Goal: Task Accomplishment & Management: Manage account settings

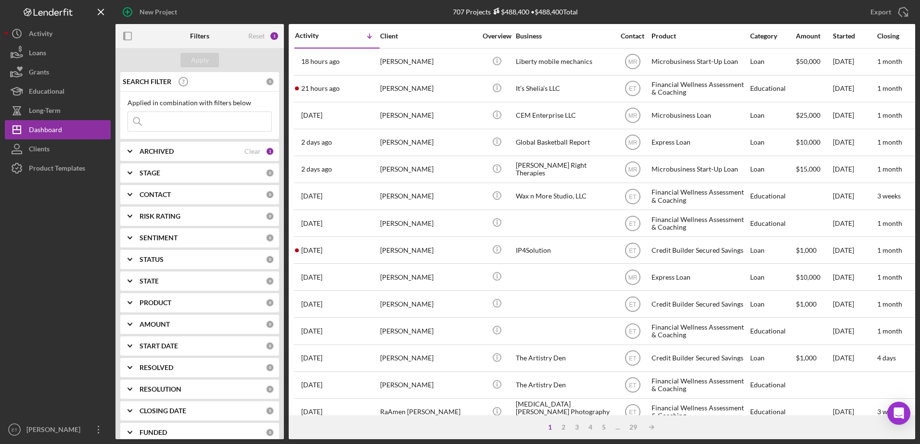
click at [177, 121] on input at bounding box center [199, 121] width 143 height 19
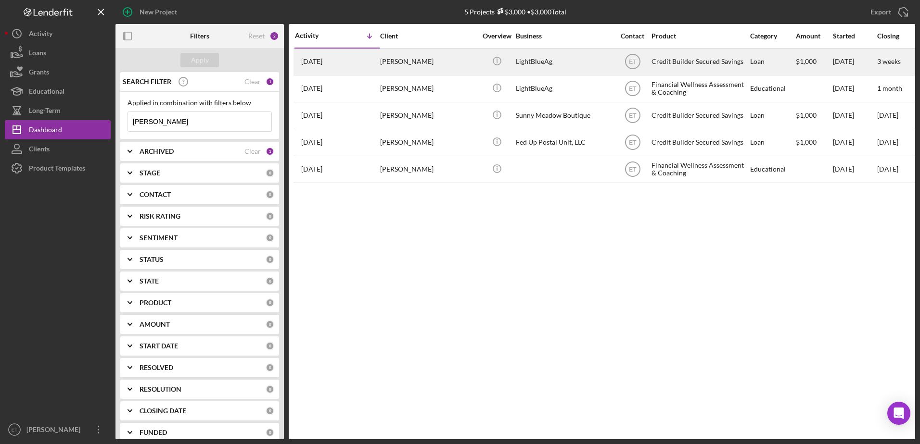
type input "[PERSON_NAME]"
click at [373, 63] on div "[PERSON_NAME]" at bounding box center [428, 61] width 96 height 25
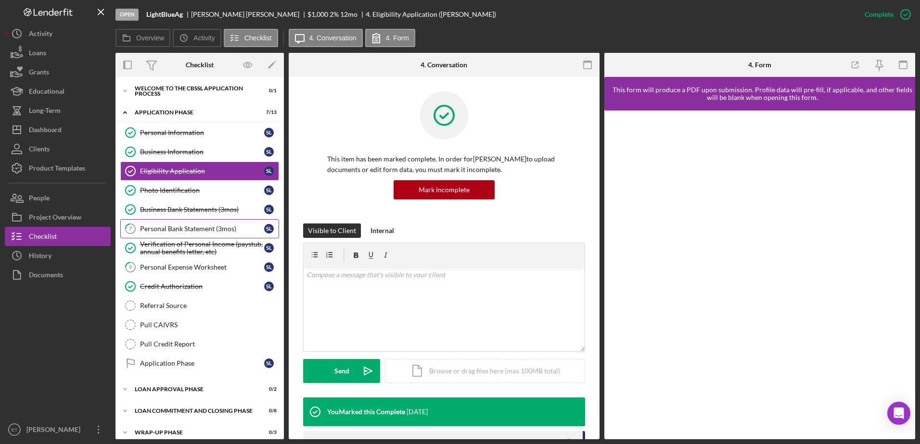
click at [169, 227] on div "Personal Bank Statement (3mos)" at bounding box center [202, 229] width 124 height 8
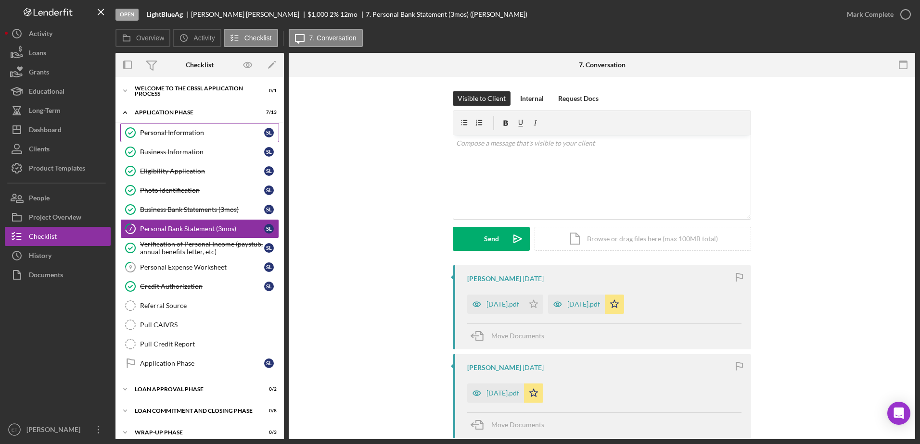
click at [155, 133] on div "Personal Information" at bounding box center [202, 133] width 124 height 8
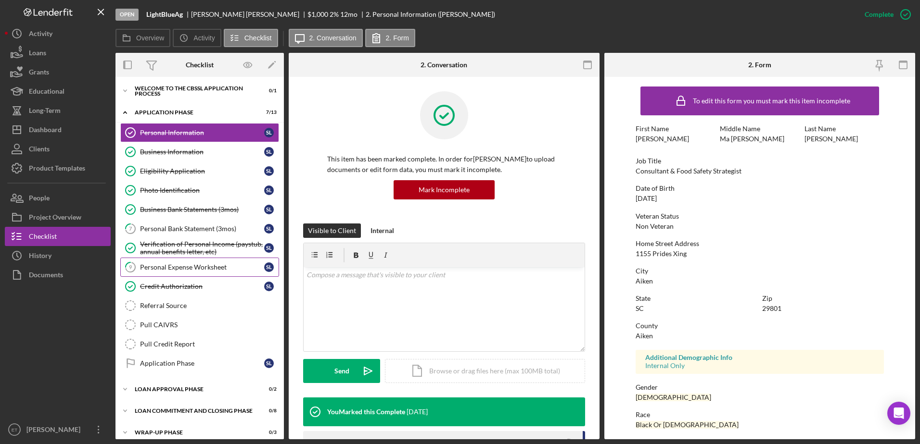
click at [167, 270] on div "Personal Expense Worksheet" at bounding box center [202, 268] width 124 height 8
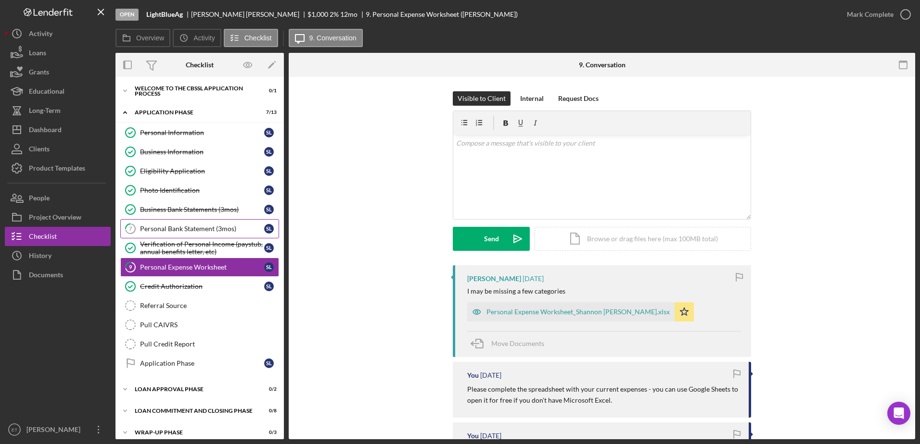
click at [159, 229] on div "Personal Bank Statement (3mos)" at bounding box center [202, 229] width 124 height 8
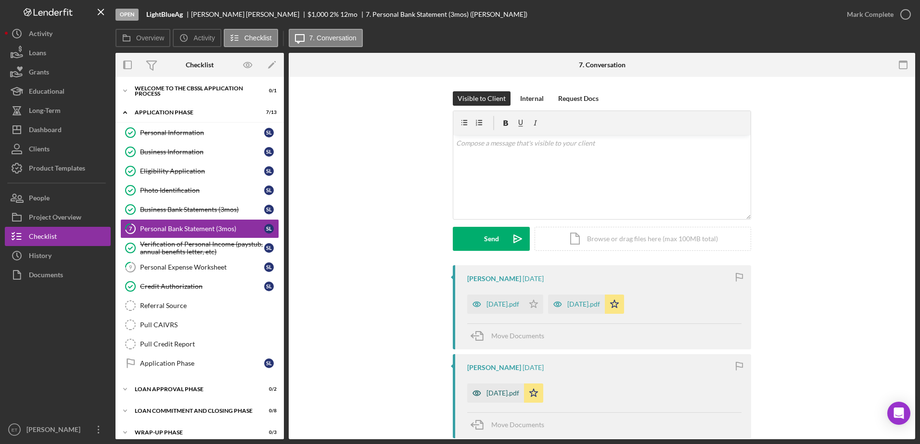
click at [373, 378] on icon "button" at bounding box center [476, 393] width 19 height 19
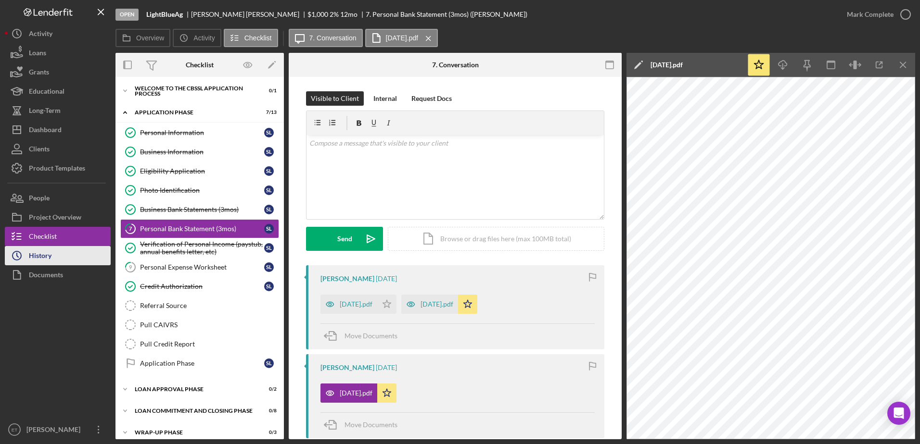
click at [63, 257] on button "Icon/History History" at bounding box center [58, 255] width 106 height 19
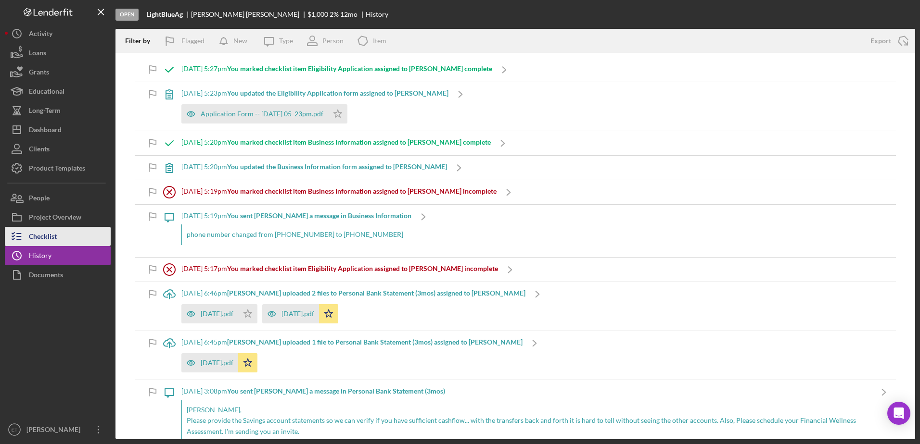
click at [49, 237] on div "Checklist" at bounding box center [43, 238] width 28 height 22
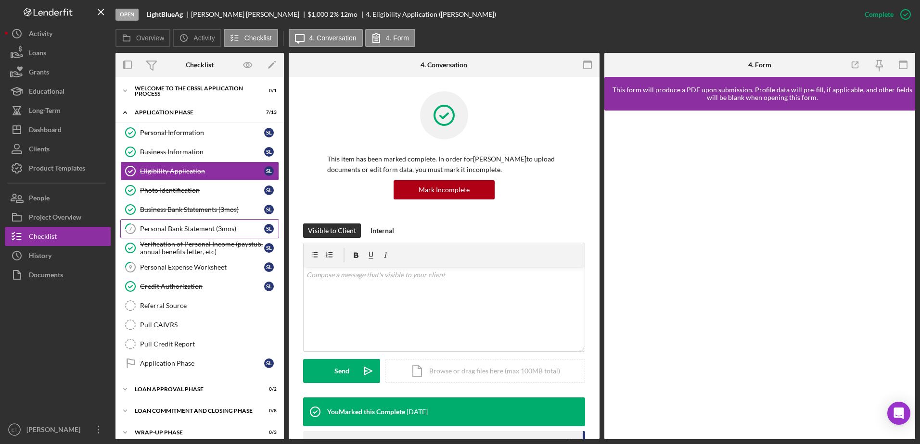
click at [167, 231] on div "Personal Bank Statement (3mos)" at bounding box center [202, 229] width 124 height 8
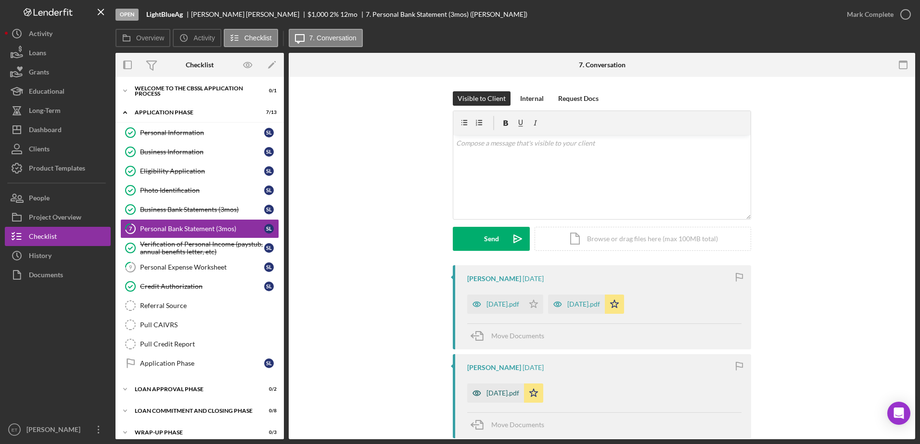
click at [373, 378] on icon "button" at bounding box center [477, 393] width 8 height 5
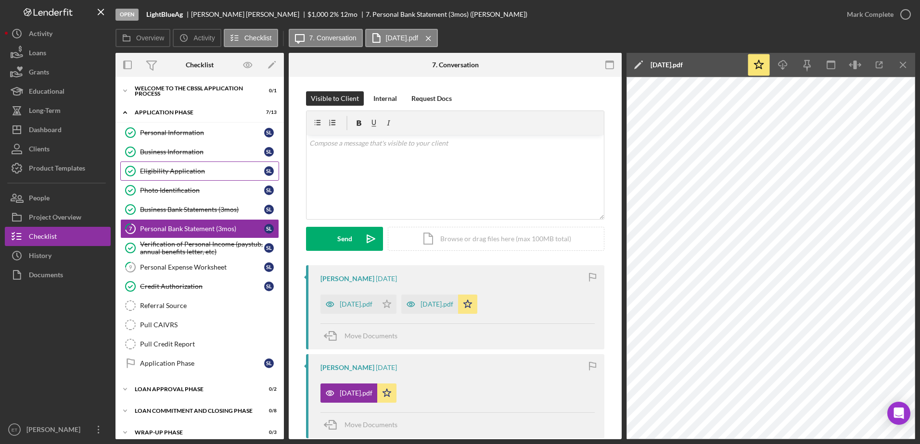
click at [162, 174] on div "Eligibility Application" at bounding box center [202, 171] width 124 height 8
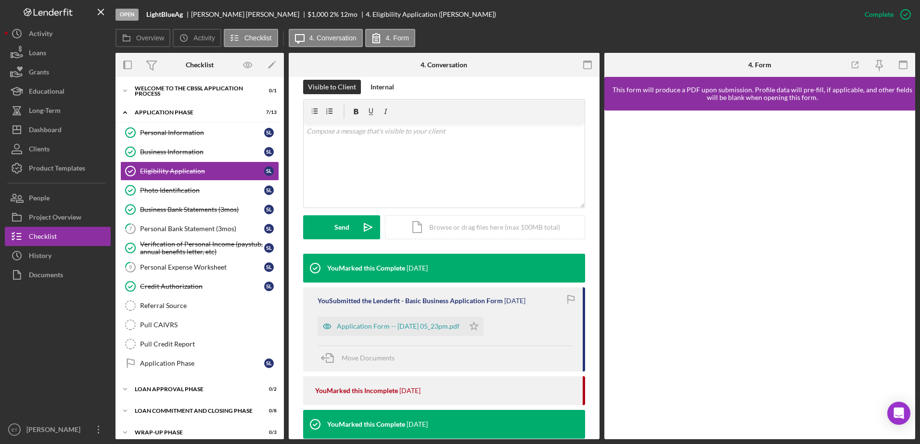
scroll to position [144, 0]
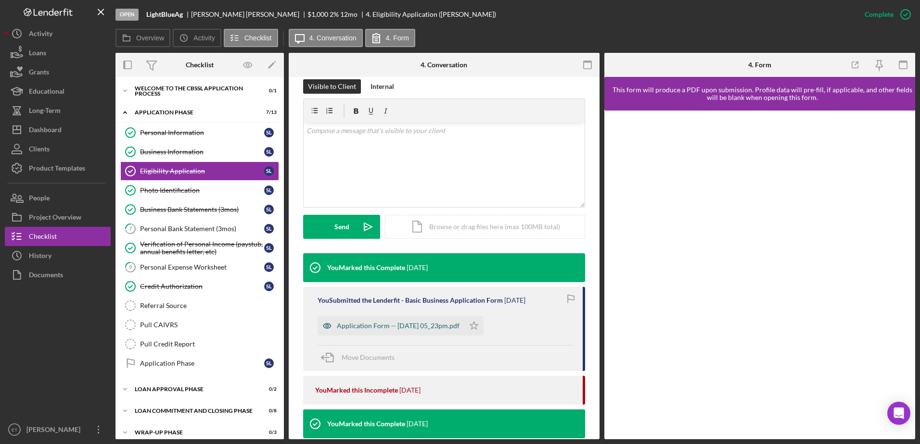
click at [328, 324] on icon "button" at bounding box center [327, 326] width 8 height 5
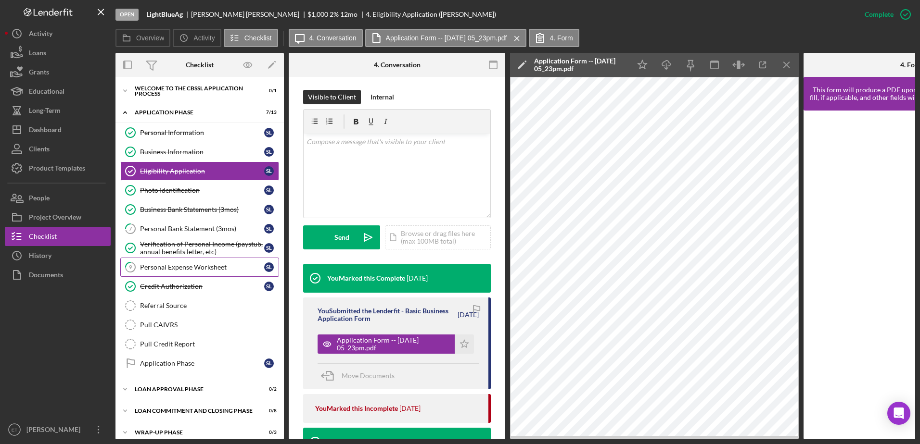
click at [160, 269] on div "Personal Expense Worksheet" at bounding box center [202, 268] width 124 height 8
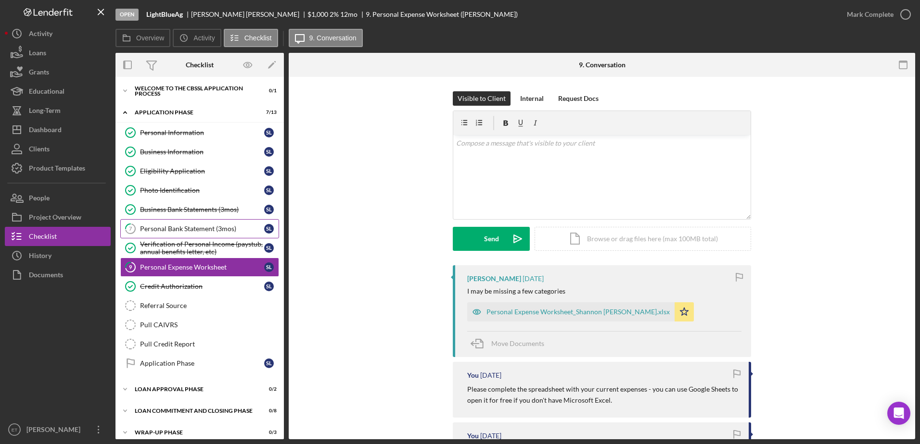
click at [152, 232] on div "Personal Bank Statement (3mos)" at bounding box center [202, 229] width 124 height 8
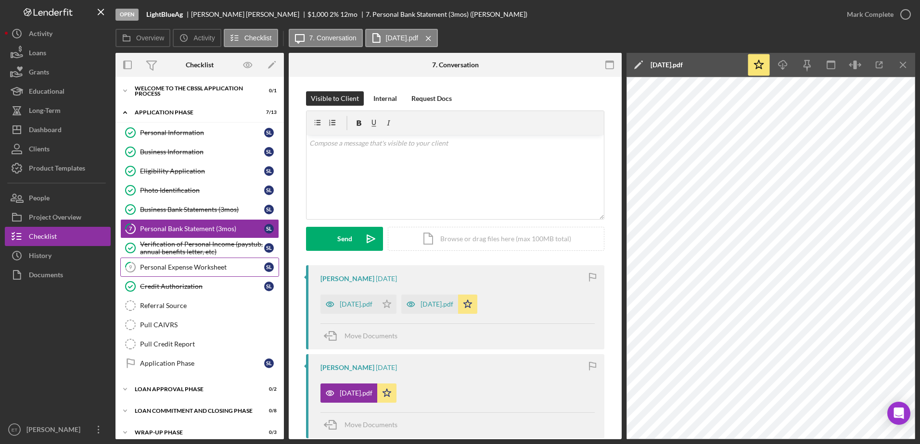
click at [155, 267] on div "Personal Expense Worksheet" at bounding box center [202, 268] width 124 height 8
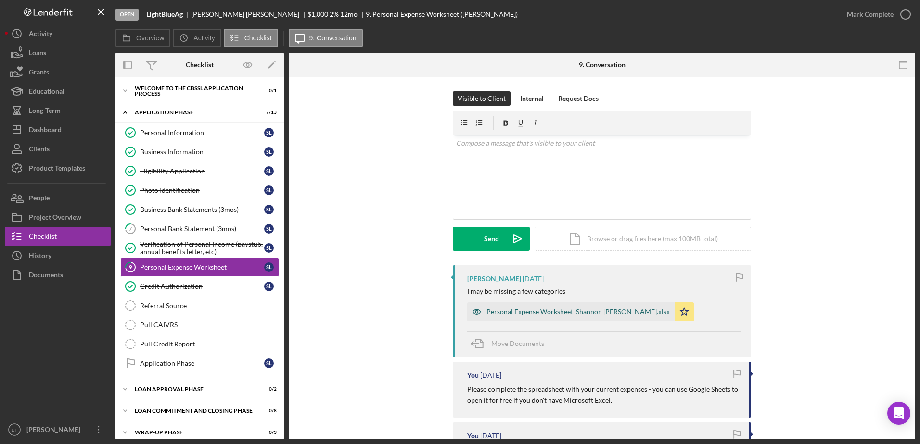
click at [373, 308] on icon "button" at bounding box center [476, 312] width 19 height 19
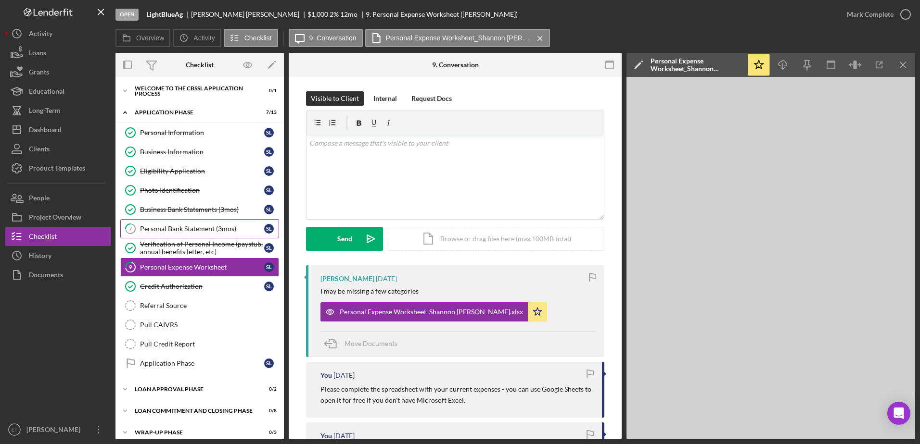
click at [147, 229] on div "Personal Bank Statement (3mos)" at bounding box center [202, 229] width 124 height 8
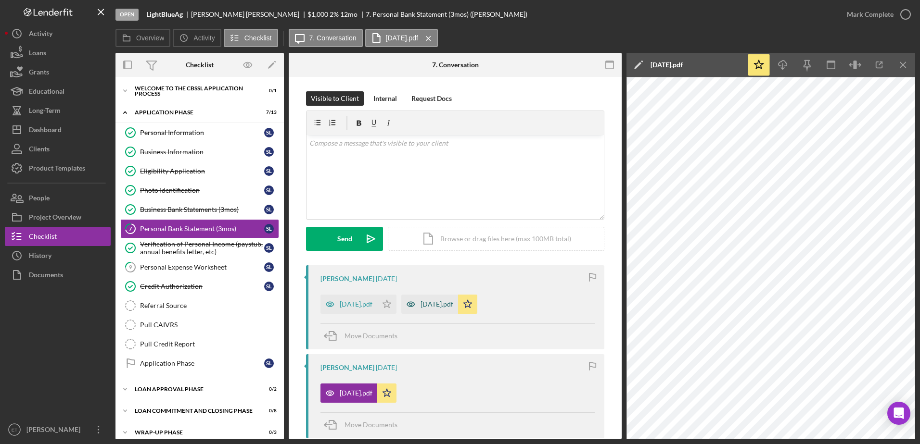
click at [373, 303] on icon "button" at bounding box center [410, 304] width 19 height 19
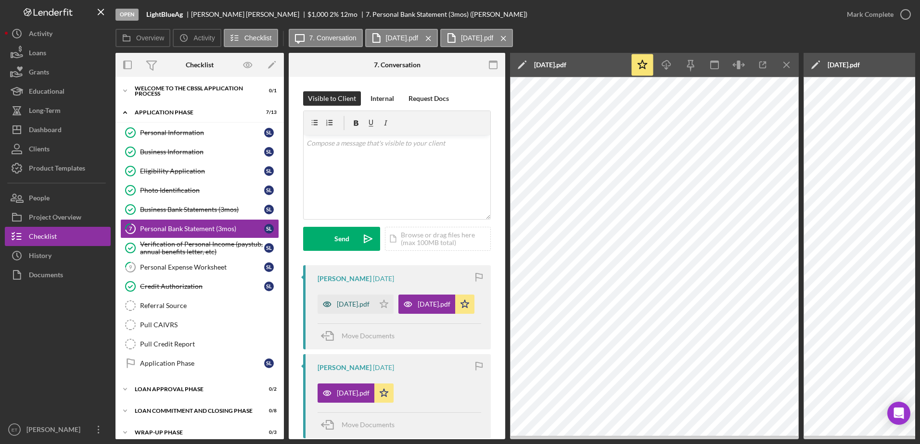
click at [328, 305] on icon "button" at bounding box center [326, 304] width 19 height 19
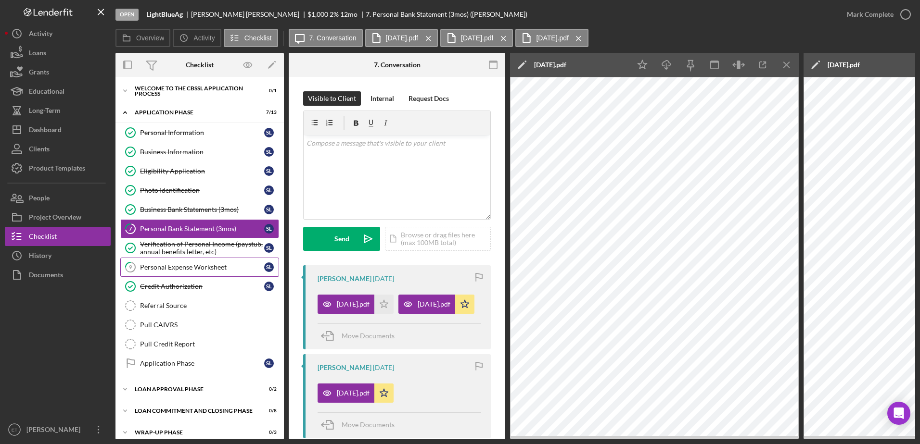
click at [181, 267] on div "Personal Expense Worksheet" at bounding box center [202, 268] width 124 height 8
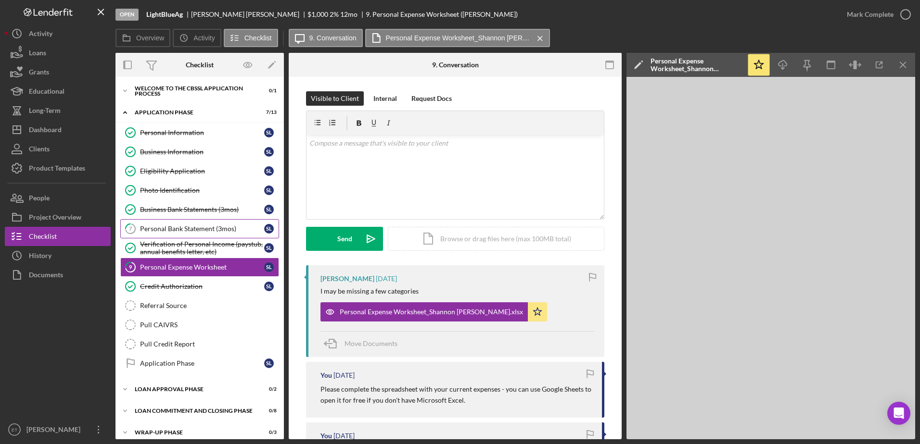
click at [183, 231] on div "Personal Bank Statement (3mos)" at bounding box center [202, 229] width 124 height 8
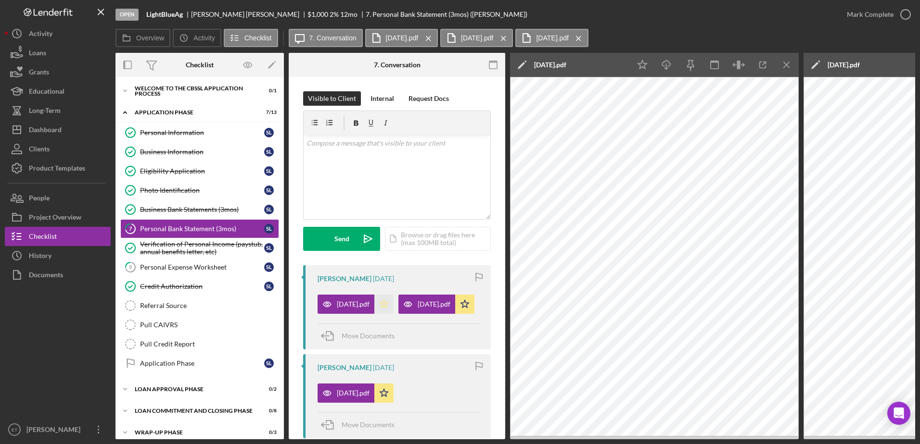
click at [373, 305] on polygon "button" at bounding box center [384, 304] width 8 height 8
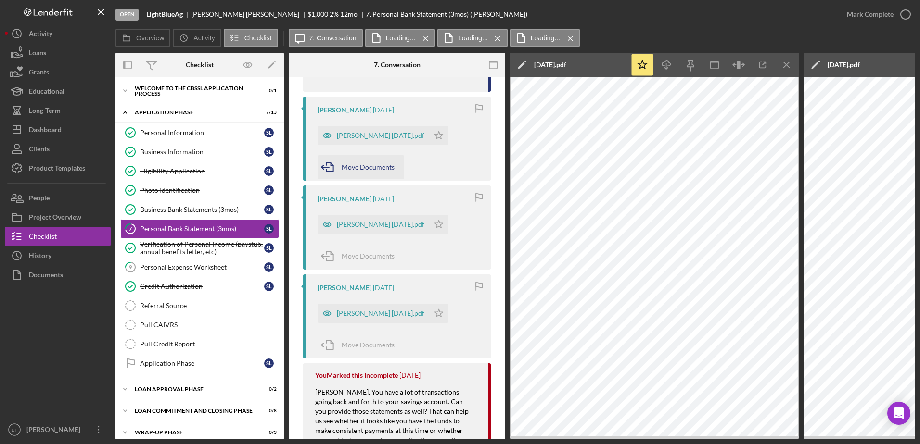
scroll to position [473, 0]
click at [325, 323] on icon "button" at bounding box center [326, 312] width 19 height 19
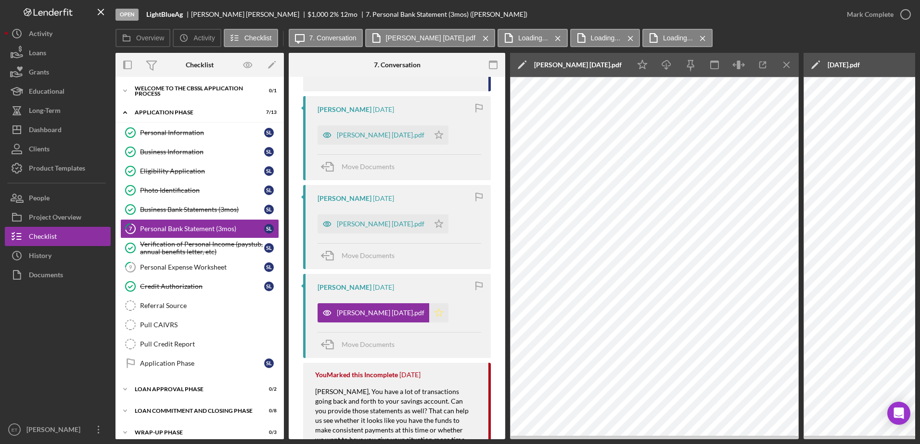
click at [373, 323] on icon "Icon/Star" at bounding box center [438, 312] width 19 height 19
click at [322, 234] on icon "button" at bounding box center [326, 223] width 19 height 19
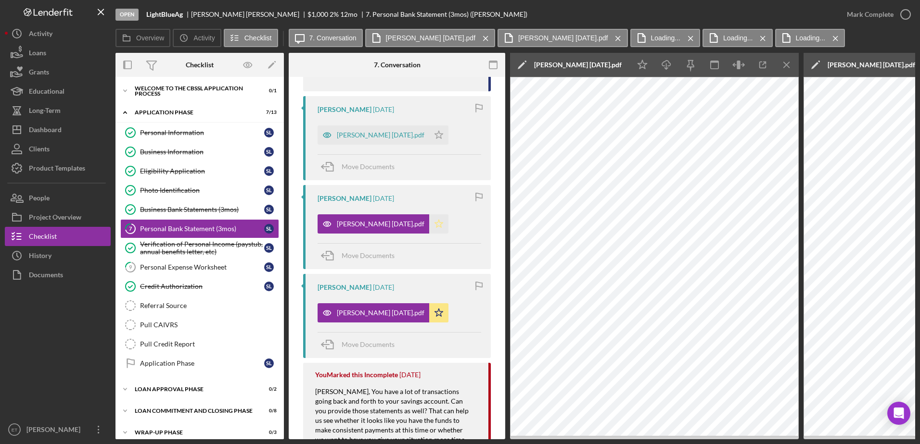
click at [373, 234] on icon "Icon/Star" at bounding box center [438, 223] width 19 height 19
click at [327, 136] on icon "button" at bounding box center [327, 135] width 2 height 2
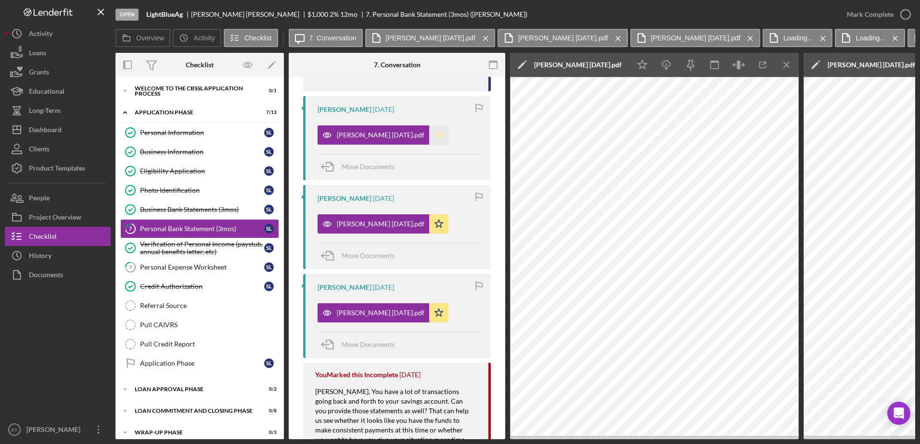
click at [373, 145] on icon "Icon/Star" at bounding box center [438, 135] width 19 height 19
click at [165, 269] on div "Personal Expense Worksheet" at bounding box center [202, 268] width 124 height 8
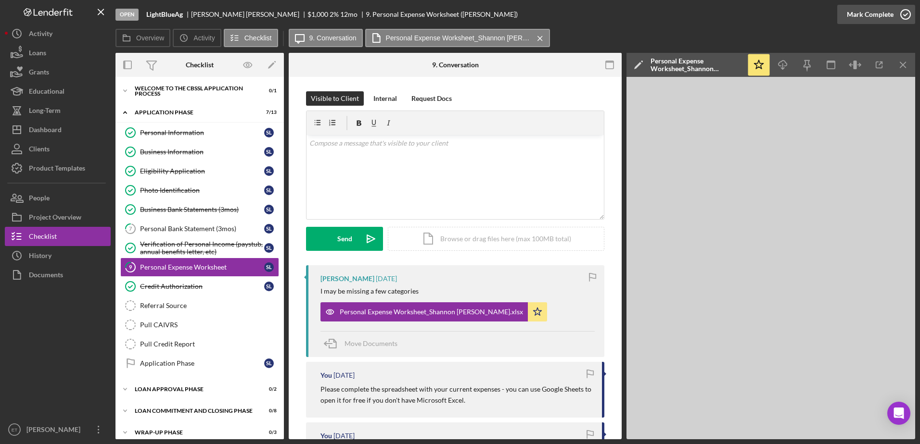
click at [373, 12] on icon "button" at bounding box center [905, 14] width 24 height 24
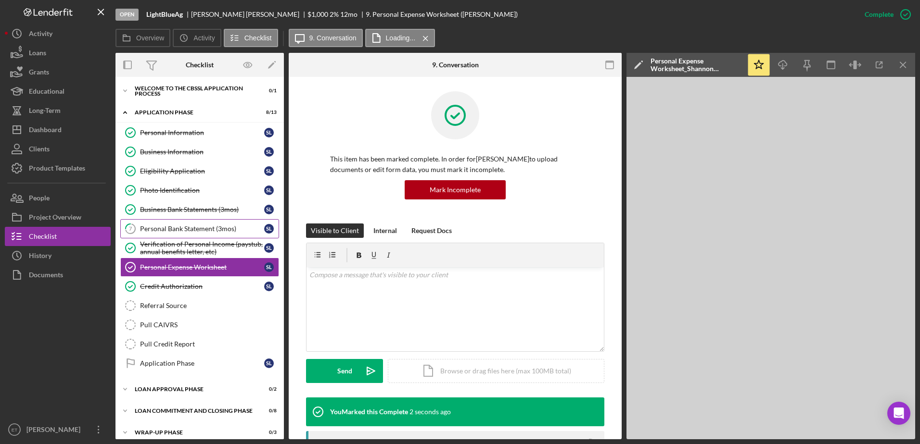
click at [211, 227] on div "Personal Bank Statement (3mos)" at bounding box center [202, 229] width 124 height 8
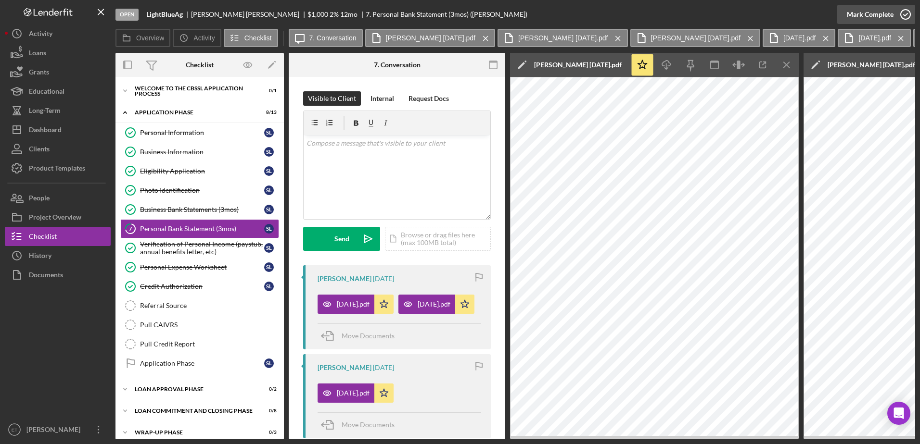
click at [373, 13] on icon "button" at bounding box center [905, 14] width 24 height 24
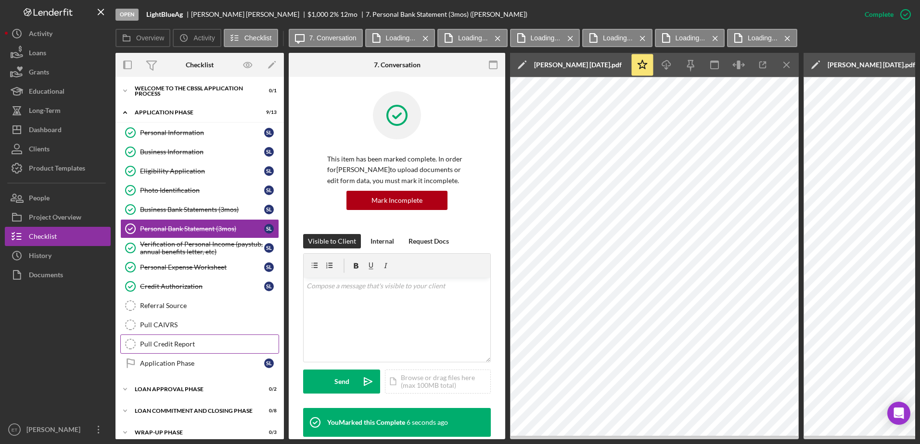
click at [162, 345] on div "Pull Credit Report" at bounding box center [209, 344] width 139 height 8
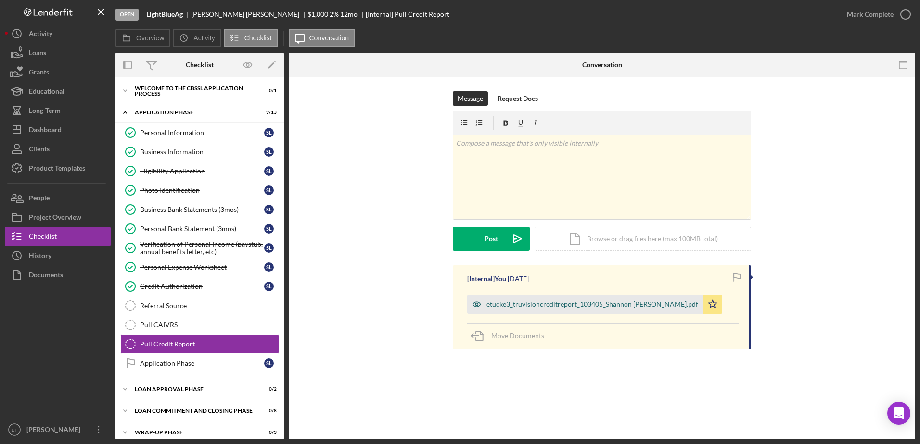
click at [373, 303] on icon "button" at bounding box center [476, 304] width 19 height 19
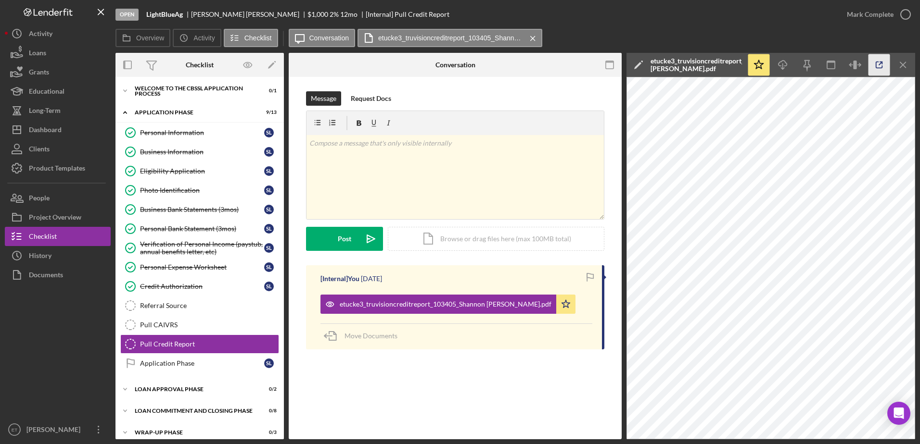
click at [373, 64] on line "button" at bounding box center [880, 63] width 3 height 3
click at [373, 13] on icon "button" at bounding box center [905, 14] width 24 height 24
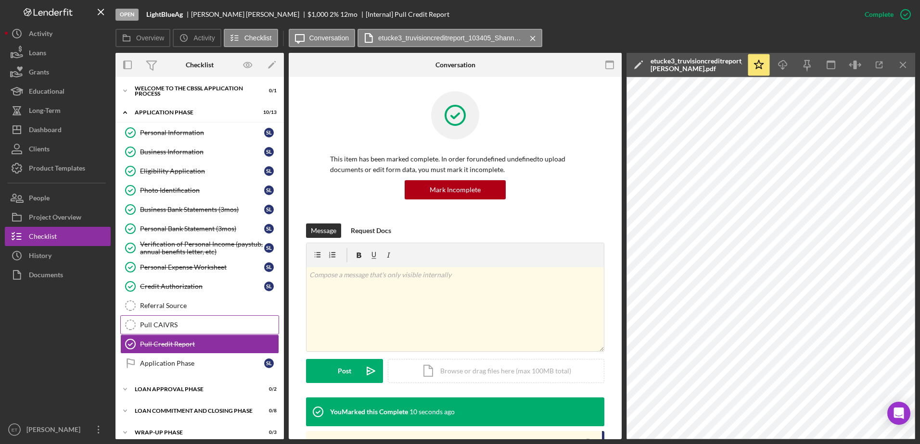
click at [174, 323] on div "Pull CAIVRS" at bounding box center [209, 325] width 139 height 8
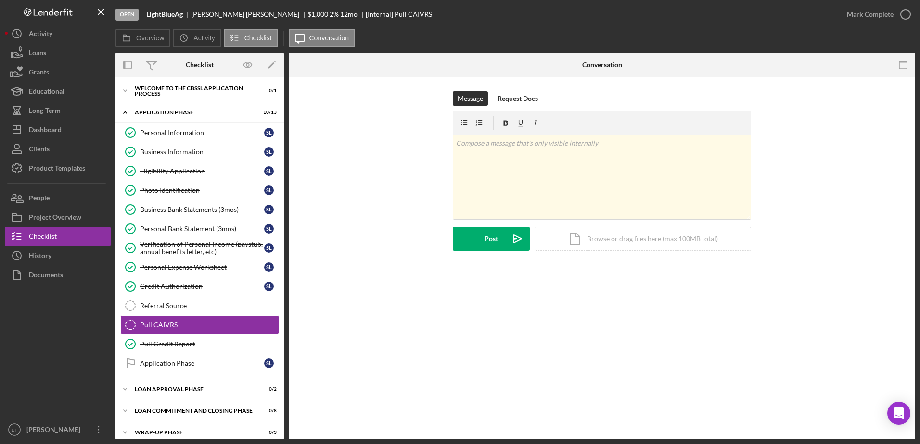
click at [373, 367] on div "Pull CAIVRS Pull CAIVRS Message Request Docs v Color teal Color pink Remove col…" at bounding box center [602, 258] width 626 height 363
click at [181, 378] on div "Icon/Expander Loan Approval Phase 0 / 2" at bounding box center [199, 389] width 168 height 19
click at [184, 378] on div "Loan Approval Recommendation" at bounding box center [209, 410] width 139 height 8
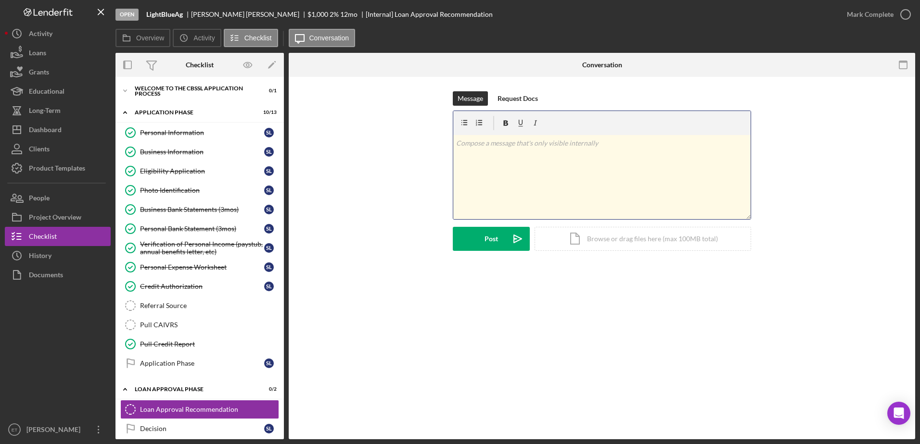
click at [373, 162] on div "v Color teal Color pink Remove color Add row above Add row below Add column bef…" at bounding box center [601, 177] width 297 height 84
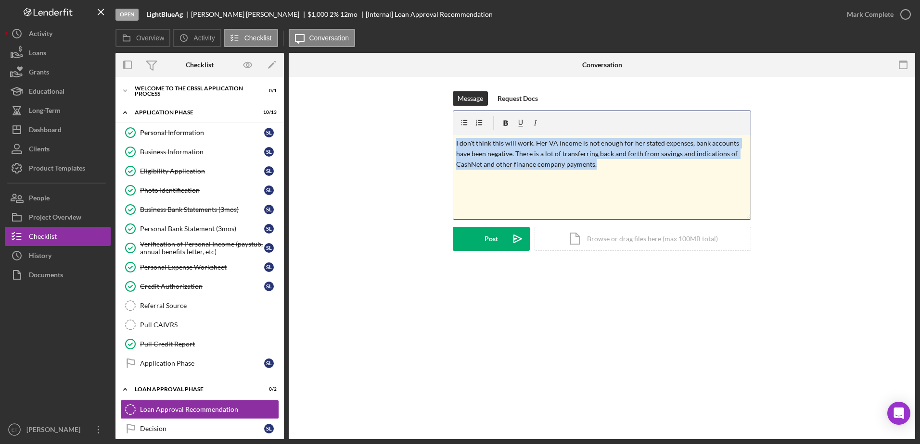
drag, startPoint x: 600, startPoint y: 170, endPoint x: 401, endPoint y: 142, distance: 200.5
click at [373, 142] on div "Message Request Docs v Color teal Color pink Remove color Add row above Add row…" at bounding box center [601, 178] width 597 height 174
copy p "I don't think this will work. Her VA income is not enough for her stated expens…"
click at [373, 188] on div "v Color teal Color pink Remove color Add row above Add row below Add column bef…" at bounding box center [601, 177] width 297 height 84
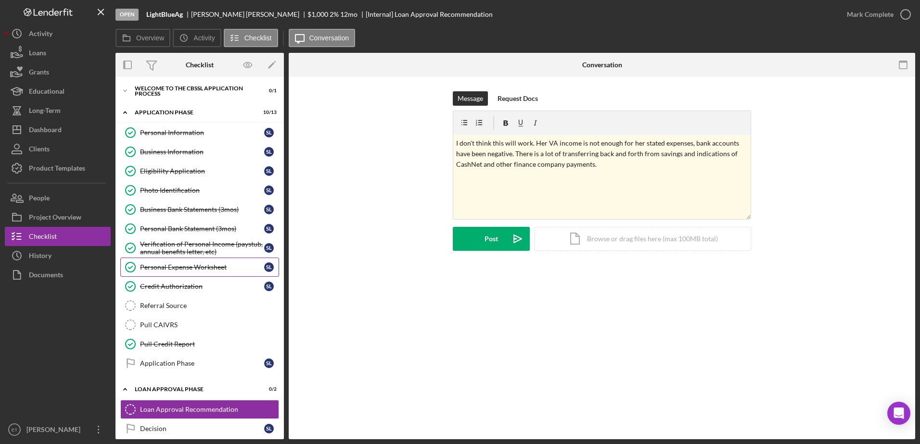
click at [182, 272] on link "Personal Expense Worksheet Personal Expense Worksheet S L" at bounding box center [199, 267] width 159 height 19
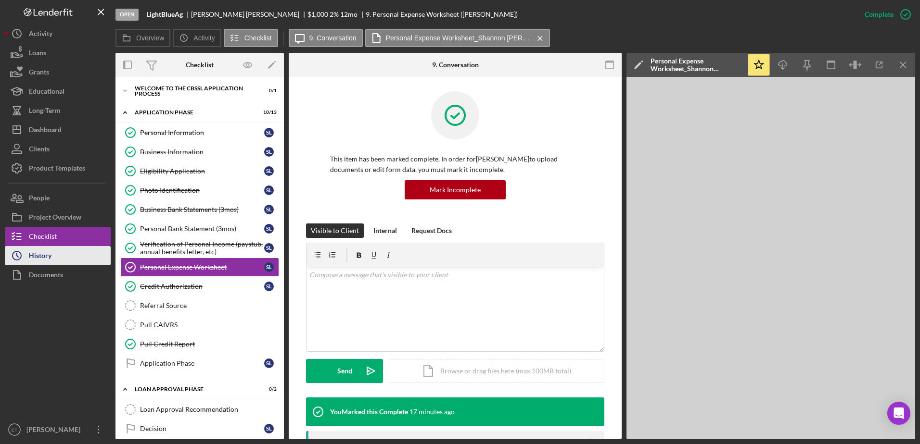
click at [52, 262] on button "Icon/History History" at bounding box center [58, 255] width 106 height 19
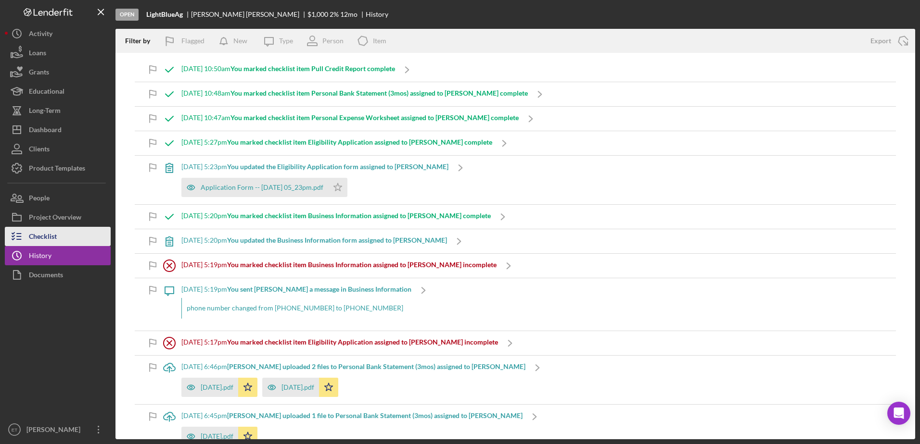
click at [52, 232] on div "Checklist" at bounding box center [43, 238] width 28 height 22
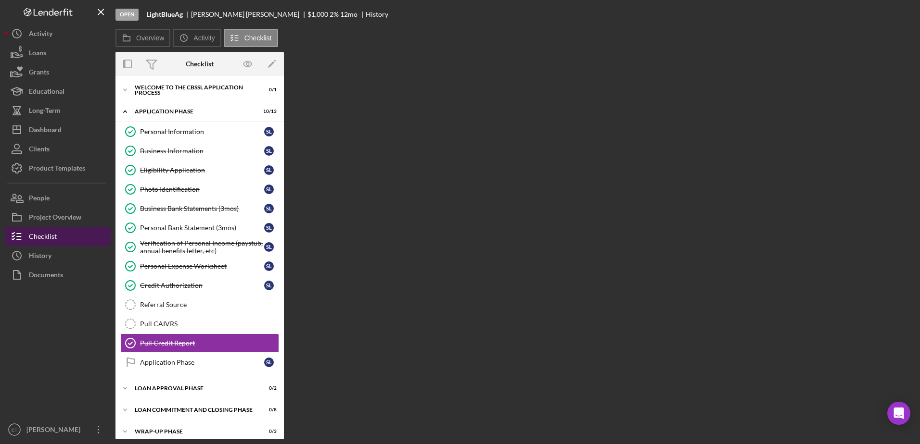
scroll to position [7, 0]
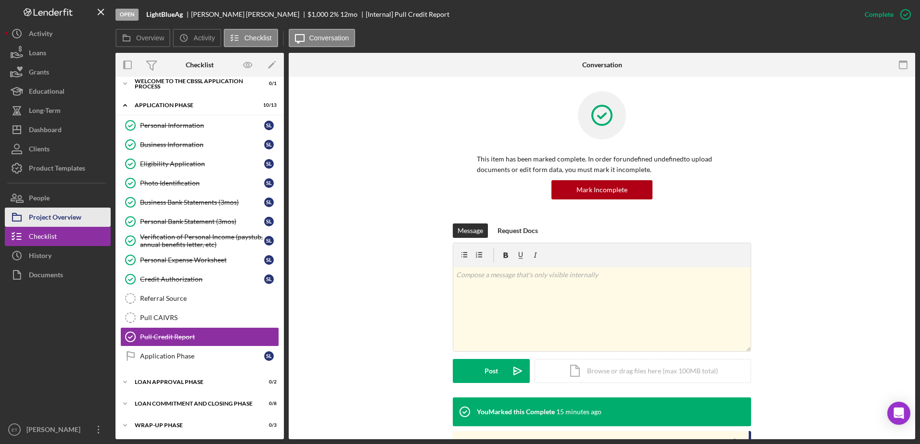
click at [59, 212] on div "Project Overview" at bounding box center [55, 219] width 52 height 22
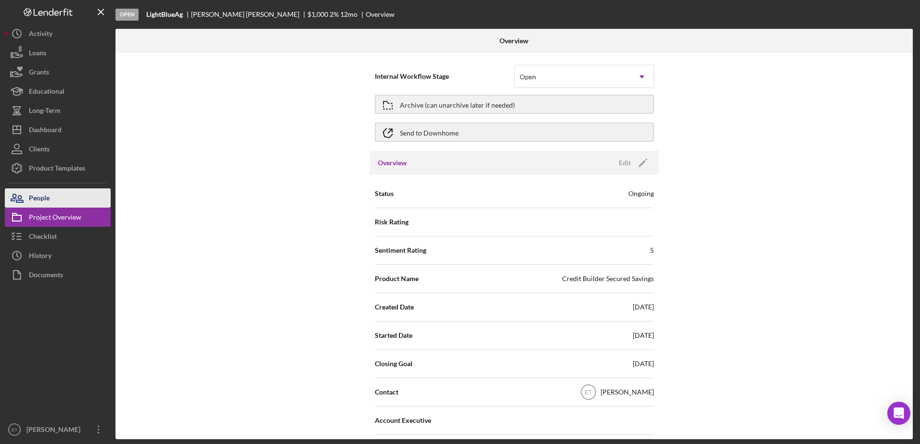
click at [54, 195] on button "People" at bounding box center [58, 198] width 106 height 19
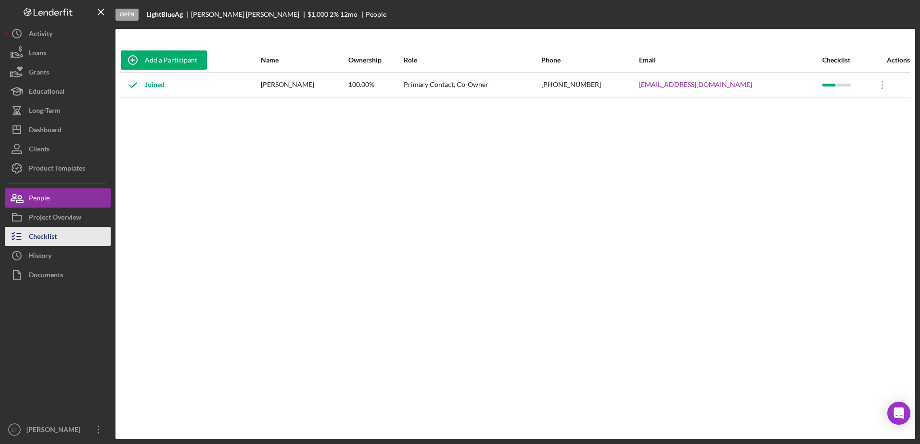
click at [56, 239] on div "Checklist" at bounding box center [43, 238] width 28 height 22
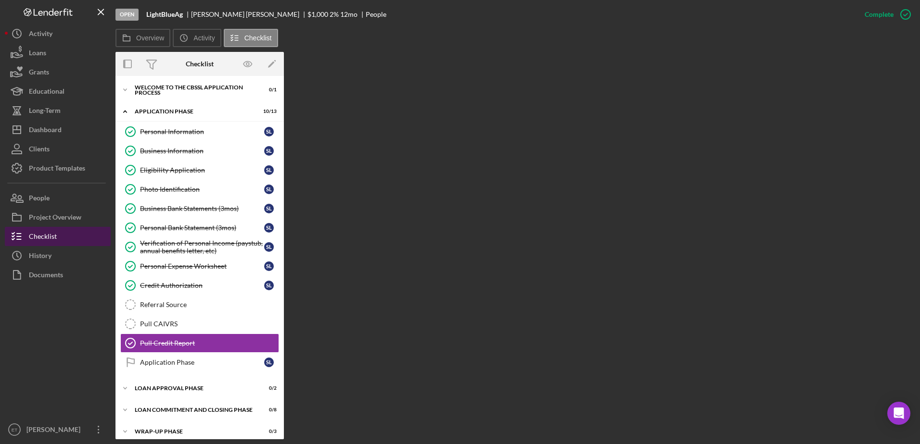
scroll to position [7, 0]
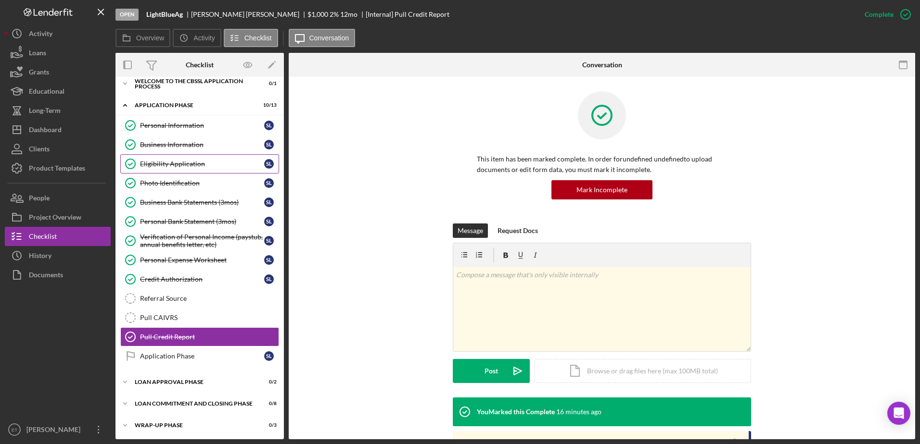
click at [165, 164] on div "Eligibility Application" at bounding box center [202, 164] width 124 height 8
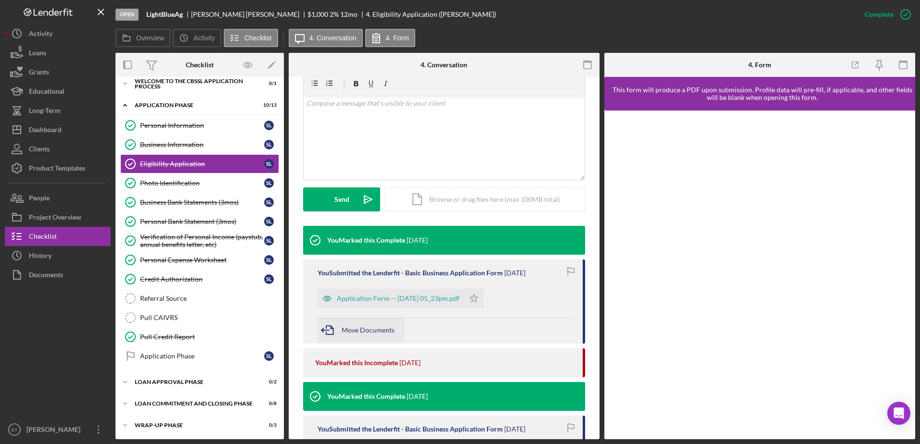
scroll to position [172, 0]
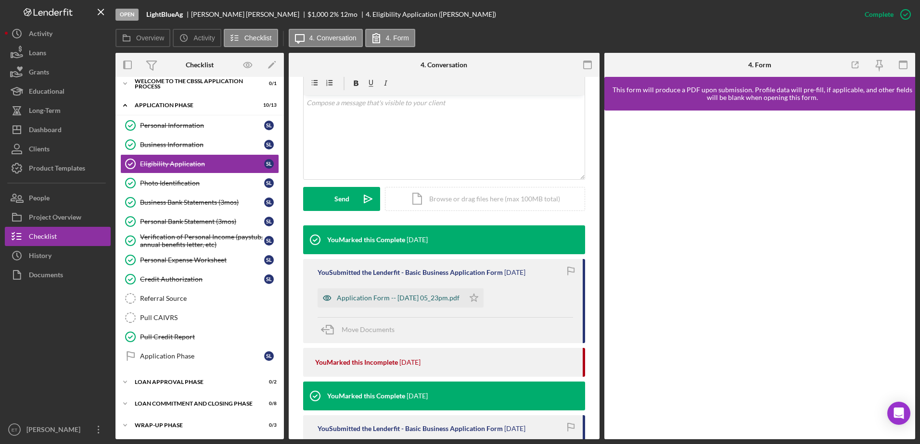
click at [329, 301] on icon "button" at bounding box center [326, 298] width 19 height 19
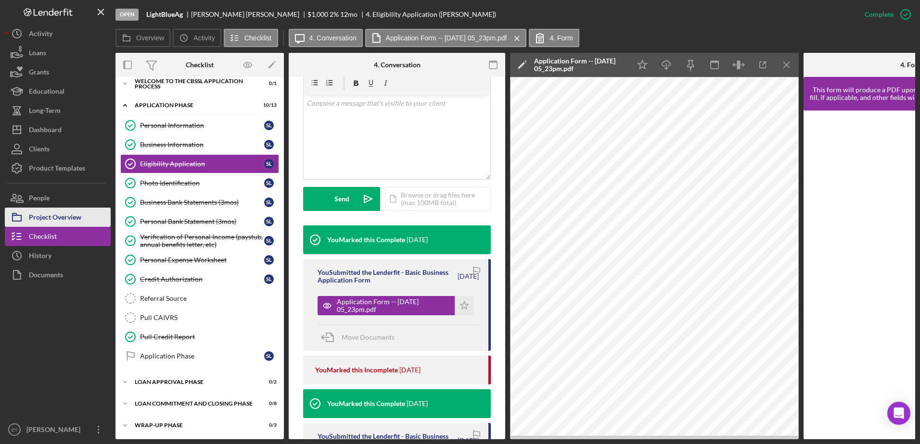
click at [38, 217] on div "Project Overview" at bounding box center [55, 219] width 52 height 22
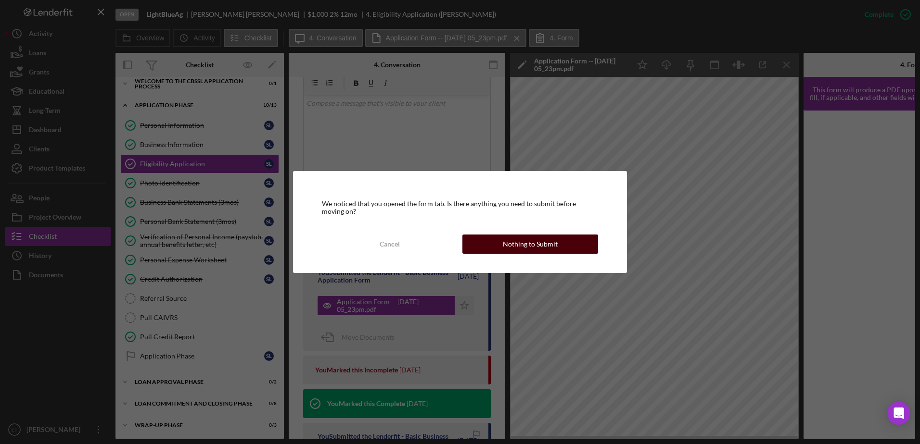
click at [373, 241] on div "Nothing to Submit" at bounding box center [530, 244] width 55 height 19
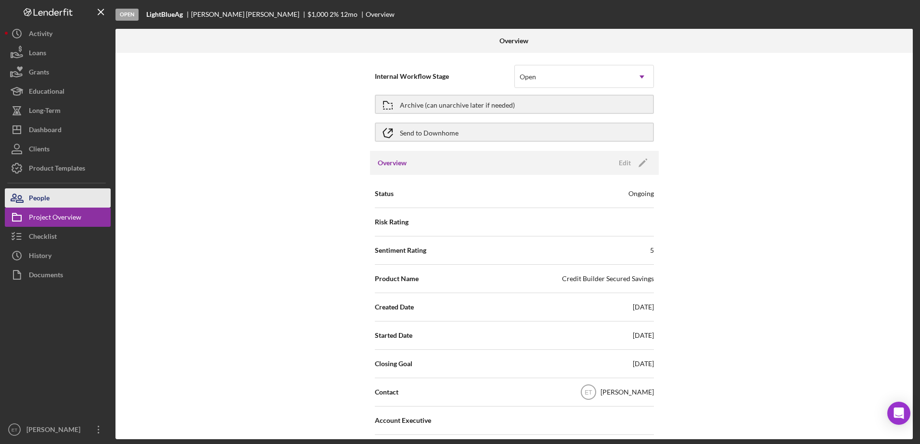
click at [50, 199] on div "People" at bounding box center [39, 200] width 21 height 22
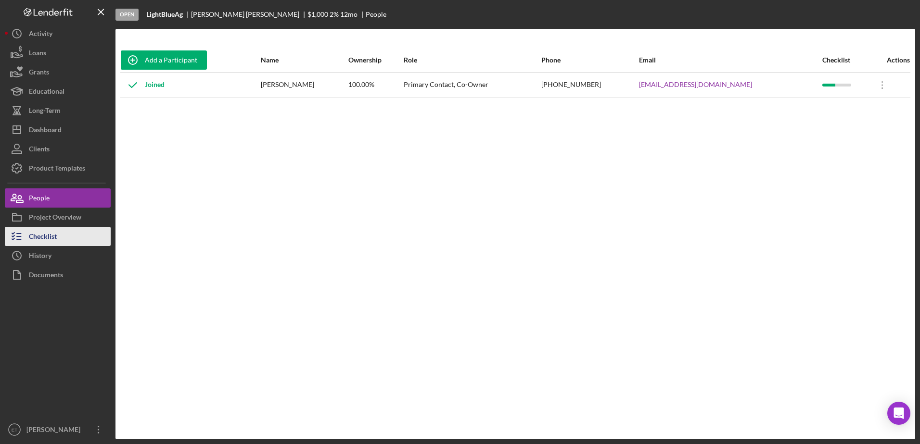
click at [47, 235] on div "Checklist" at bounding box center [43, 238] width 28 height 22
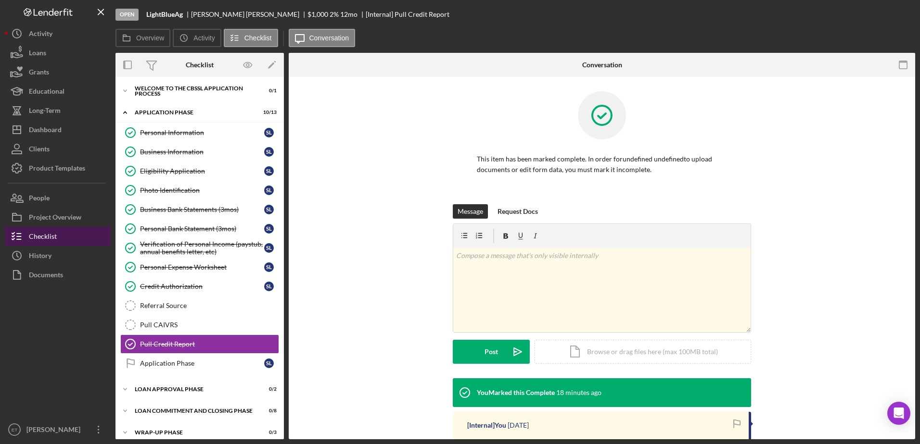
scroll to position [7, 0]
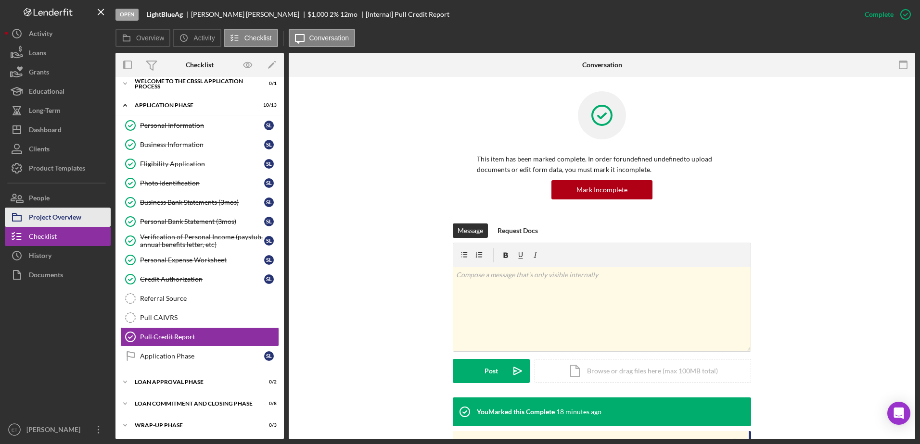
click at [50, 223] on div "Project Overview" at bounding box center [55, 219] width 52 height 22
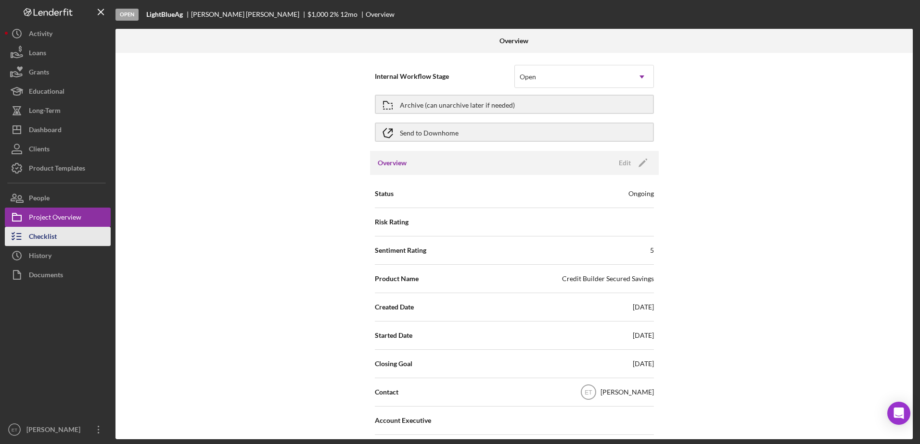
click at [48, 234] on div "Checklist" at bounding box center [43, 238] width 28 height 22
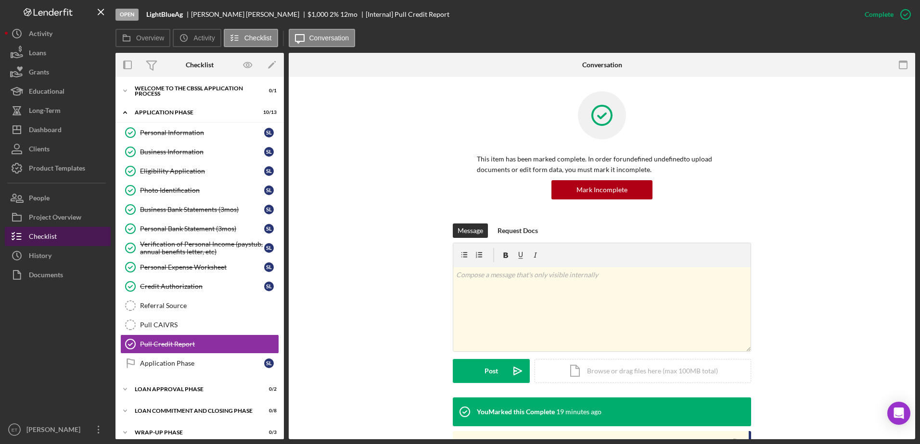
scroll to position [7, 0]
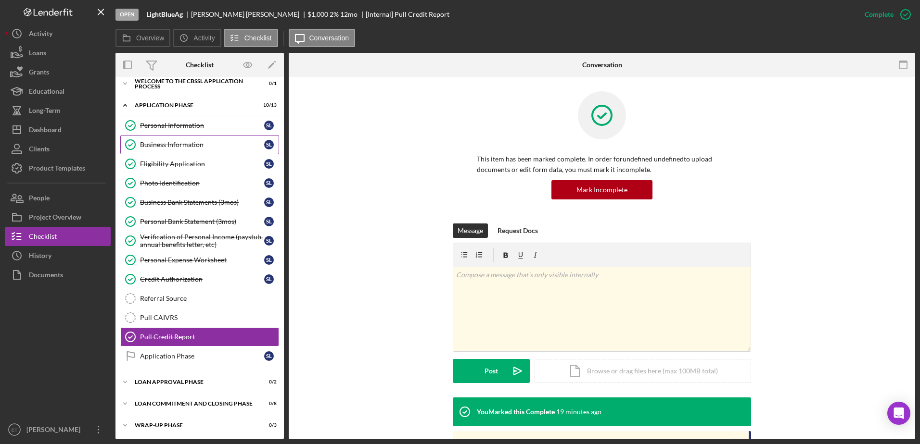
click at [169, 148] on div "Business Information" at bounding box center [202, 145] width 124 height 8
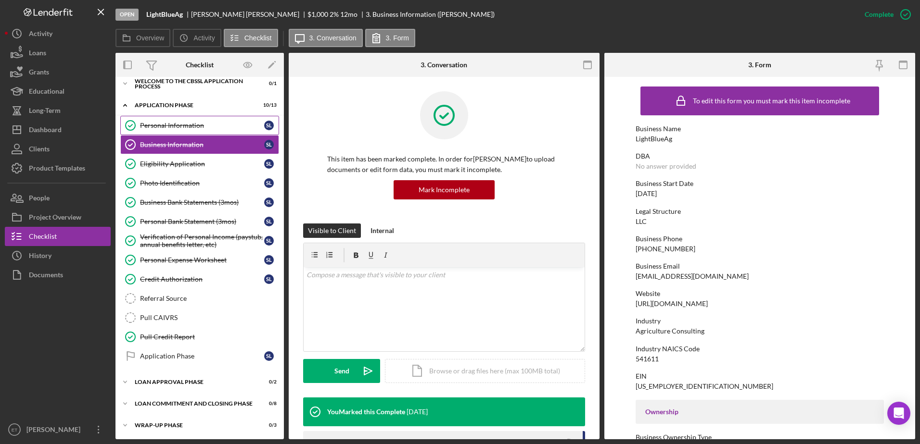
click at [168, 129] on div "Personal Information" at bounding box center [202, 126] width 124 height 8
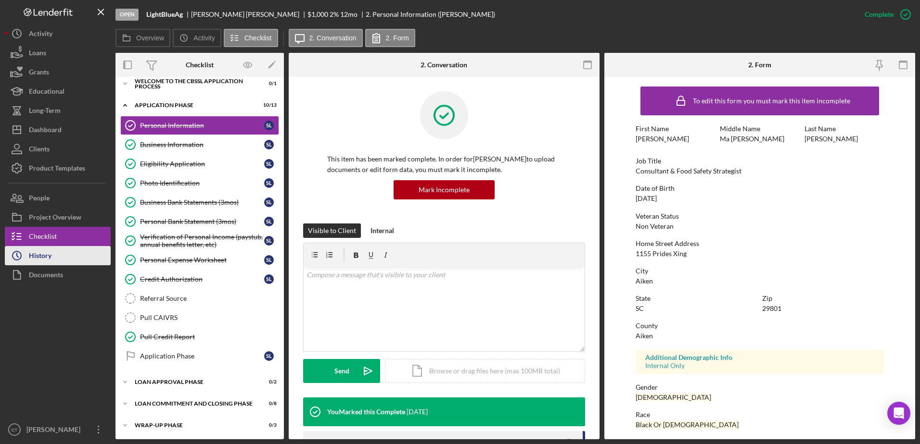
click at [48, 258] on div "History" at bounding box center [40, 257] width 23 height 22
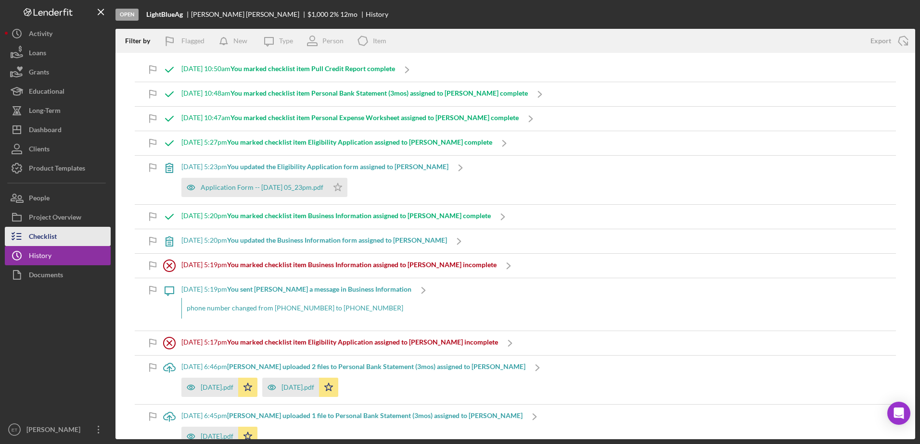
click at [39, 239] on div "Checklist" at bounding box center [43, 238] width 28 height 22
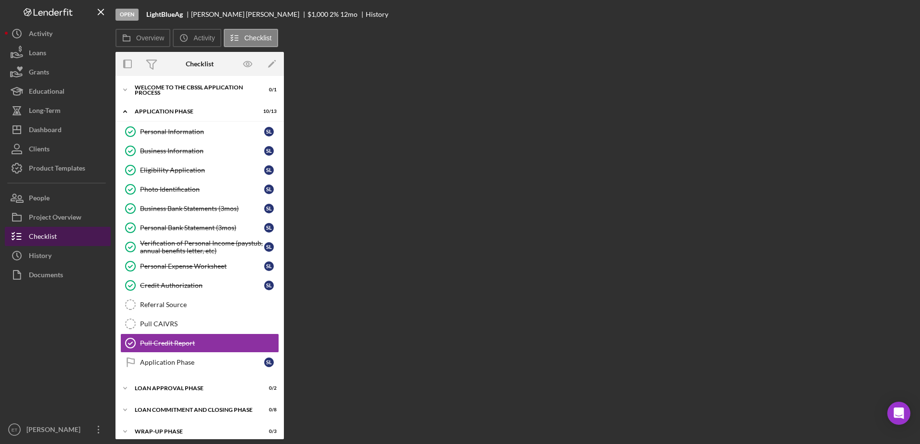
scroll to position [7, 0]
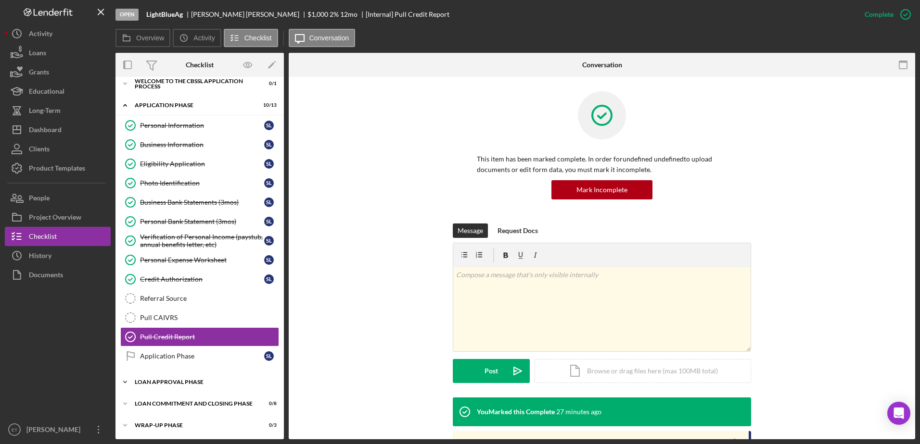
click at [182, 377] on div "Icon/Expander Loan Approval Phase 0 / 2" at bounding box center [199, 382] width 168 height 19
click at [373, 289] on div "v Color teal Color pink Remove color Add row above Add row below Add column bef…" at bounding box center [601, 309] width 297 height 84
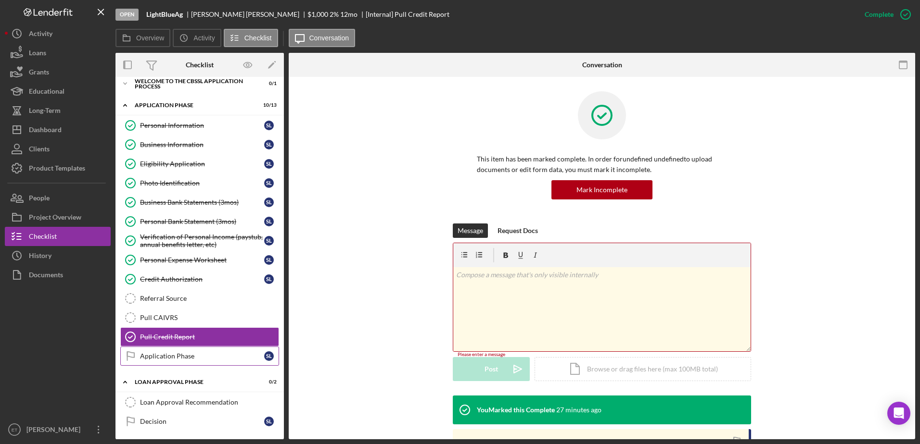
click at [160, 355] on div "Application Phase" at bounding box center [202, 357] width 124 height 8
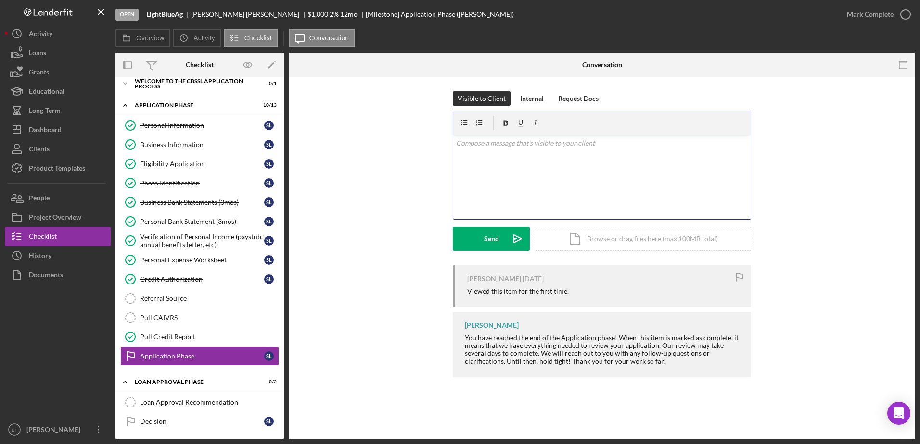
click at [373, 160] on div "v Color teal Color pink Remove color Add row above Add row below Add column bef…" at bounding box center [601, 177] width 297 height 84
click at [164, 314] on div "Pull CAIVRS" at bounding box center [209, 318] width 139 height 8
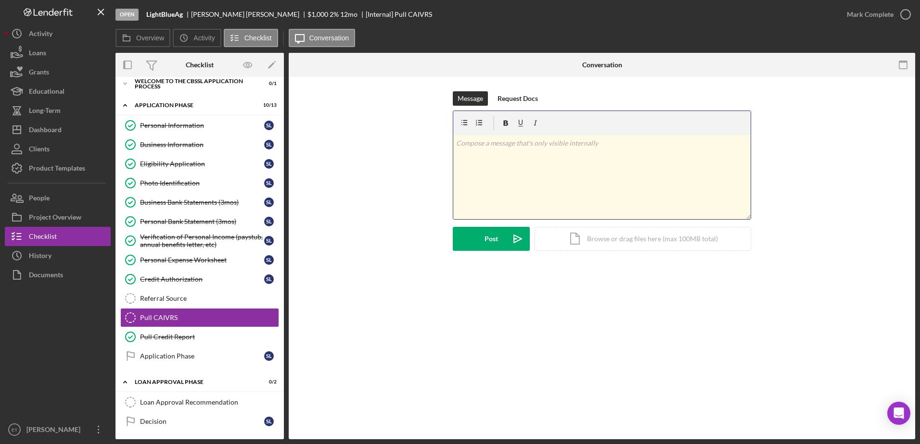
click at [373, 173] on div "v Color teal Color pink Remove color Add row above Add row below Add column bef…" at bounding box center [601, 177] width 297 height 84
click at [373, 240] on div "Post" at bounding box center [490, 239] width 13 height 24
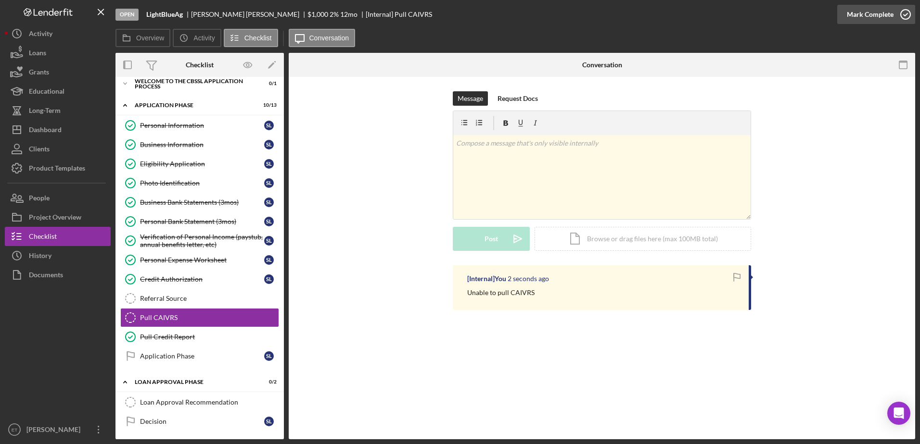
click at [373, 14] on icon "button" at bounding box center [905, 14] width 24 height 24
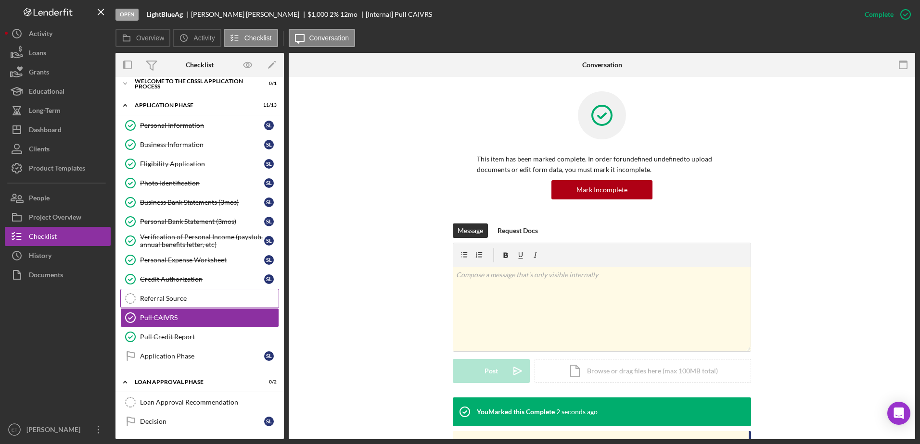
click at [164, 300] on div "Referral Source" at bounding box center [209, 299] width 139 height 8
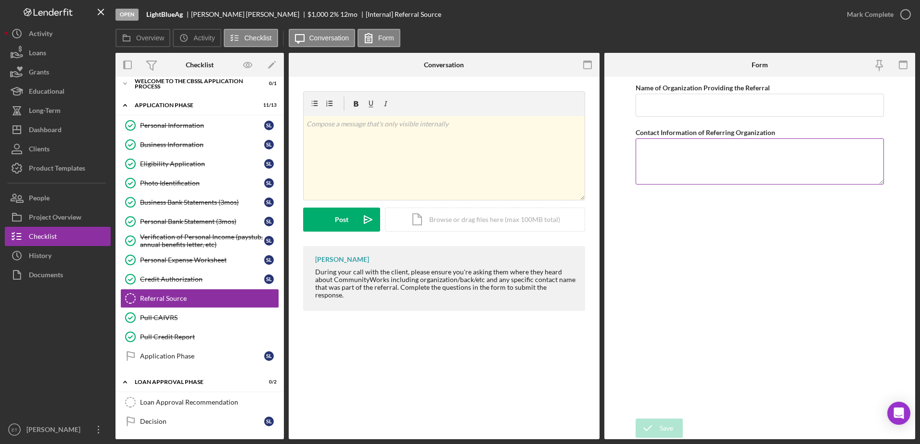
click at [373, 149] on textarea "Contact Information of Referring Organization" at bounding box center [759, 162] width 249 height 46
drag, startPoint x: 668, startPoint y: 149, endPoint x: 668, endPoint y: 168, distance: 18.8
type textarea "Score"
click at [373, 106] on input "Name of Organization Providing the Referral" at bounding box center [759, 105] width 249 height 23
type input "Score"
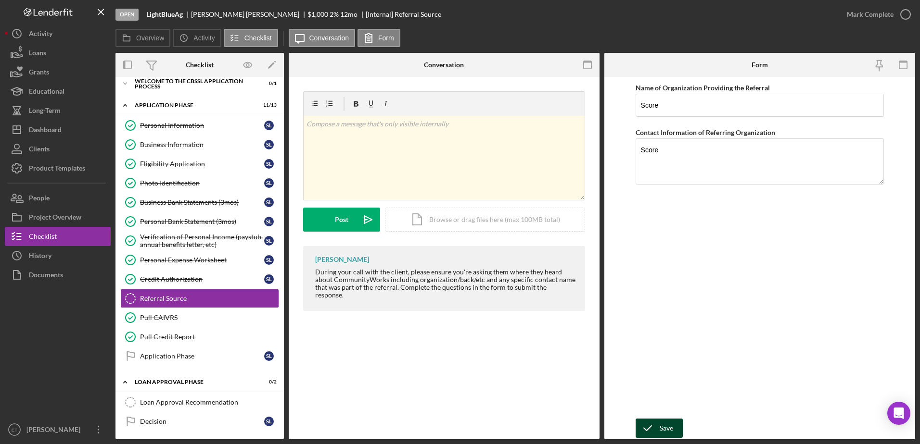
click at [373, 378] on div "Save" at bounding box center [665, 428] width 13 height 19
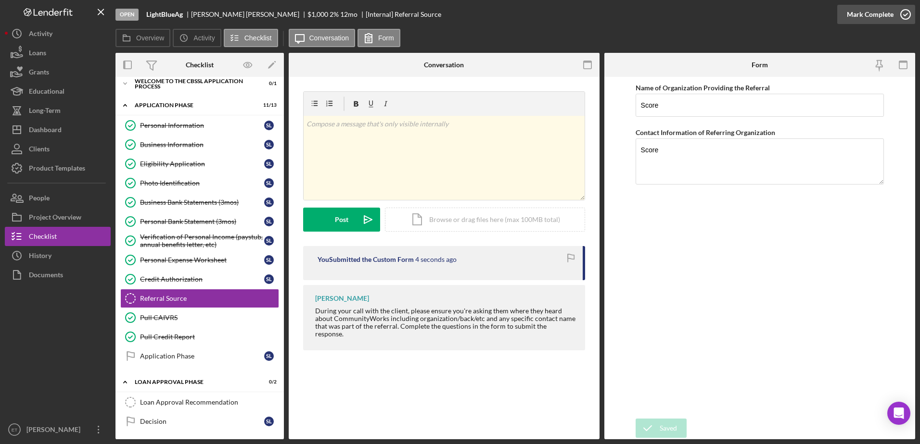
click at [373, 13] on icon "button" at bounding box center [905, 14] width 24 height 24
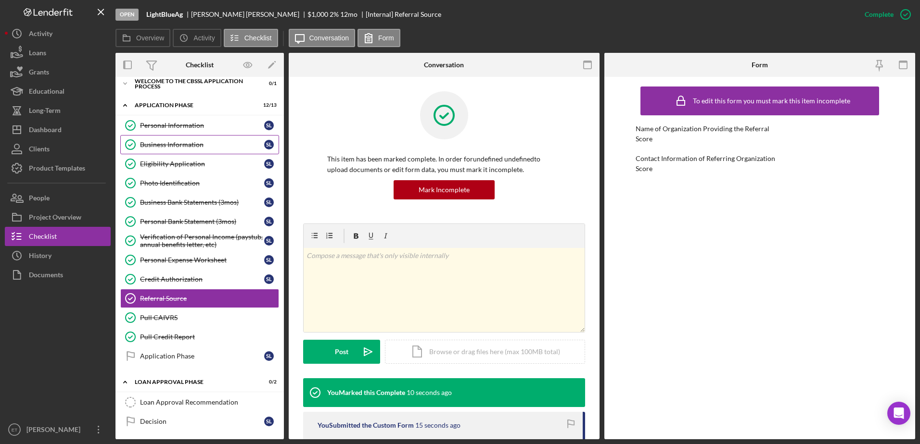
click at [168, 145] on div "Business Information" at bounding box center [202, 145] width 124 height 8
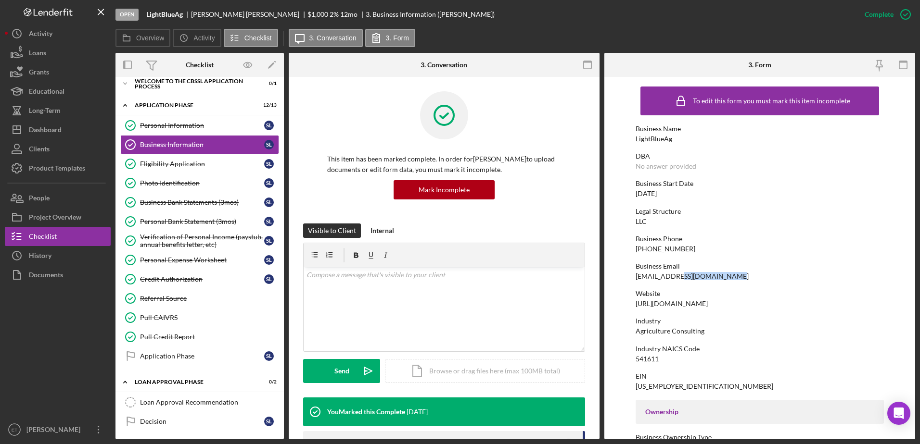
drag, startPoint x: 721, startPoint y: 277, endPoint x: 673, endPoint y: 277, distance: 48.1
click at [373, 277] on div "Business Email [EMAIL_ADDRESS][DOMAIN_NAME]" at bounding box center [759, 272] width 249 height 18
copy div "[DOMAIN_NAME]"
click at [177, 358] on div "Application Phase" at bounding box center [202, 357] width 124 height 8
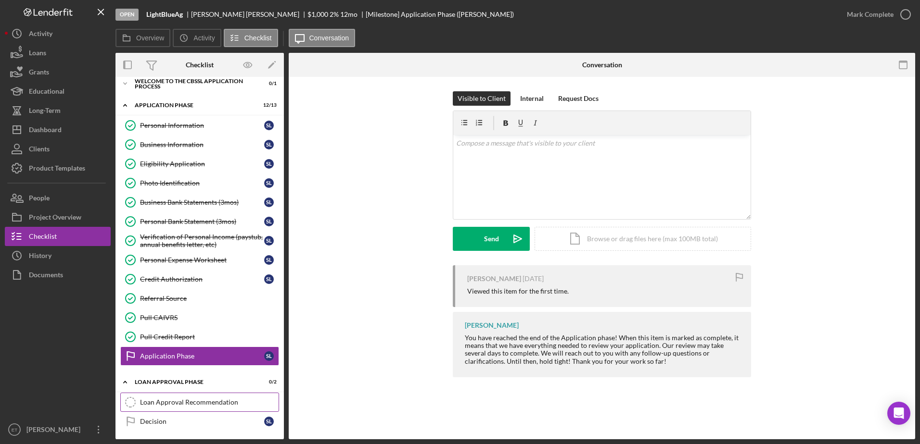
click at [196, 378] on div "Loan Approval Recommendation" at bounding box center [209, 403] width 139 height 8
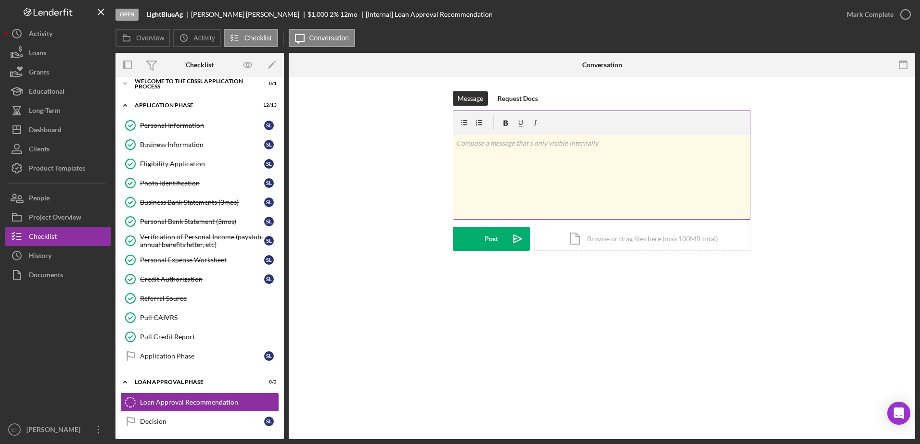
click at [373, 164] on div "v Color teal Color pink Remove color Add row above Add row below Add column bef…" at bounding box center [601, 177] width 297 height 84
click at [373, 144] on p "[DOMAIN_NAME]" at bounding box center [602, 143] width 292 height 11
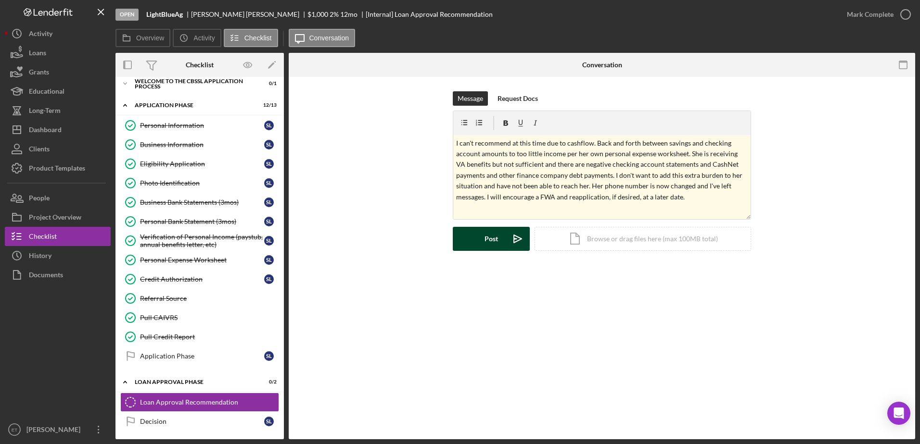
click at [373, 240] on div "Post" at bounding box center [490, 239] width 13 height 24
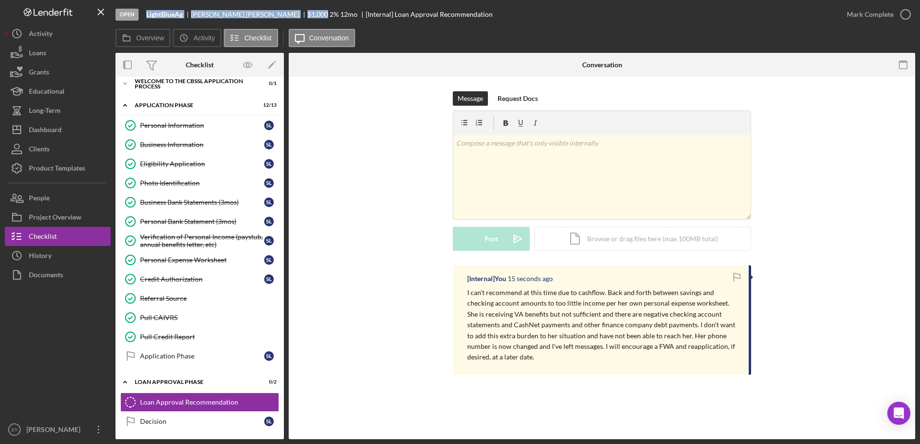
drag, startPoint x: 264, startPoint y: 13, endPoint x: 146, endPoint y: 17, distance: 117.9
click at [146, 17] on div "Open LightBlueAg [PERSON_NAME] $1,000 $1,000 2 % 12 mo [Internal] Loan Approval…" at bounding box center [475, 14] width 721 height 29
copy div "LightBlueAg [PERSON_NAME] $1,000"
click at [53, 131] on div "Dashboard" at bounding box center [45, 131] width 33 height 22
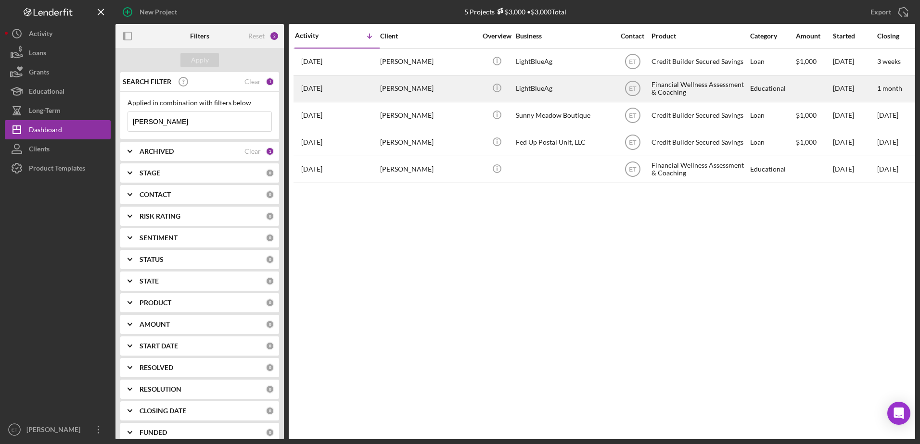
click at [373, 81] on div "LightBlueAg" at bounding box center [564, 88] width 96 height 25
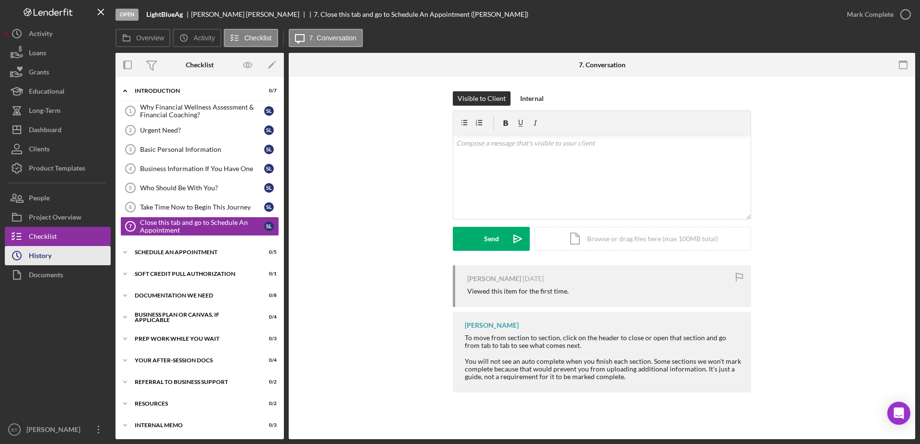
click at [38, 255] on div "History" at bounding box center [40, 257] width 23 height 22
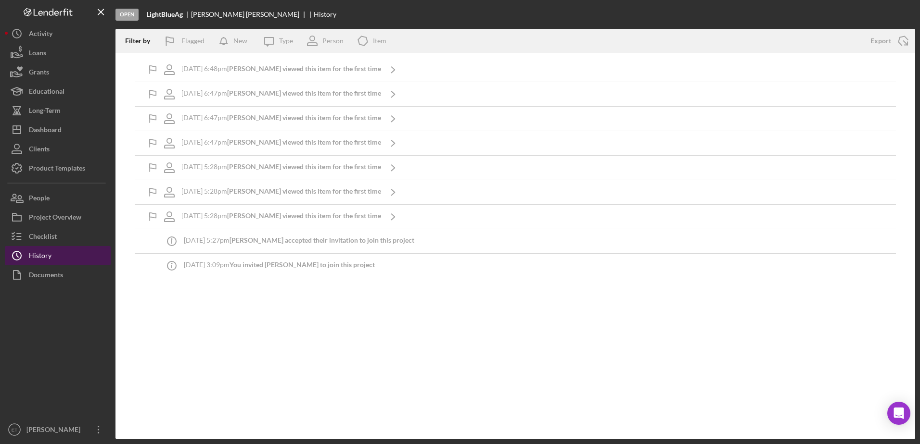
click at [38, 255] on div "History" at bounding box center [40, 257] width 23 height 22
click at [38, 240] on div "Checklist" at bounding box center [43, 238] width 28 height 22
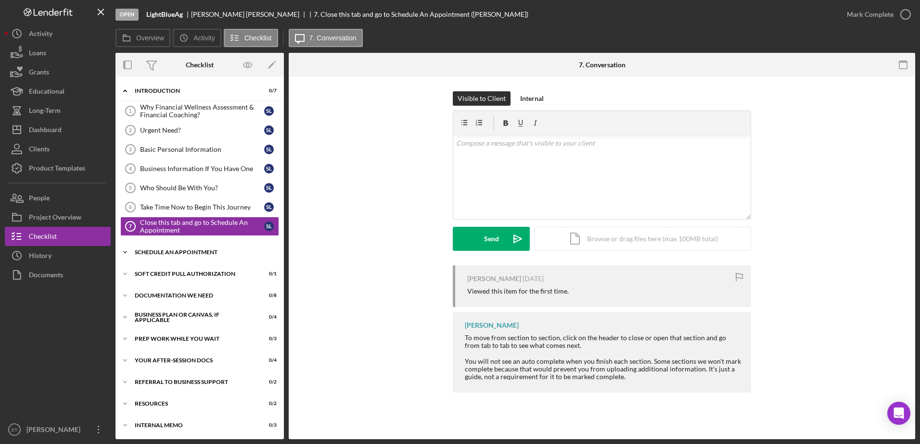
click at [211, 254] on div "Schedule An Appointment" at bounding box center [203, 253] width 137 height 6
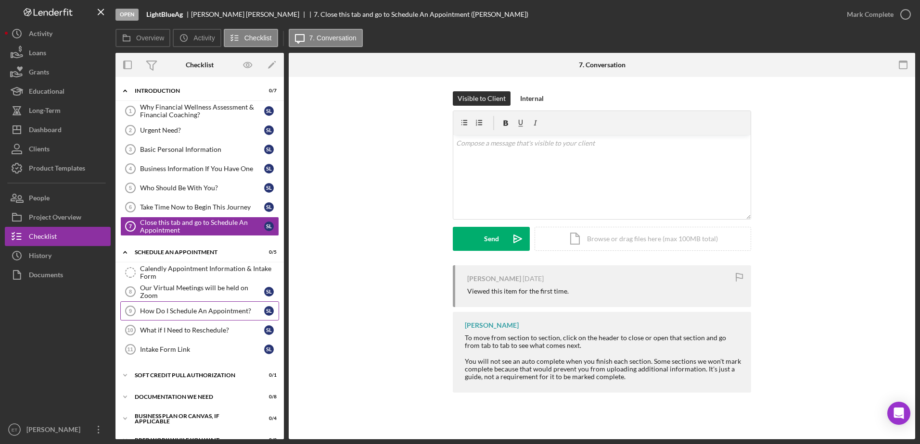
click at [208, 313] on div "How Do I Schedule An Appointment?" at bounding box center [202, 311] width 124 height 8
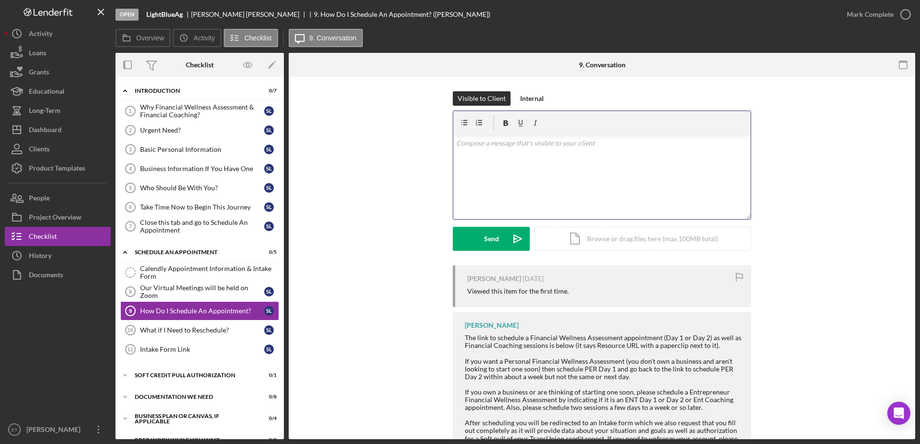
click at [373, 167] on div "v Color teal Color pink Remove color Add row above Add row below Add column bef…" at bounding box center [601, 177] width 297 height 84
click at [373, 191] on div "v Color teal Color pink Remove color Add row above Add row below Add column bef…" at bounding box center [601, 177] width 297 height 84
click at [373, 167] on p "I would encourage you to schedule a Financial Wellness Assessment at this time.…" at bounding box center [602, 162] width 292 height 22
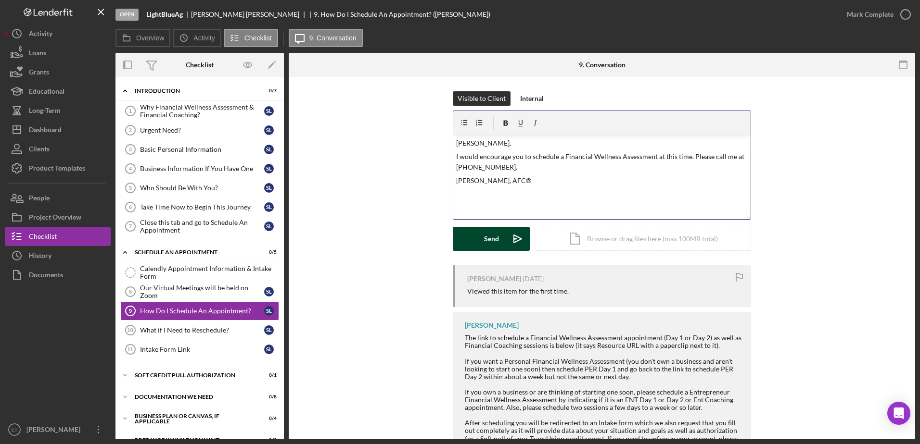
click at [373, 238] on div "Send" at bounding box center [491, 239] width 15 height 24
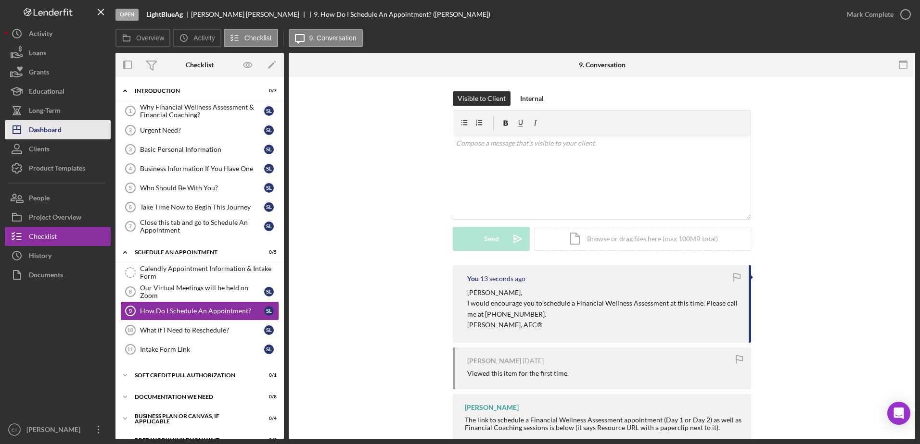
click at [50, 129] on div "Dashboard" at bounding box center [45, 131] width 33 height 22
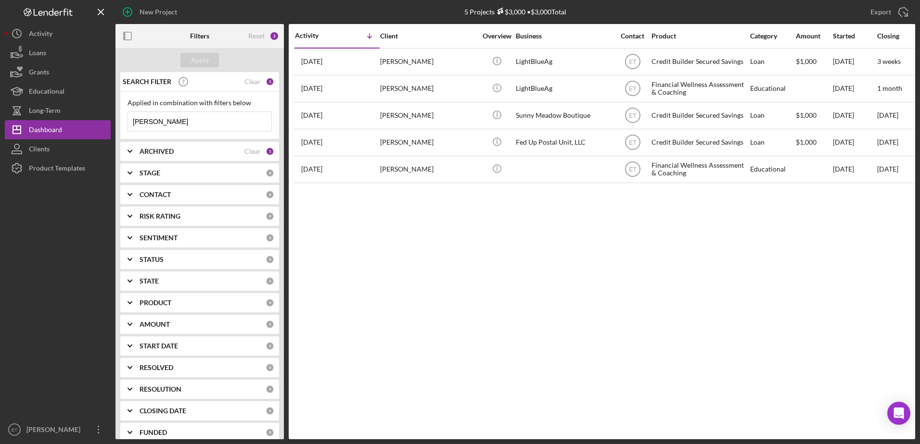
click at [168, 123] on input "[PERSON_NAME]" at bounding box center [199, 121] width 143 height 19
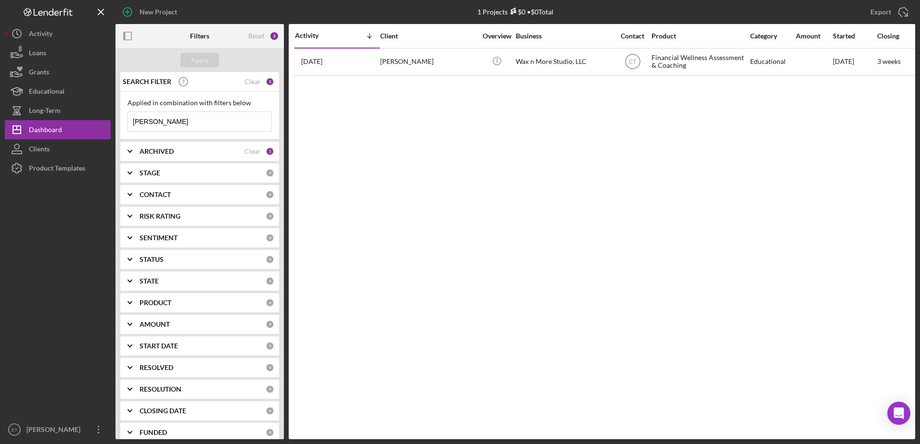
type input "[PERSON_NAME]"
click at [160, 154] on b "ARCHIVED" at bounding box center [156, 152] width 34 height 8
click at [133, 206] on input "Archived" at bounding box center [133, 207] width 10 height 10
checkbox input "true"
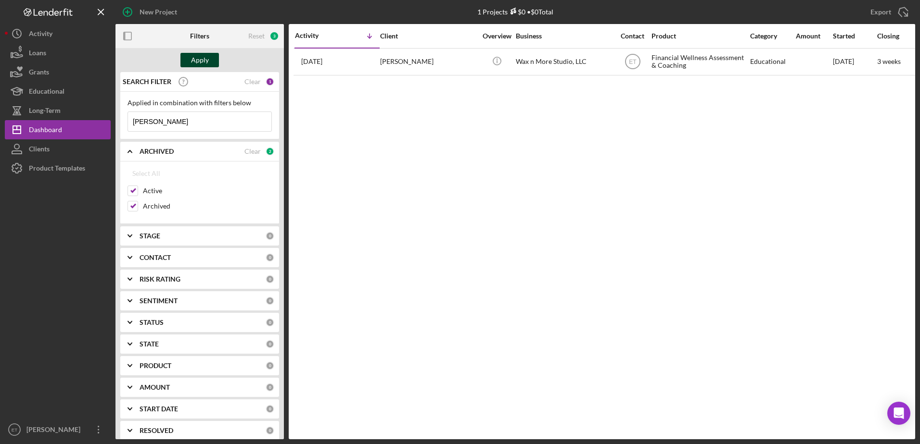
click at [199, 59] on div "Apply" at bounding box center [200, 60] width 18 height 14
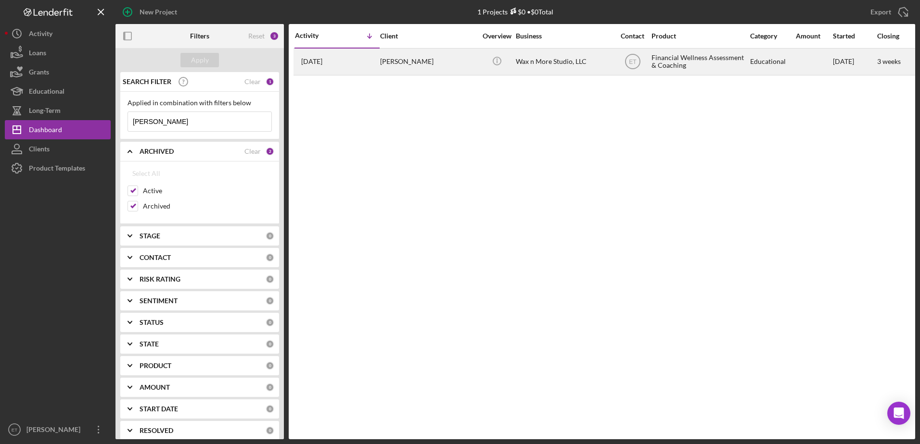
click at [373, 63] on div "[PERSON_NAME]" at bounding box center [428, 61] width 96 height 25
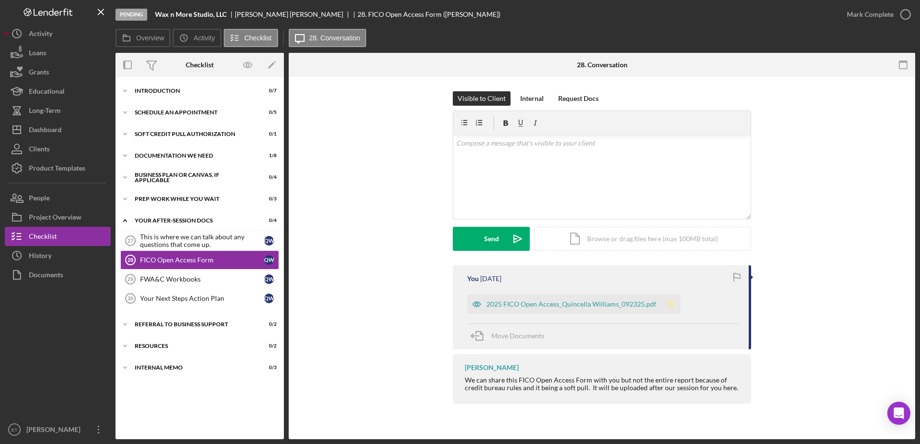
click at [373, 303] on icon "Icon/Star" at bounding box center [670, 304] width 19 height 19
click at [175, 278] on div "FWA&C Workbooks" at bounding box center [202, 280] width 124 height 8
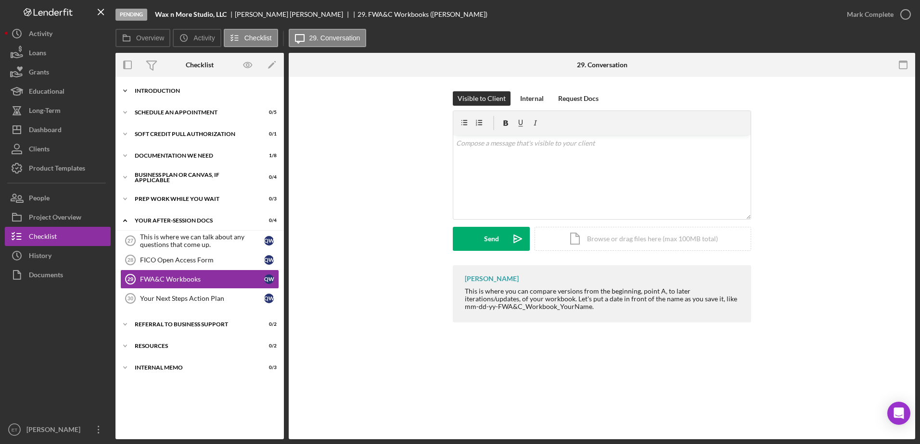
click at [163, 89] on div "Introduction" at bounding box center [203, 91] width 137 height 6
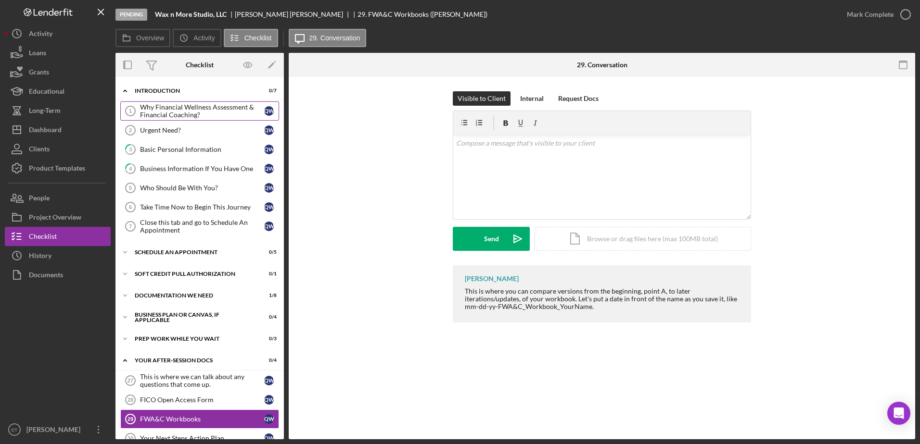
click at [156, 112] on div "Why Financial Wellness Assessment & Financial Coaching?" at bounding box center [202, 110] width 124 height 15
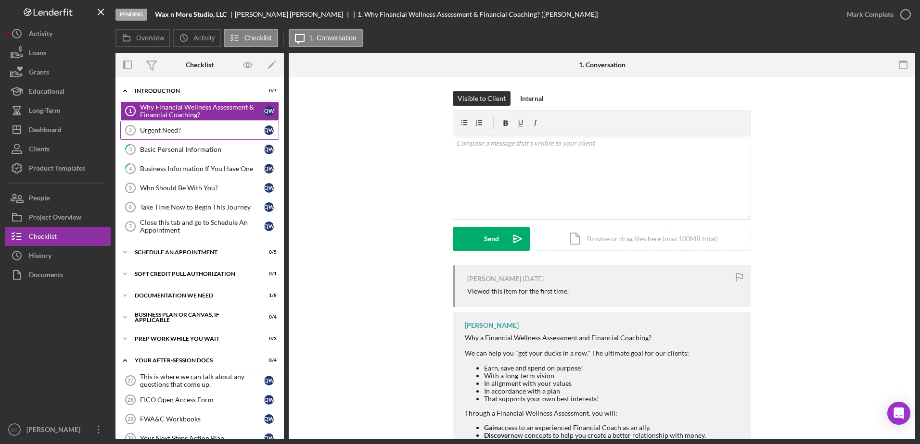
click at [157, 130] on div "Urgent Need?" at bounding box center [202, 130] width 124 height 8
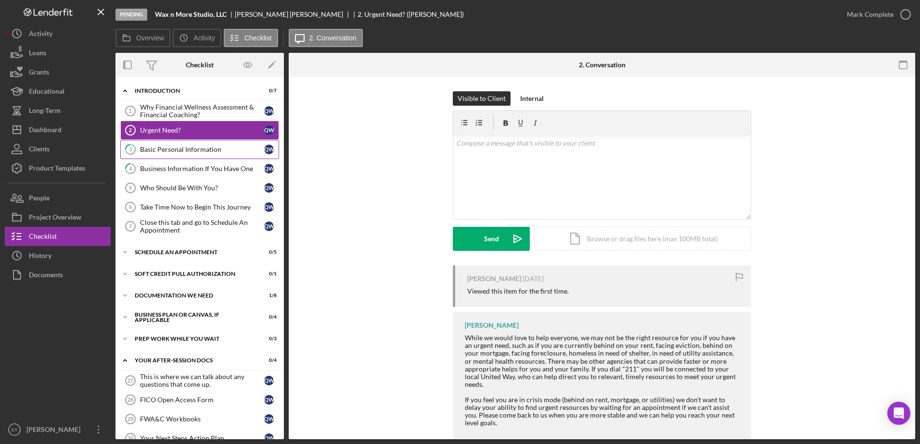
click at [157, 153] on div "Basic Personal Information" at bounding box center [202, 150] width 124 height 8
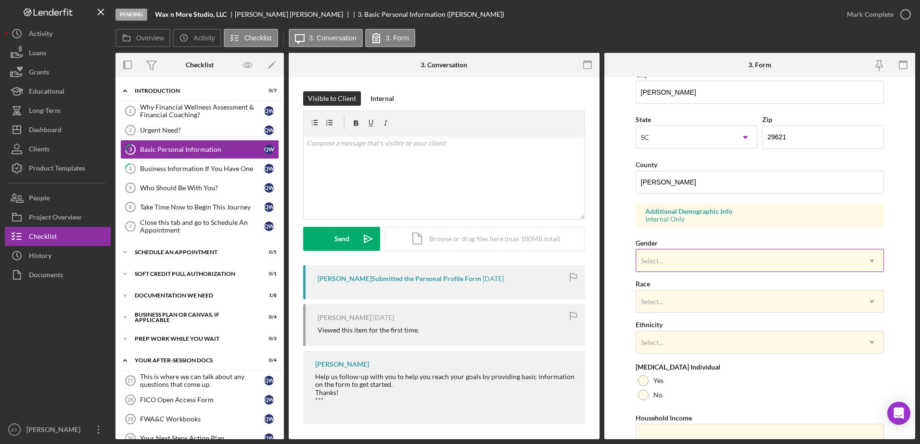
scroll to position [238, 0]
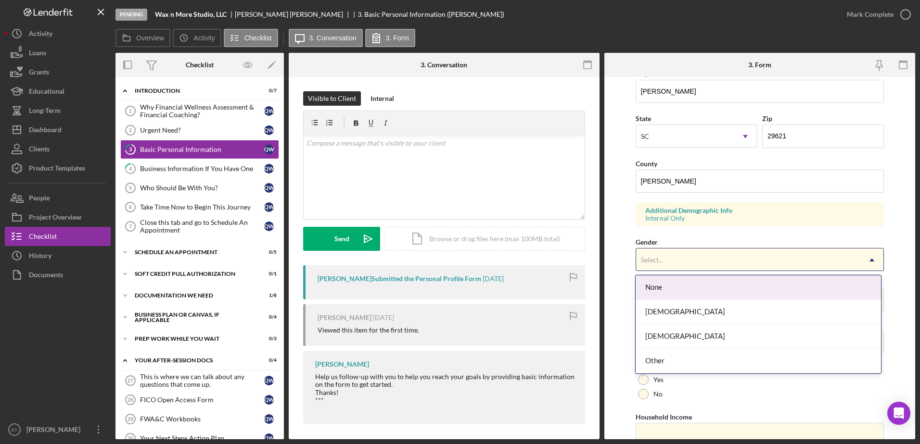
click at [373, 266] on div "Select..." at bounding box center [748, 260] width 225 height 22
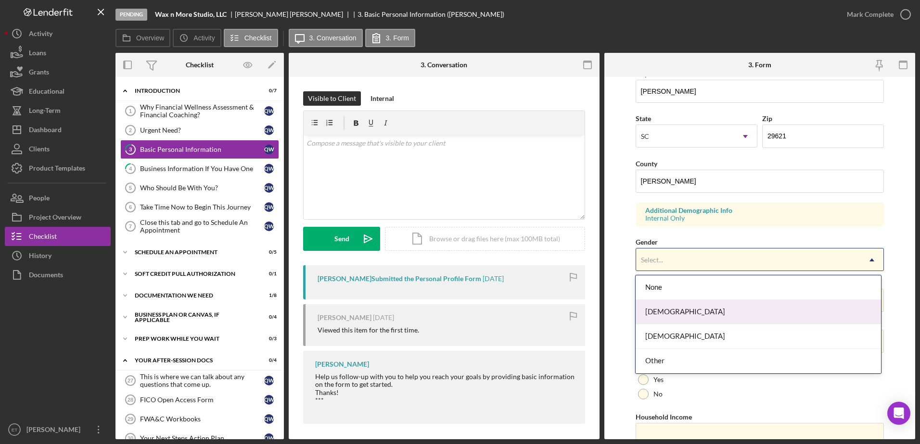
click at [373, 315] on div "[DEMOGRAPHIC_DATA]" at bounding box center [757, 312] width 245 height 25
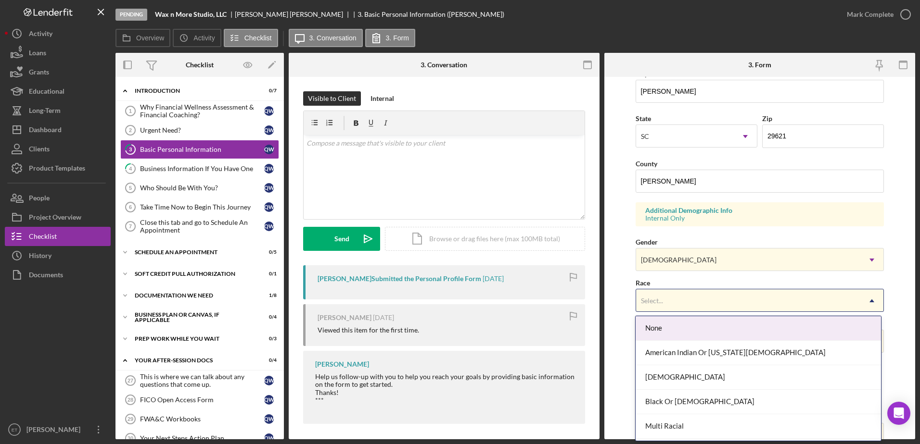
click at [373, 303] on div "Select..." at bounding box center [748, 301] width 225 height 22
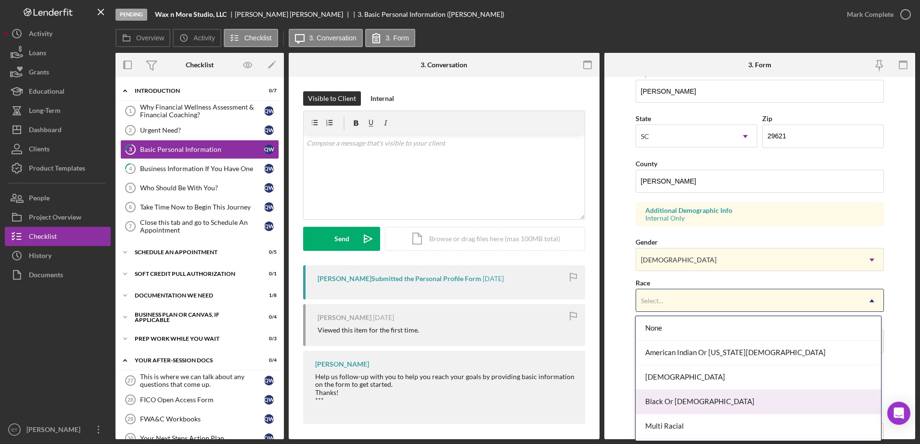
click at [373, 378] on div "Black Or [DEMOGRAPHIC_DATA]" at bounding box center [757, 402] width 245 height 25
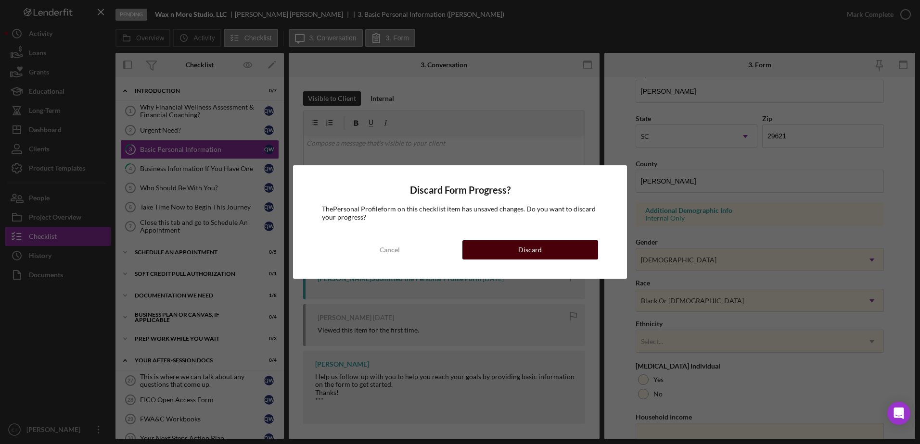
click at [373, 249] on button "Discard" at bounding box center [530, 249] width 136 height 19
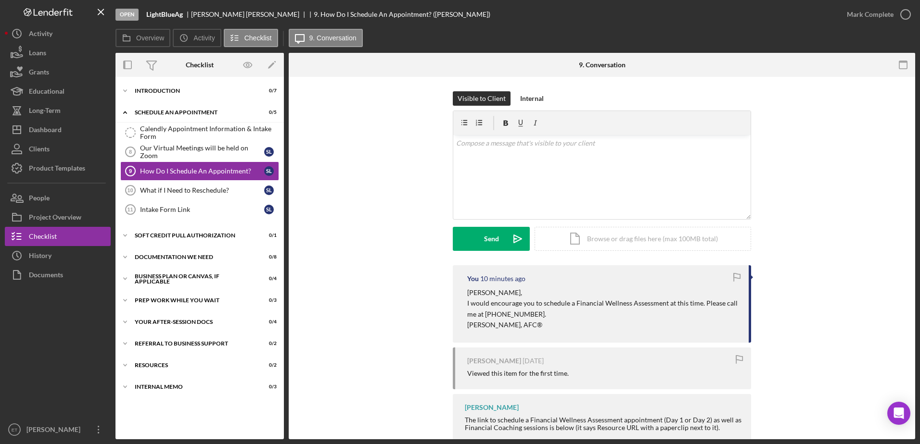
click at [39, 204] on div "People" at bounding box center [39, 200] width 21 height 22
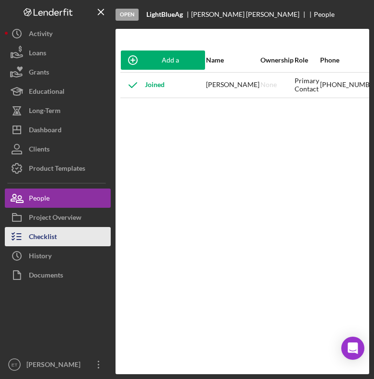
click at [47, 235] on div "Checklist" at bounding box center [43, 238] width 28 height 22
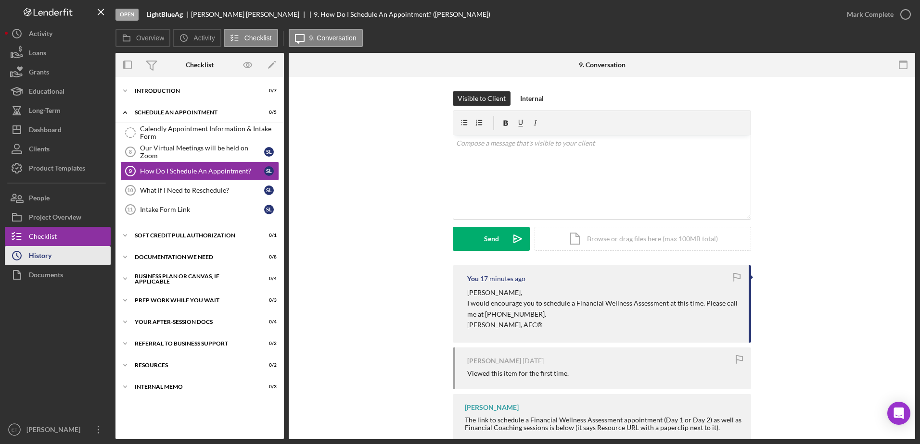
click at [51, 257] on div "History" at bounding box center [40, 257] width 23 height 22
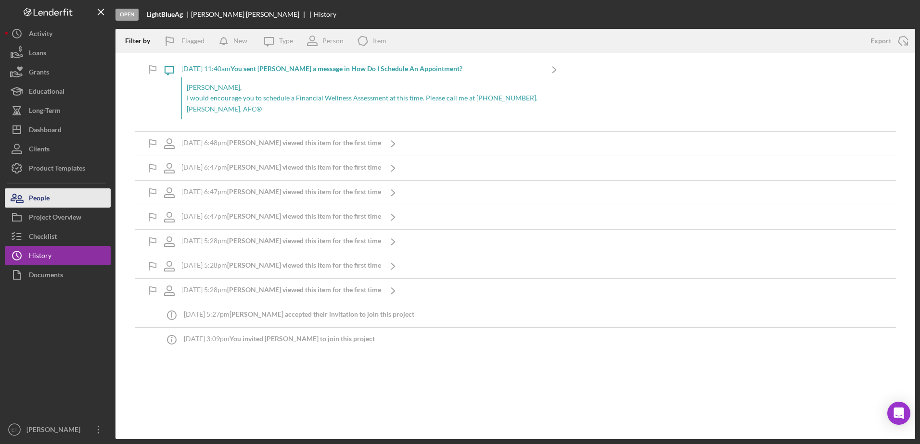
click at [42, 199] on div "People" at bounding box center [39, 200] width 21 height 22
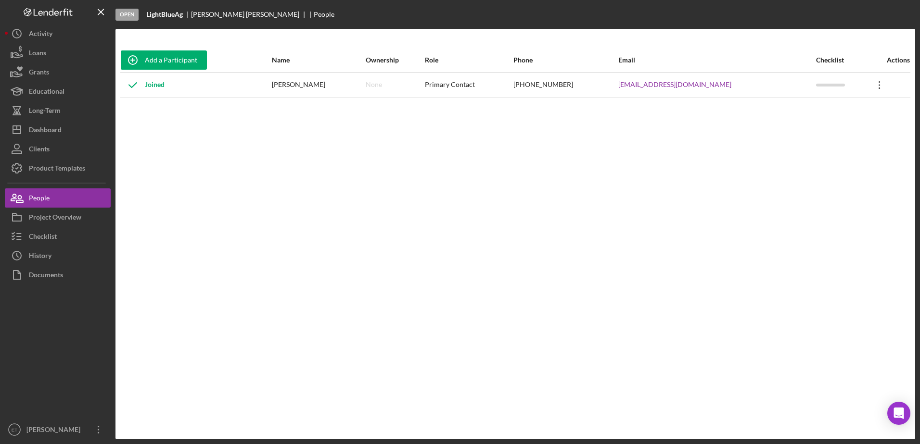
click at [373, 88] on icon at bounding box center [878, 85] width 1 height 8
click at [373, 111] on div "Icon/Edit Edit" at bounding box center [831, 111] width 106 height 20
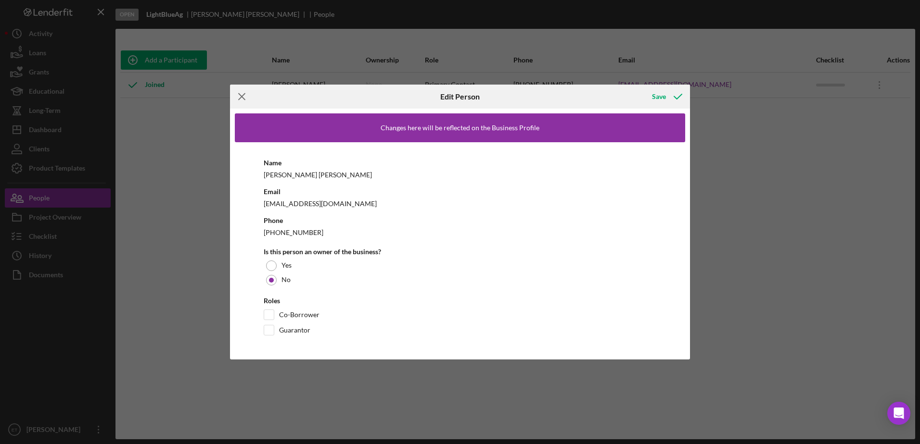
click at [242, 93] on icon "Icon/Menu Close" at bounding box center [242, 97] width 24 height 24
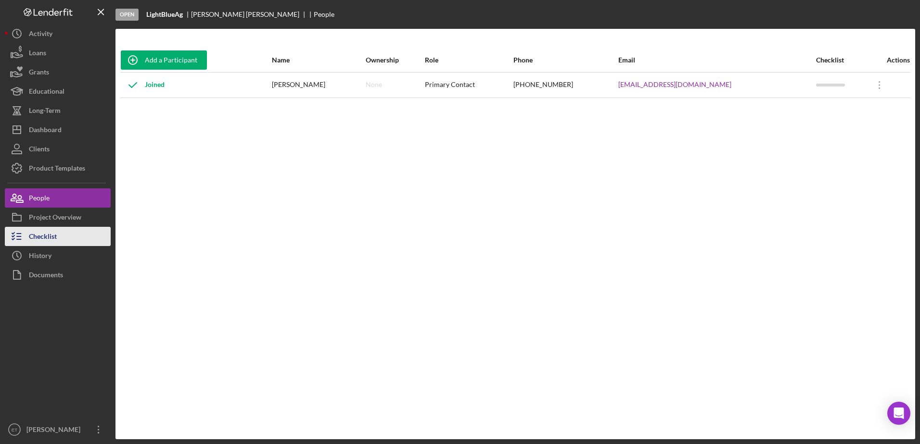
click at [55, 235] on div "Checklist" at bounding box center [43, 238] width 28 height 22
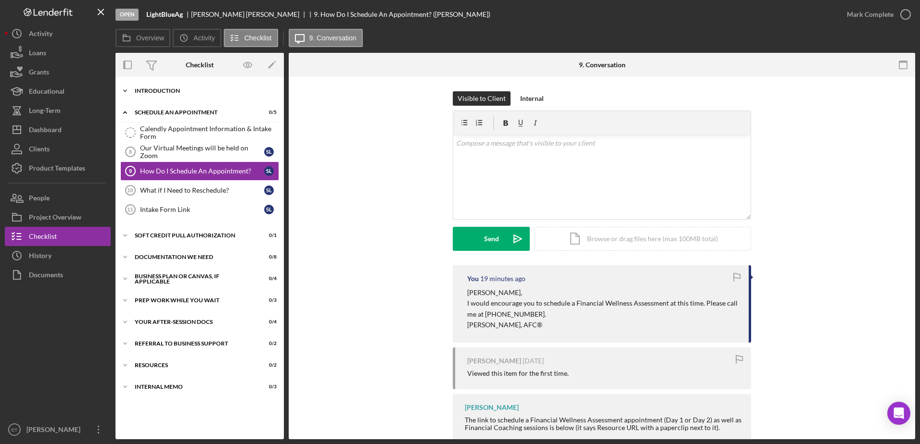
click at [169, 91] on div "Introduction" at bounding box center [203, 91] width 137 height 6
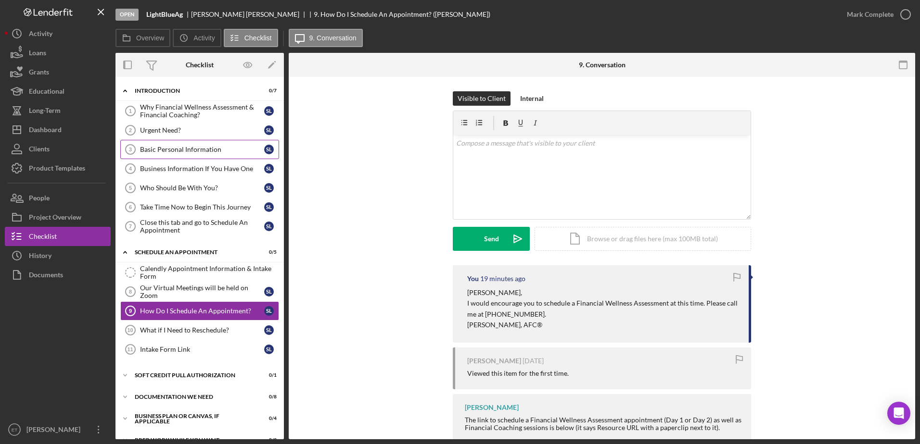
click at [164, 151] on div "Basic Personal Information" at bounding box center [202, 150] width 124 height 8
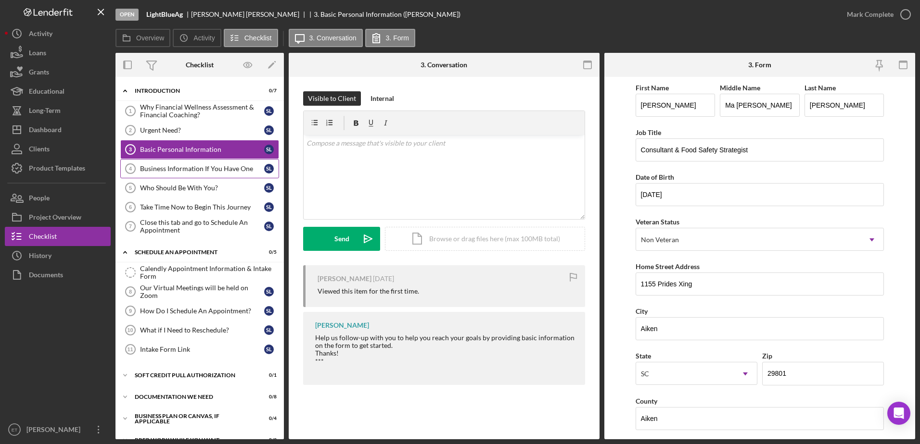
click at [171, 166] on div "Business Information If You Have One" at bounding box center [202, 169] width 124 height 8
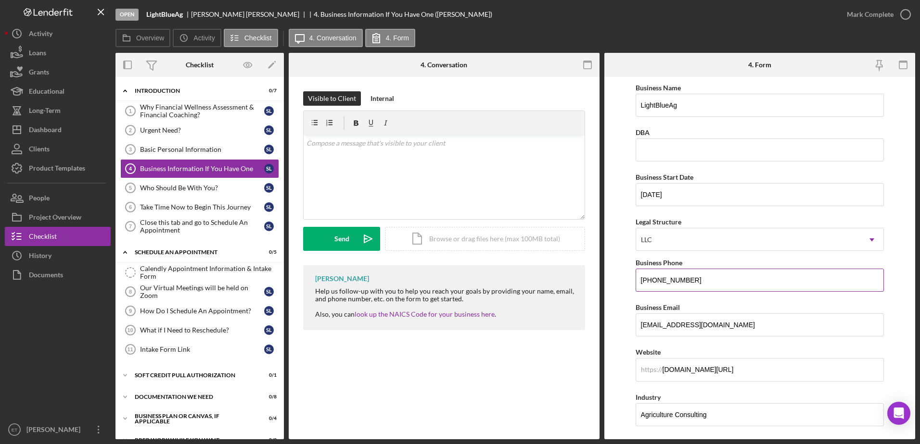
drag, startPoint x: 658, startPoint y: 281, endPoint x: 729, endPoint y: 281, distance: 71.2
click at [373, 281] on input "[PHONE_NUMBER]" at bounding box center [759, 280] width 249 height 23
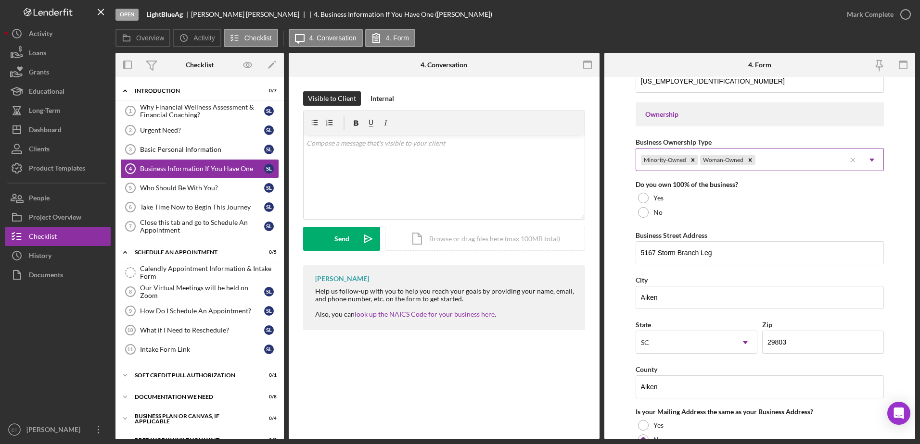
scroll to position [424, 0]
type input "[PHONE_NUMBER]"
click at [373, 195] on div at bounding box center [643, 197] width 11 height 11
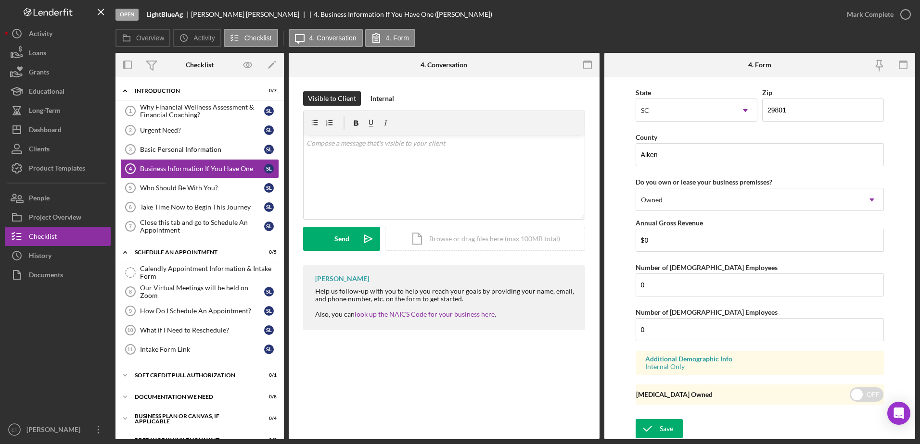
scroll to position [884, 0]
click at [373, 378] on div "Save" at bounding box center [665, 428] width 13 height 19
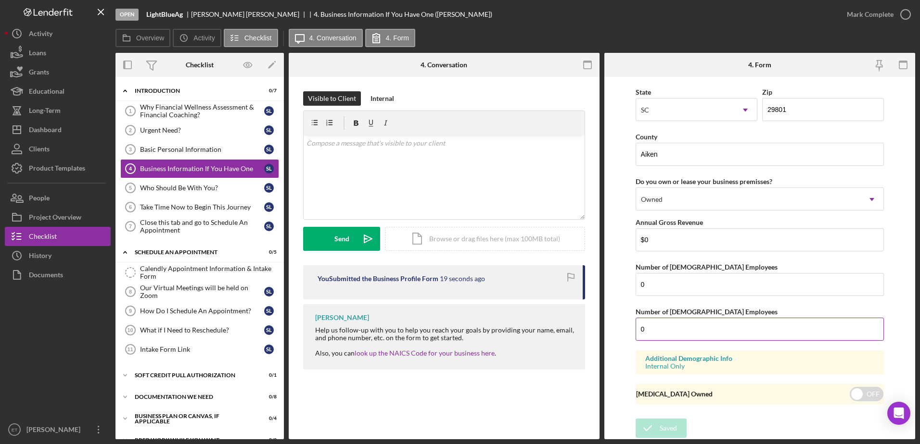
click at [373, 331] on input "0" at bounding box center [759, 329] width 249 height 23
click at [373, 286] on input "0" at bounding box center [759, 284] width 249 height 23
type input "1"
click at [373, 378] on div "Save" at bounding box center [665, 428] width 13 height 19
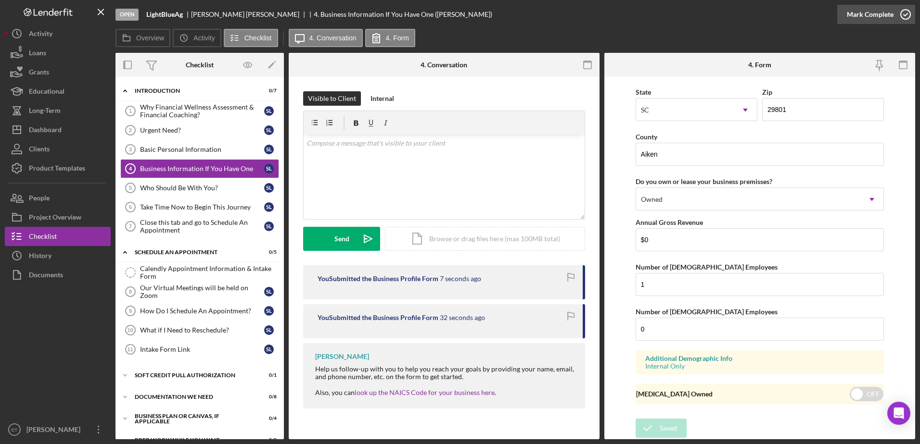
click at [373, 14] on icon "button" at bounding box center [905, 14] width 24 height 24
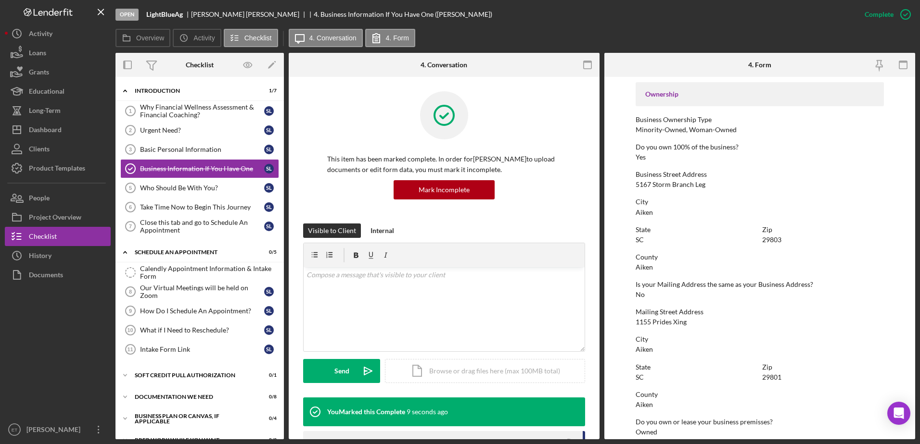
scroll to position [317, 0]
click at [148, 151] on div "Basic Personal Information" at bounding box center [202, 150] width 124 height 8
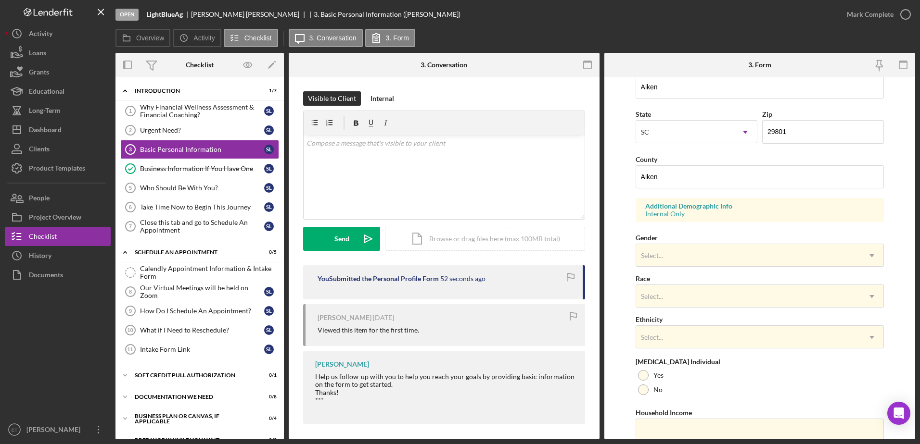
scroll to position [242, 0]
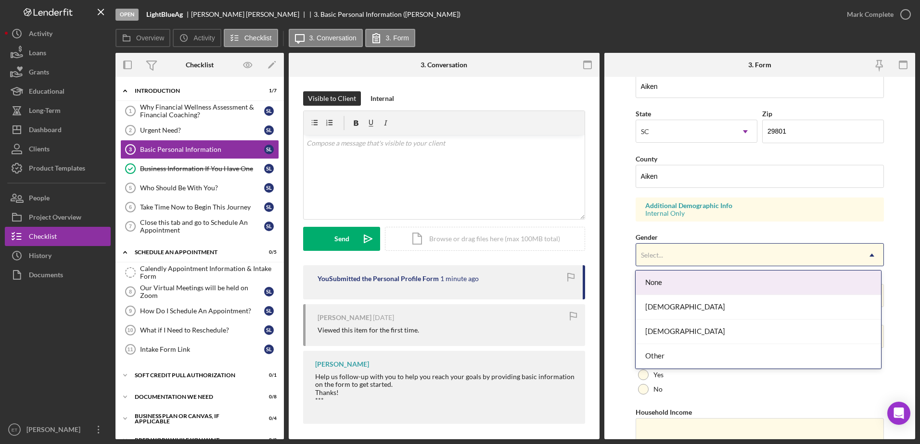
click at [373, 262] on div "Select..." at bounding box center [748, 255] width 225 height 22
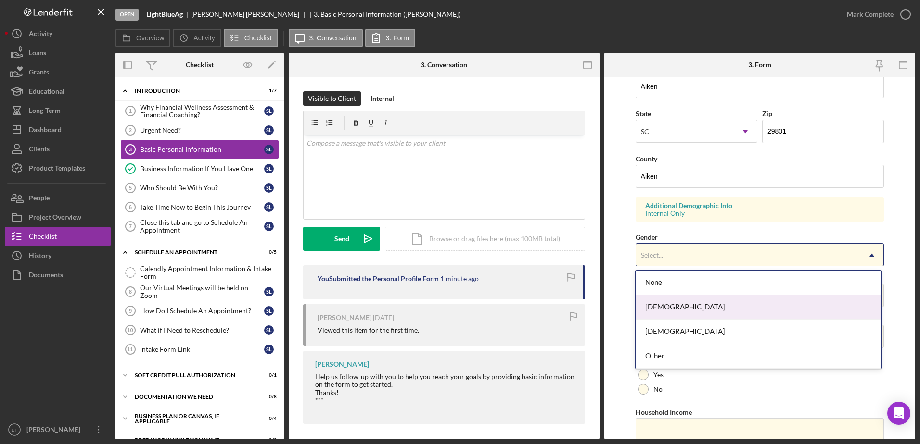
click at [373, 313] on div "[DEMOGRAPHIC_DATA]" at bounding box center [757, 307] width 245 height 25
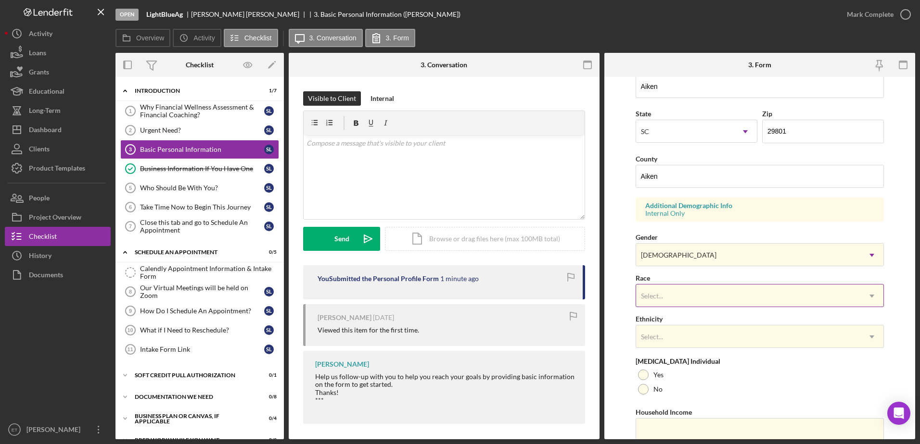
click at [373, 299] on div "Select..." at bounding box center [748, 296] width 225 height 22
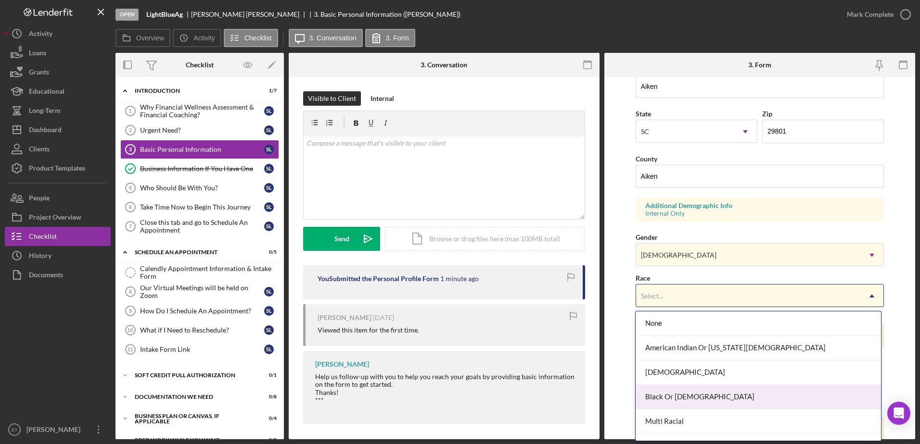
click at [373, 378] on div "Black Or [DEMOGRAPHIC_DATA]" at bounding box center [757, 397] width 245 height 25
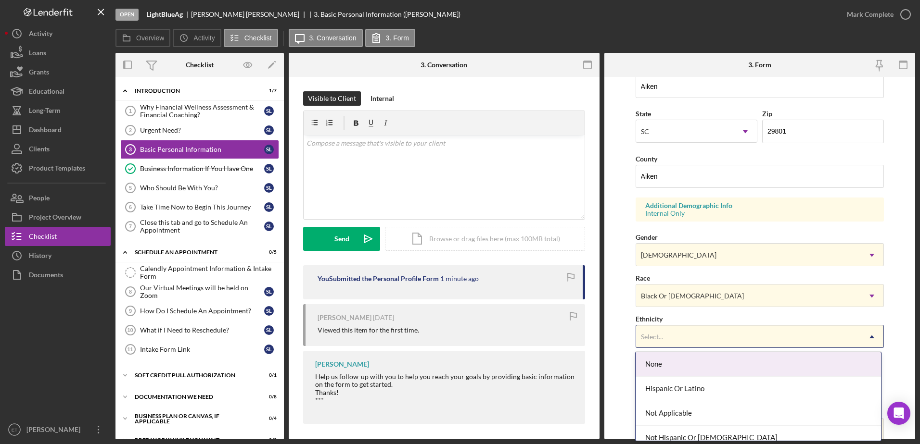
click at [373, 332] on div "Select..." at bounding box center [748, 337] width 225 height 22
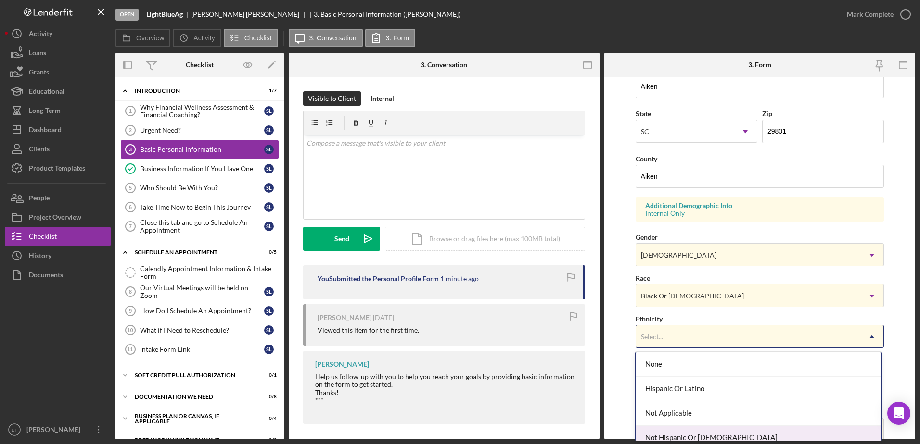
click at [373, 378] on div "Not Hispanic Or [DEMOGRAPHIC_DATA]" at bounding box center [757, 438] width 245 height 25
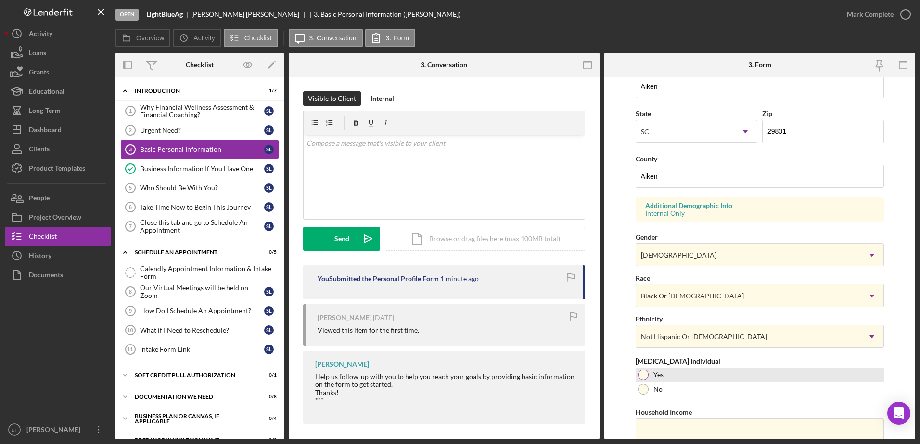
click at [373, 376] on div at bounding box center [643, 375] width 11 height 11
click at [373, 378] on input "Household Income" at bounding box center [759, 429] width 249 height 23
type input "$36,000"
click at [373, 378] on div "No" at bounding box center [759, 389] width 249 height 14
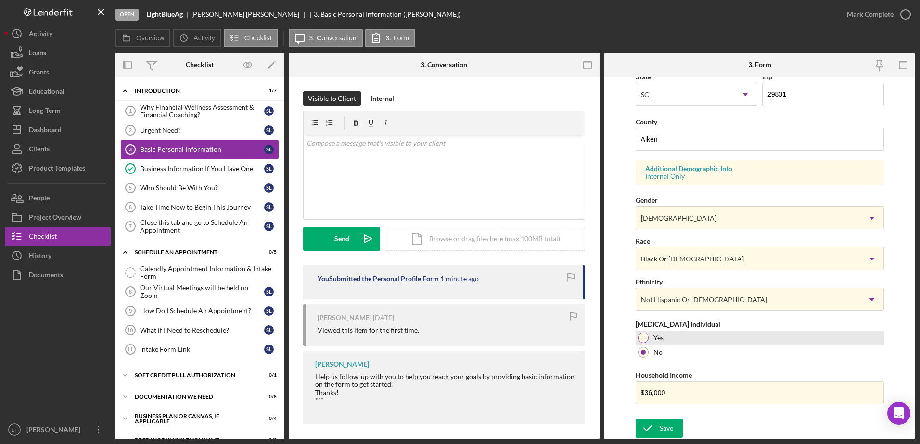
click at [373, 339] on div at bounding box center [643, 338] width 11 height 11
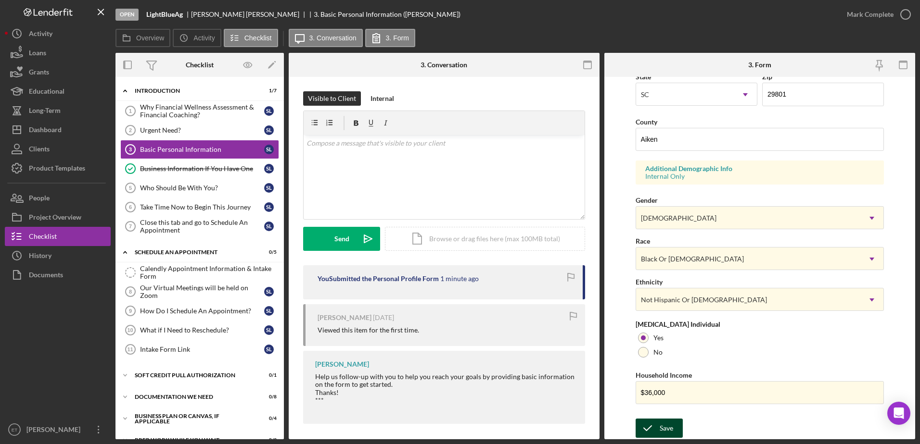
click at [373, 378] on div "Save" at bounding box center [665, 428] width 13 height 19
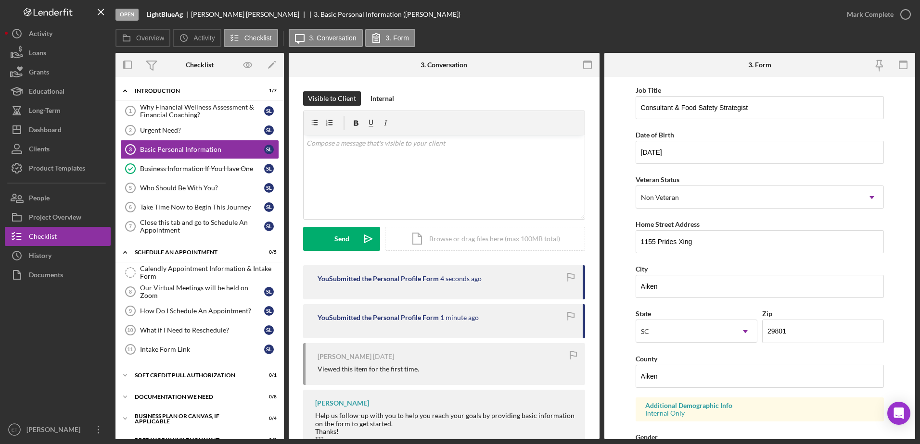
scroll to position [0, 0]
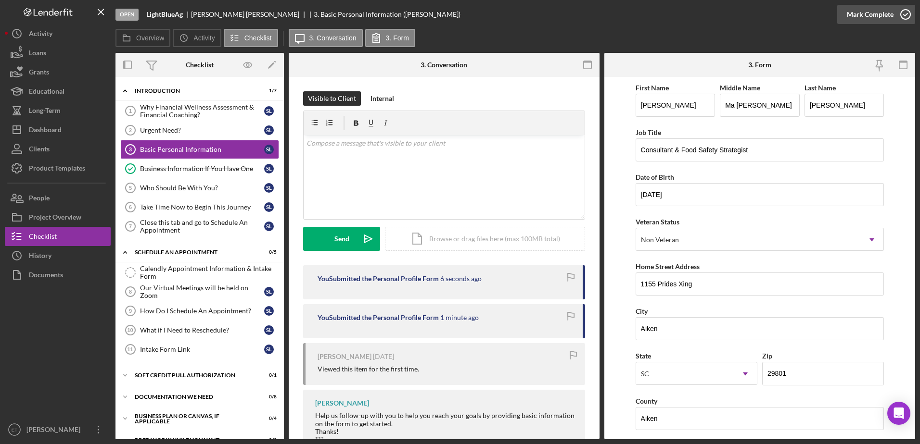
click at [373, 15] on icon "button" at bounding box center [905, 14] width 24 height 24
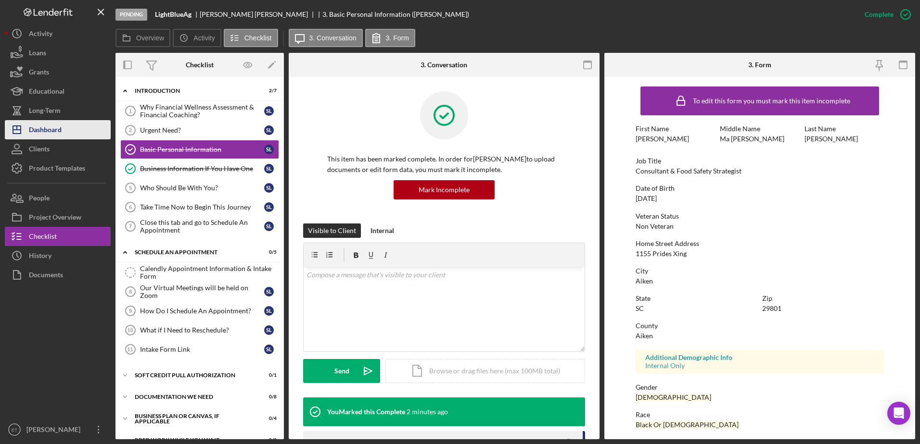
click at [57, 126] on div "Dashboard" at bounding box center [45, 131] width 33 height 22
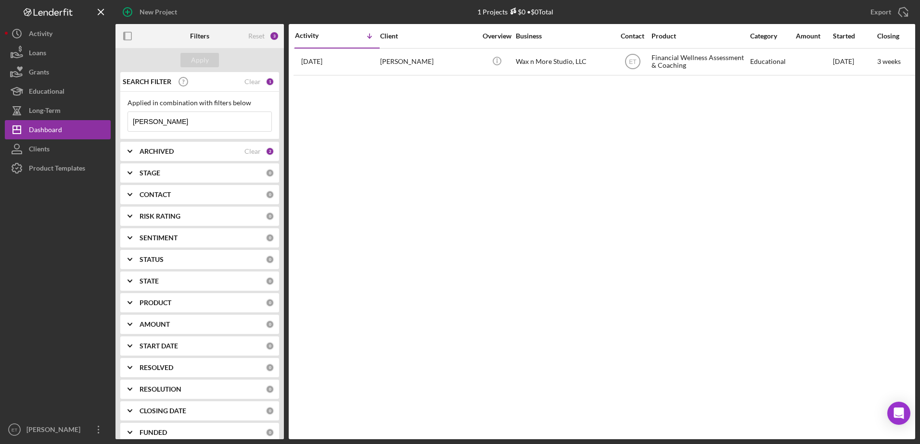
click at [178, 124] on input "[PERSON_NAME]" at bounding box center [199, 121] width 143 height 19
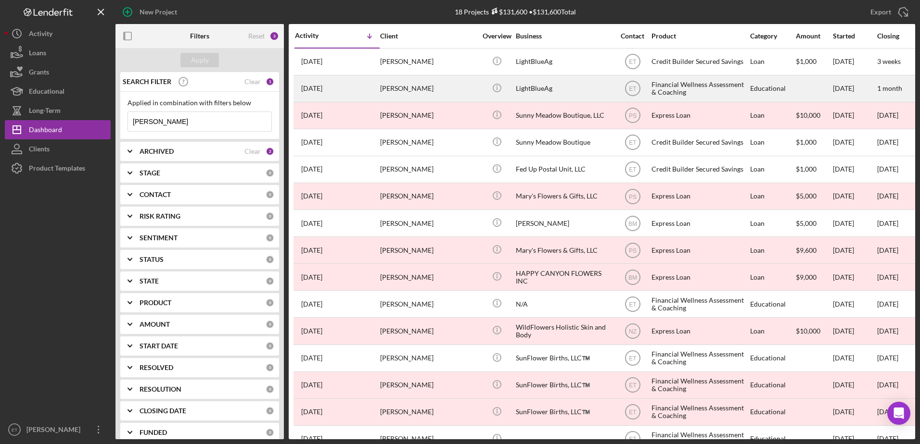
type input "[PERSON_NAME]"
click at [373, 89] on div "Financial Wellness Assessment & Coaching" at bounding box center [699, 88] width 96 height 25
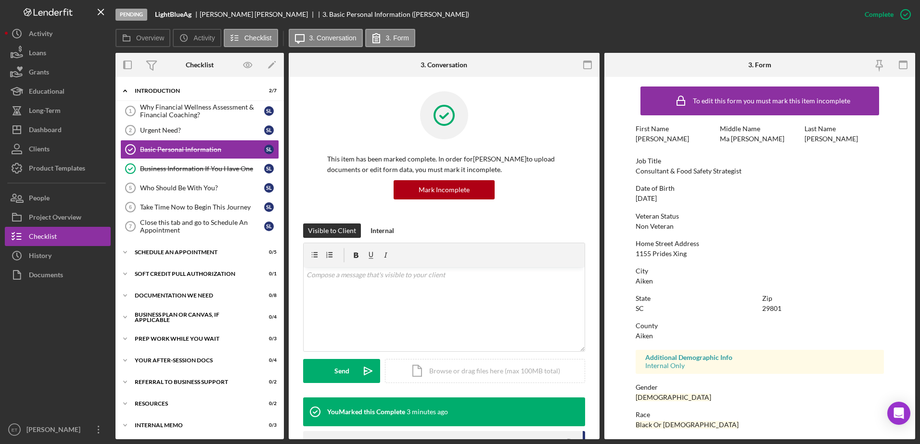
scroll to position [86, 0]
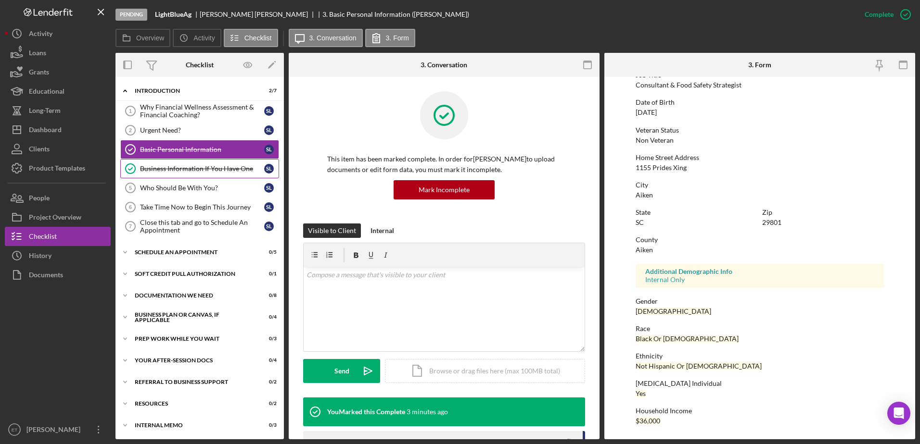
click at [170, 168] on div "Business Information If You Have One" at bounding box center [202, 169] width 124 height 8
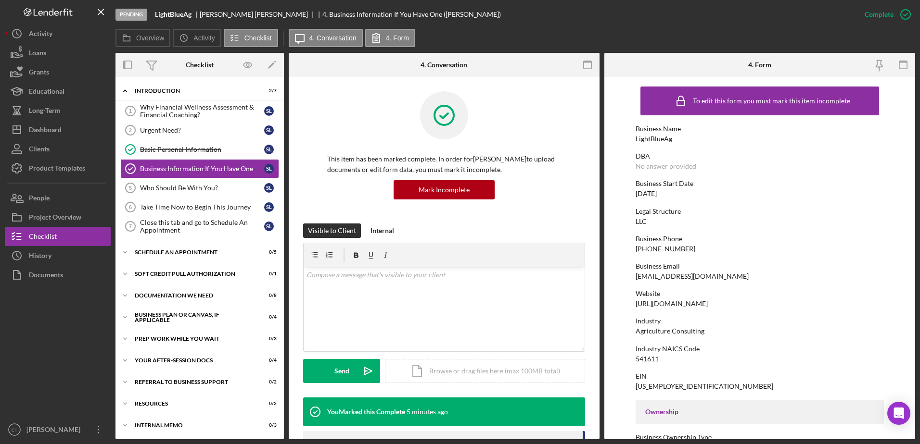
drag, startPoint x: 732, startPoint y: 303, endPoint x: 645, endPoint y: 307, distance: 87.6
click at [373, 306] on div "[URL][DOMAIN_NAME]" at bounding box center [671, 304] width 72 height 8
copy div "[URL][DOMAIN_NAME]"
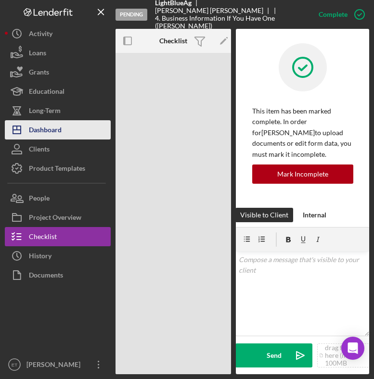
click at [62, 130] on div "Dashboard" at bounding box center [45, 131] width 33 height 22
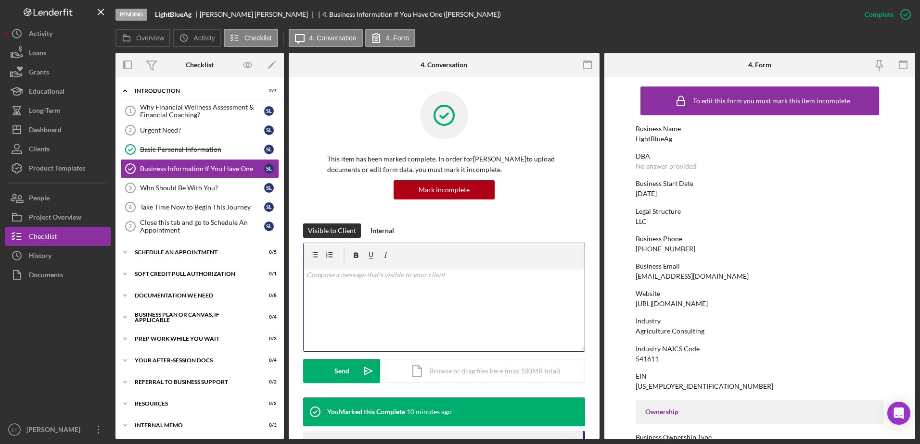
click at [351, 297] on div "v Color teal Color pink Remove color Add row above Add row below Add column bef…" at bounding box center [443, 309] width 281 height 84
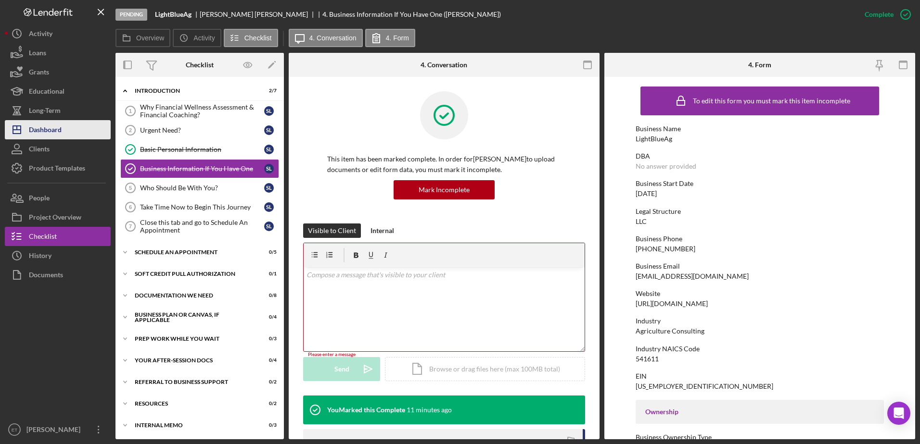
click at [45, 127] on div "Dashboard" at bounding box center [45, 131] width 33 height 22
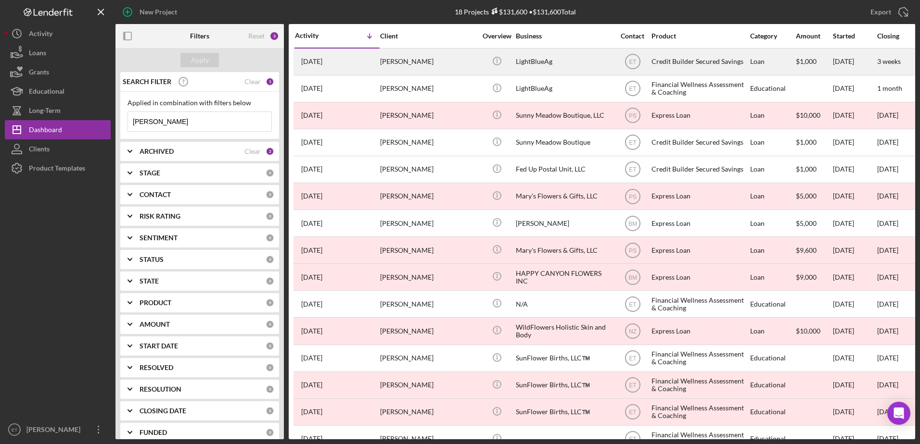
click at [373, 59] on div "Icon/Info" at bounding box center [497, 61] width 36 height 25
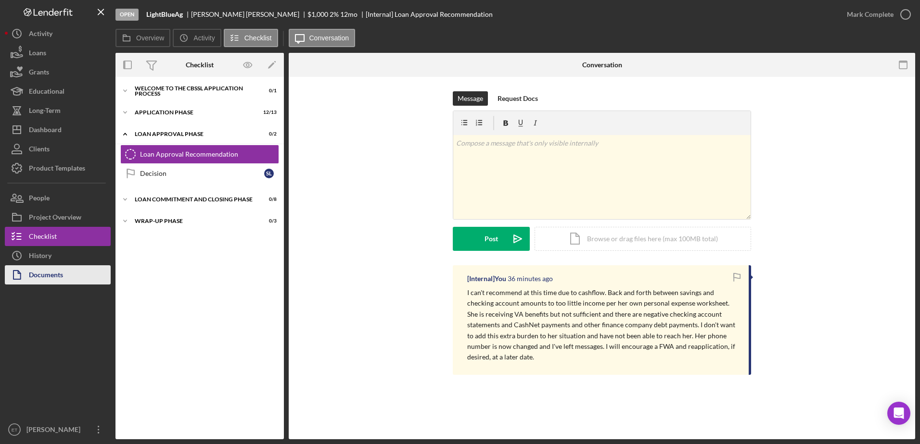
click at [43, 279] on div "Documents" at bounding box center [46, 276] width 34 height 22
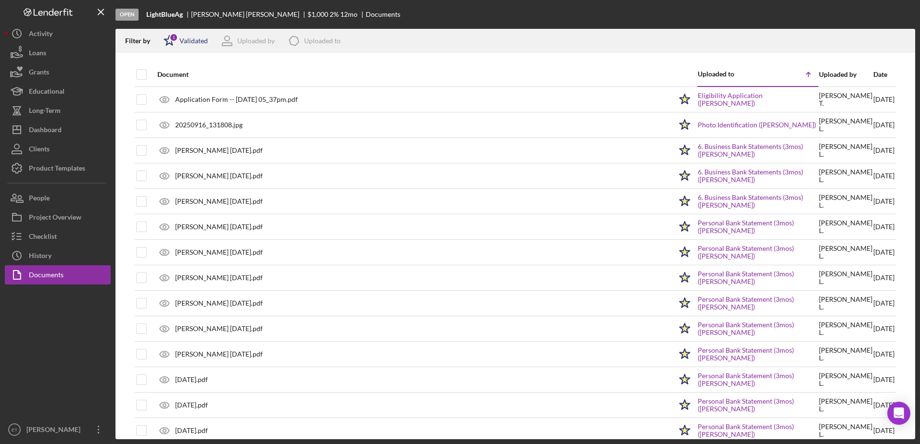
click at [190, 43] on div "Validated" at bounding box center [193, 41] width 28 height 8
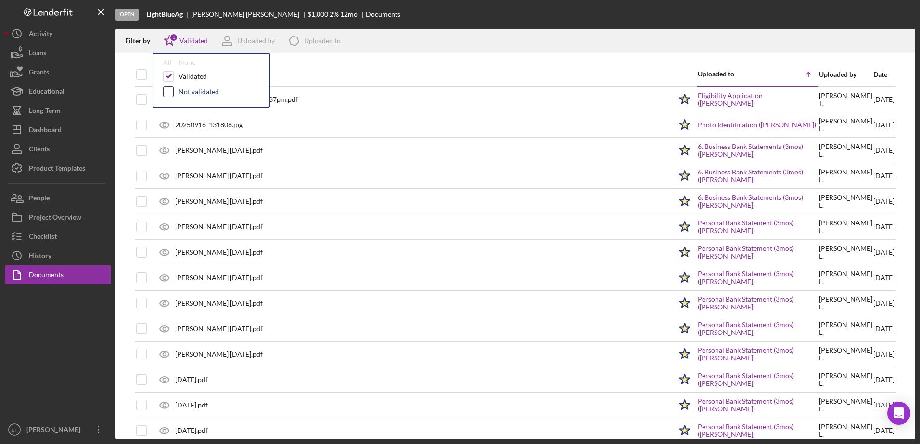
click at [168, 92] on input "checkbox" at bounding box center [169, 92] width 10 height 10
checkbox input "true"
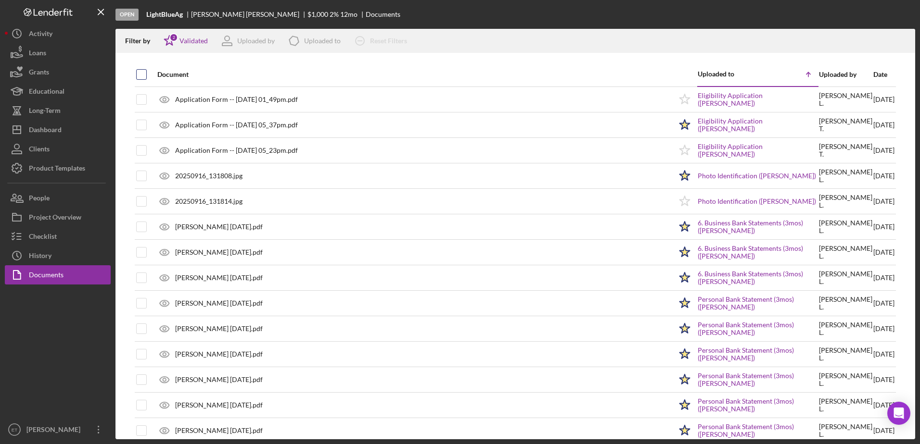
click at [139, 77] on input "checkbox" at bounding box center [142, 75] width 10 height 10
checkbox input "true"
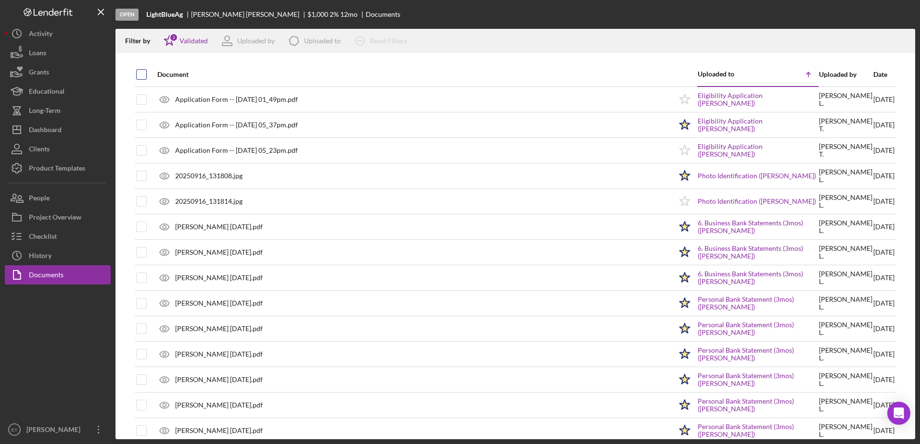
checkbox input "true"
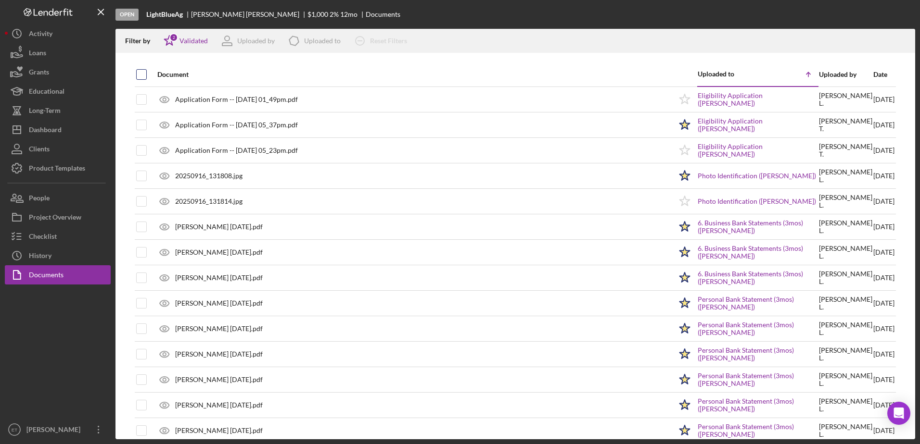
checkbox input "true"
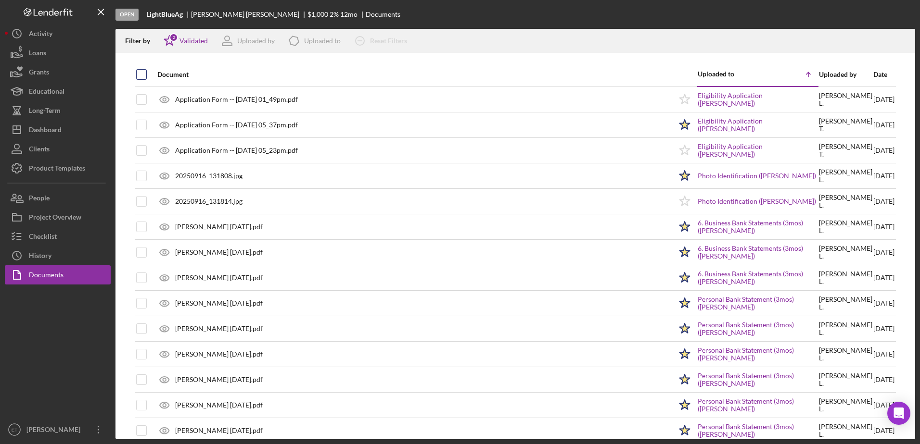
checkbox input "true"
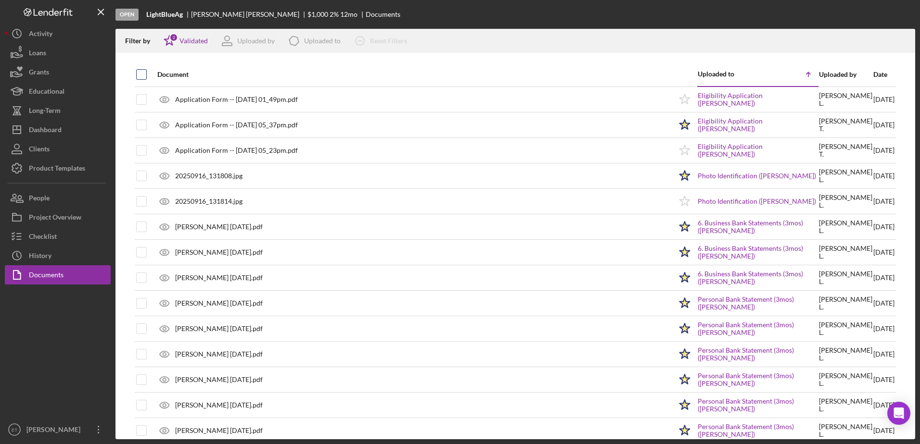
checkbox input "true"
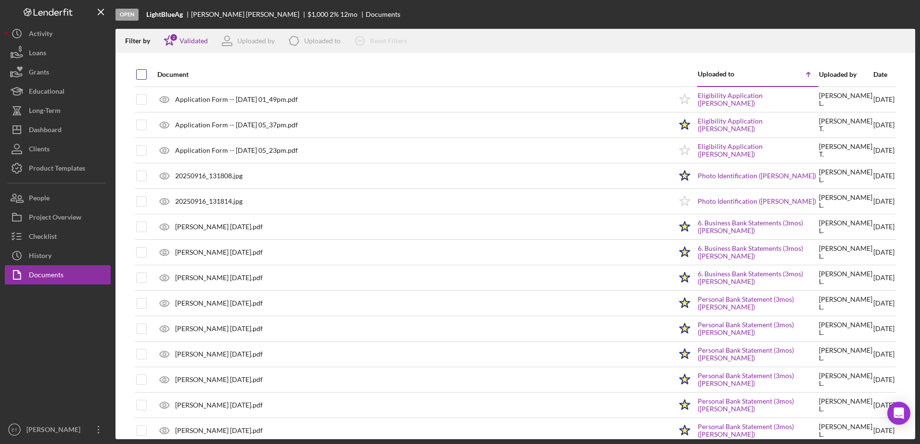
checkbox input "true"
click at [45, 236] on div "Checklist" at bounding box center [43, 238] width 28 height 22
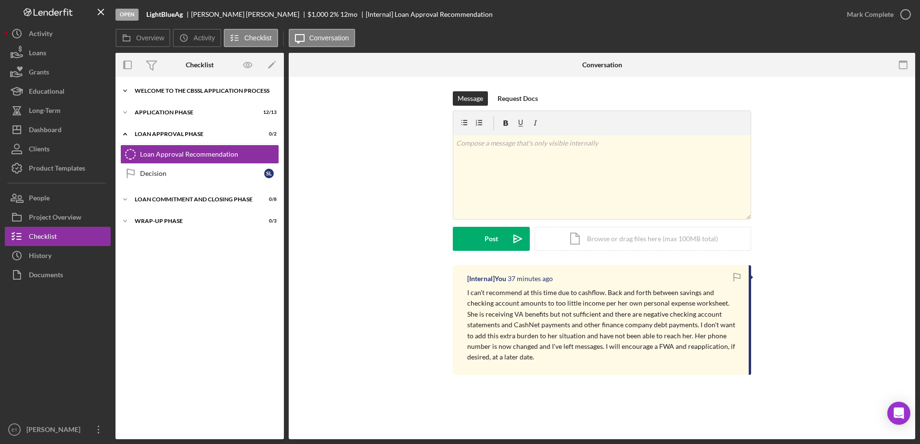
click at [156, 92] on div "Welcome to the CBSSL Application Process" at bounding box center [203, 91] width 137 height 6
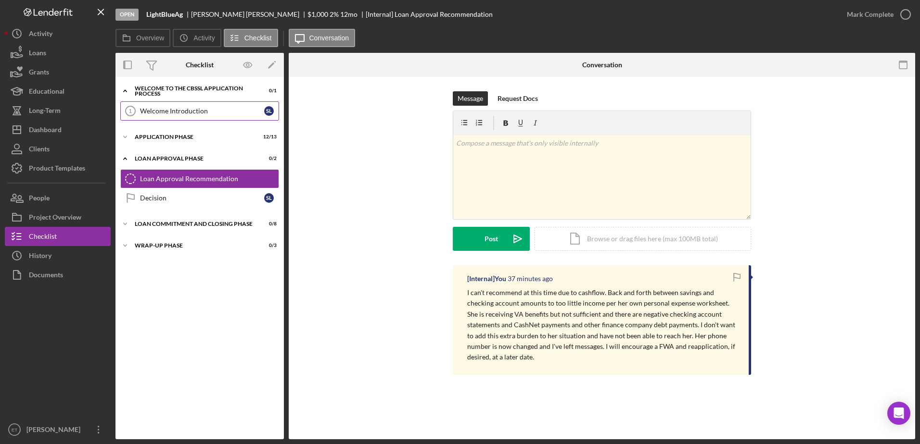
click at [156, 113] on div "Welcome Introduction" at bounding box center [202, 111] width 124 height 8
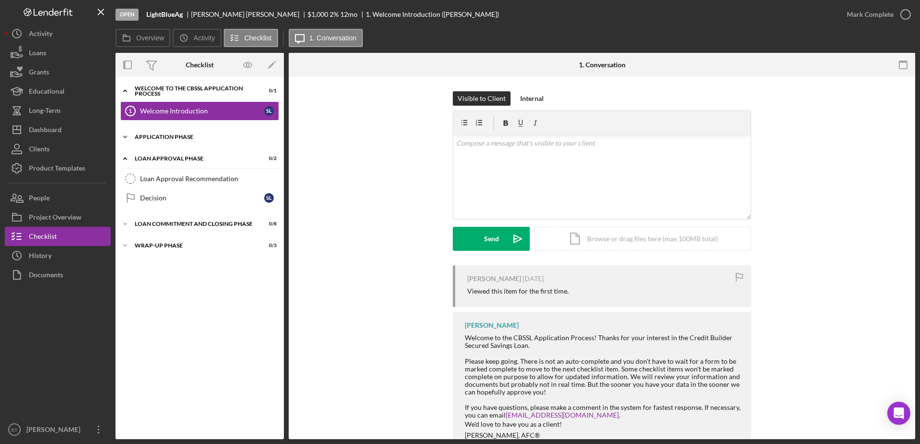
click at [154, 138] on div "Application Phase" at bounding box center [203, 137] width 137 height 6
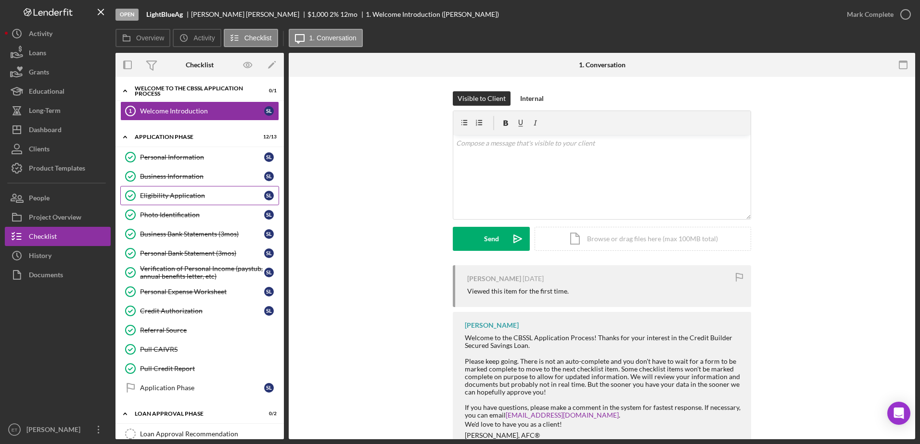
click at [161, 196] on div "Eligibility Application" at bounding box center [202, 196] width 124 height 8
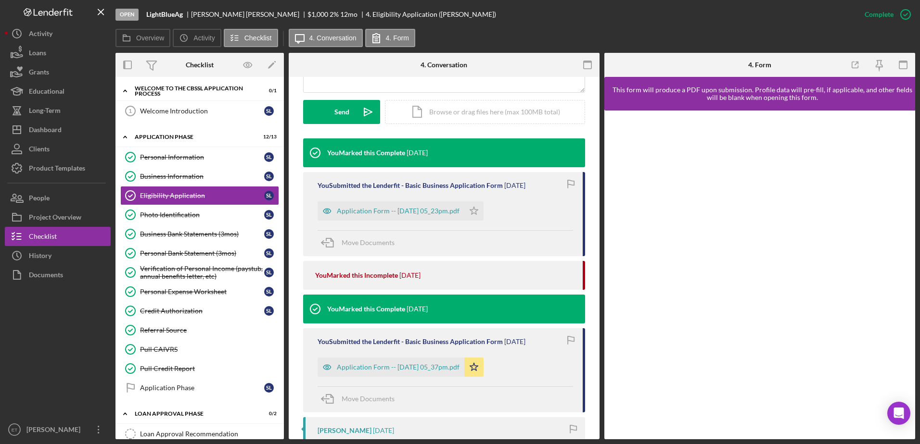
scroll to position [260, 0]
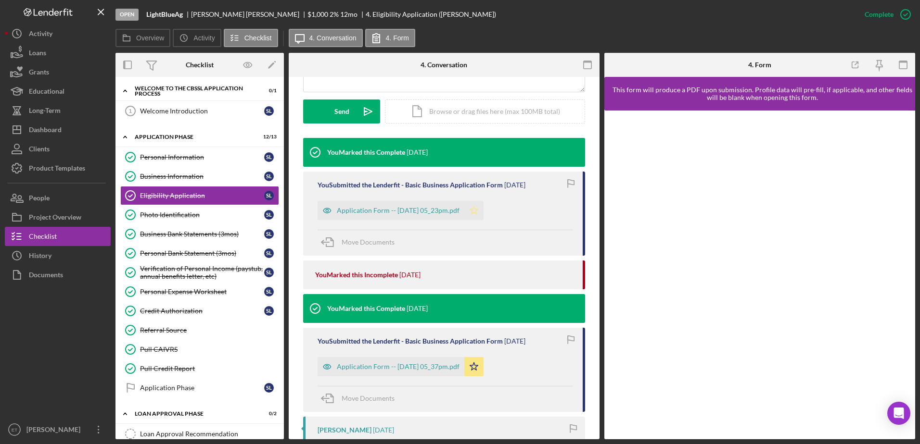
click at [373, 210] on icon "Icon/Star" at bounding box center [473, 210] width 19 height 19
click at [373, 367] on icon "Icon/Star" at bounding box center [473, 366] width 19 height 19
click at [46, 273] on div "Documents" at bounding box center [46, 276] width 34 height 22
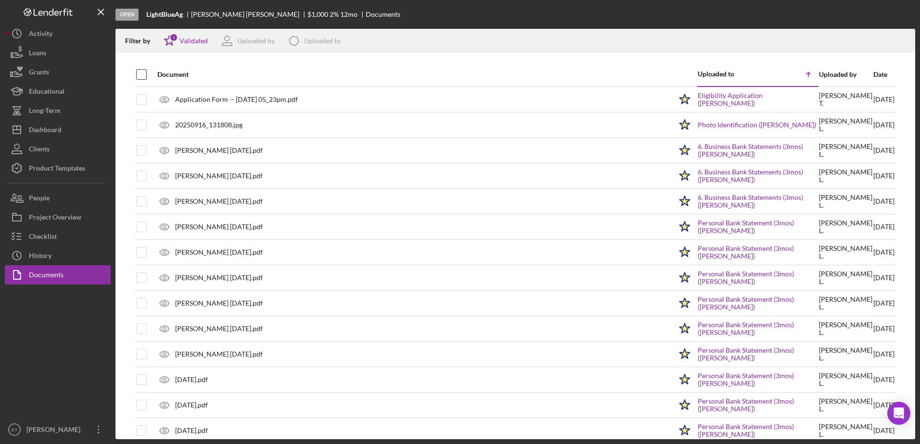
click at [139, 75] on input "checkbox" at bounding box center [142, 75] width 10 height 10
checkbox input "true"
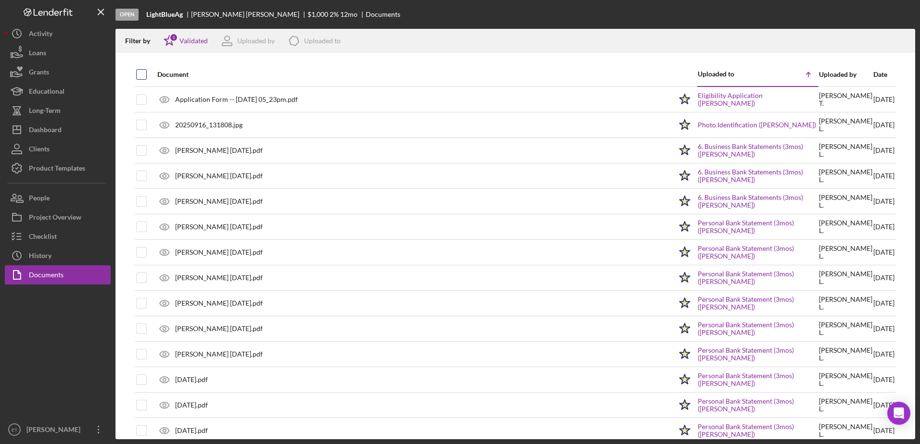
checkbox input "true"
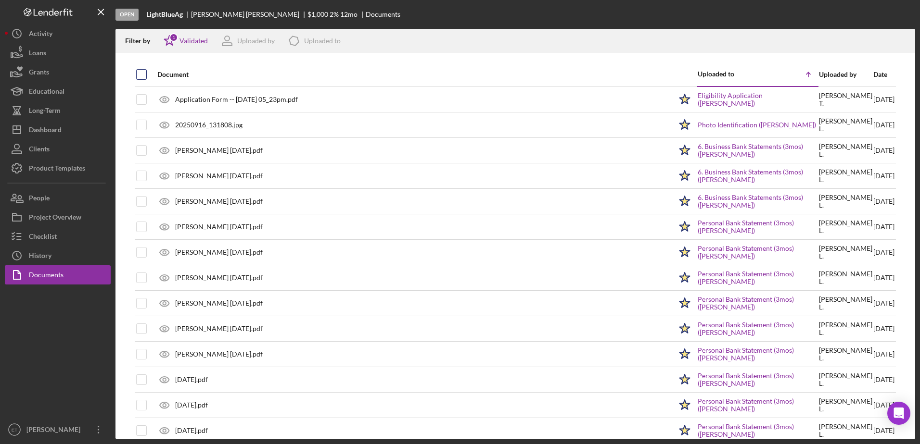
checkbox input "true"
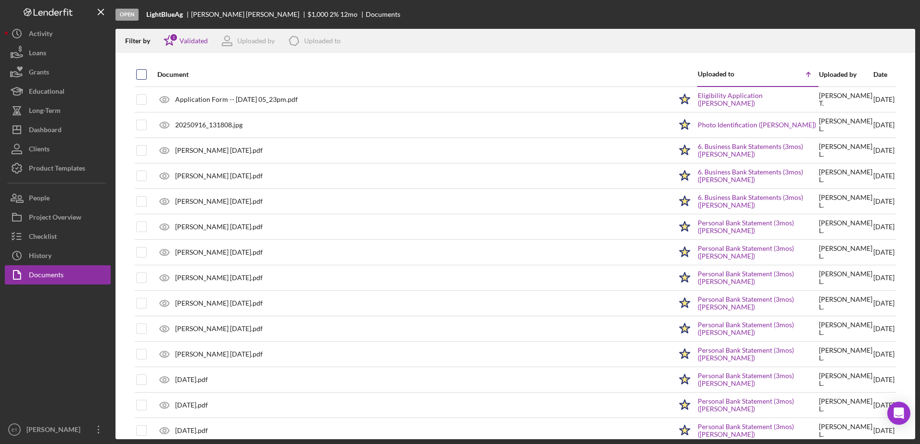
checkbox input "true"
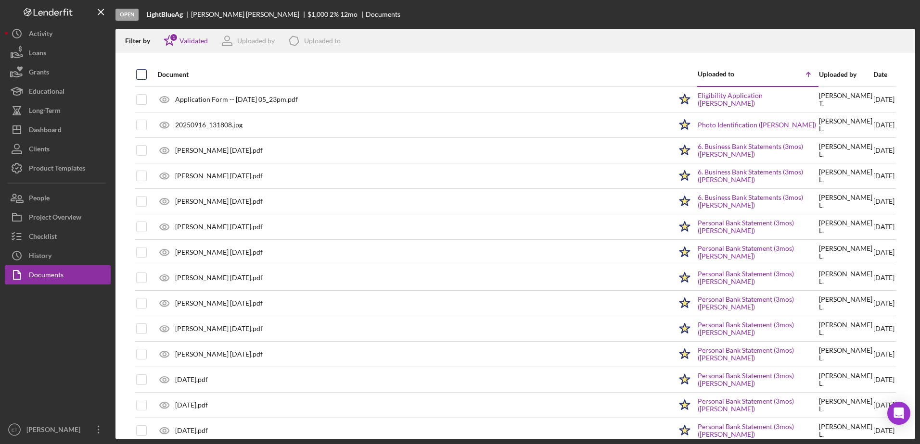
checkbox input "true"
click at [173, 37] on div "1" at bounding box center [173, 37] width 9 height 9
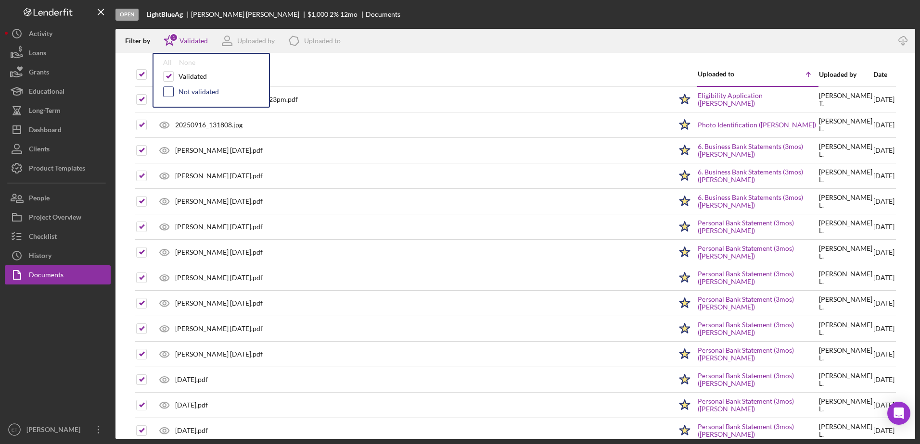
click at [170, 89] on input "checkbox" at bounding box center [169, 92] width 10 height 10
checkbox input "true"
checkbox input "false"
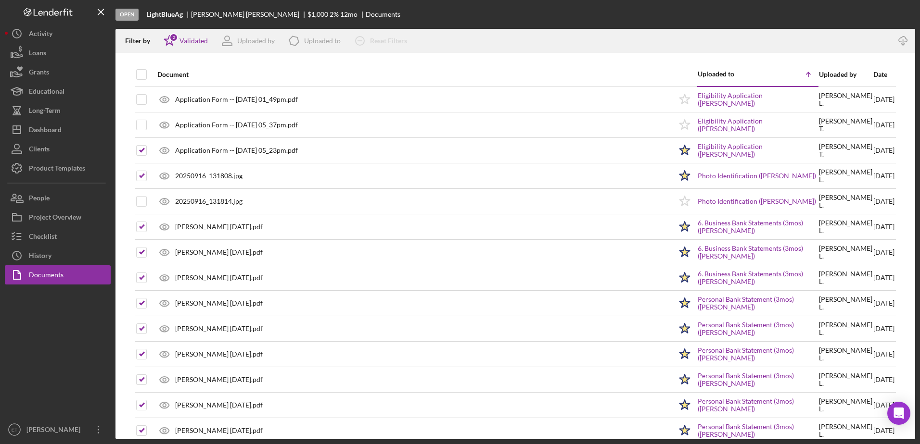
click at [373, 69] on div "Document" at bounding box center [414, 74] width 514 height 23
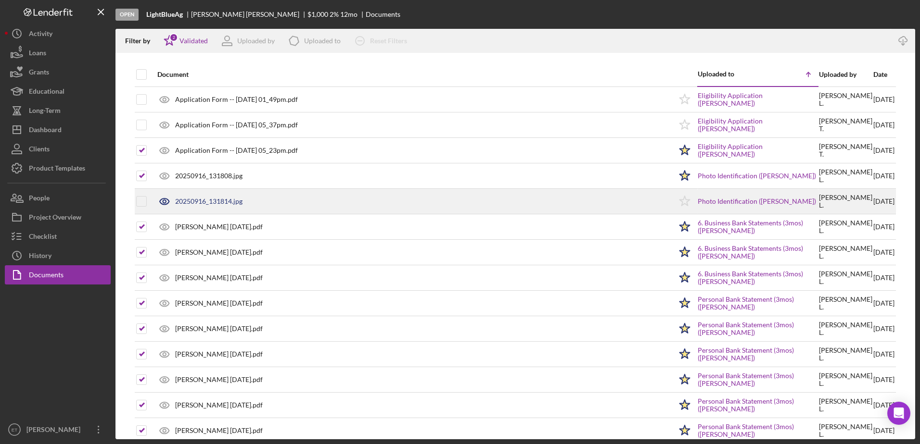
click at [164, 202] on icon at bounding box center [164, 201] width 24 height 24
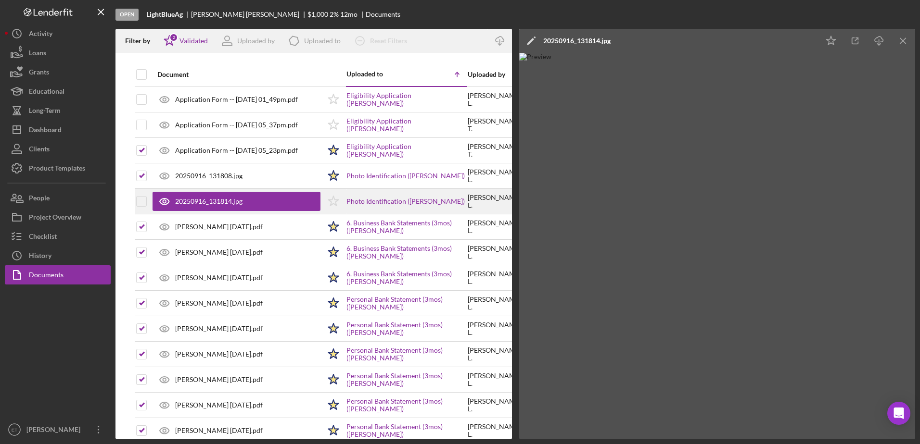
click at [164, 202] on icon at bounding box center [164, 201] width 24 height 24
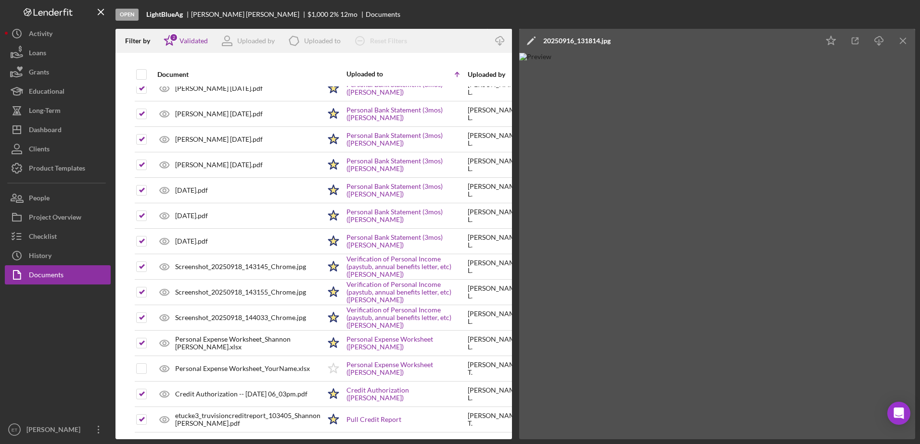
scroll to position [276, 0]
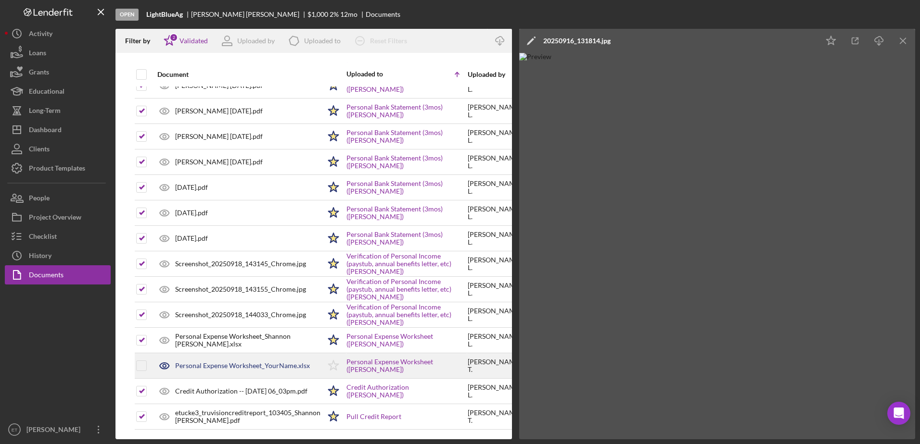
click at [167, 358] on icon at bounding box center [164, 366] width 24 height 24
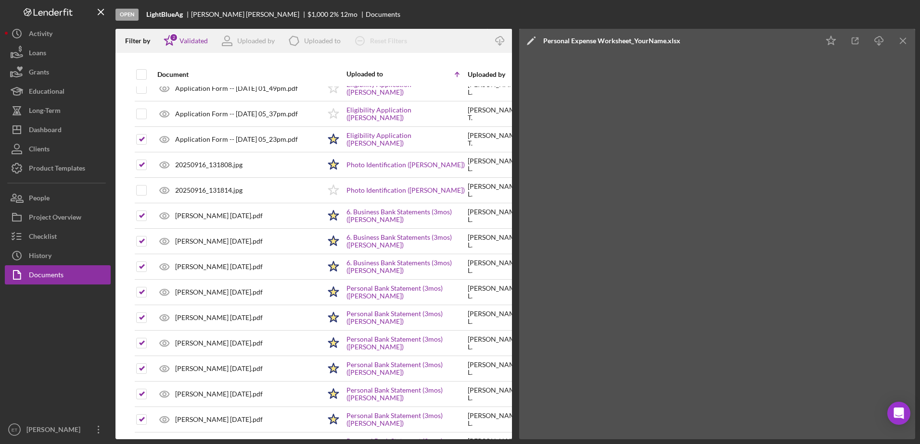
scroll to position [0, 0]
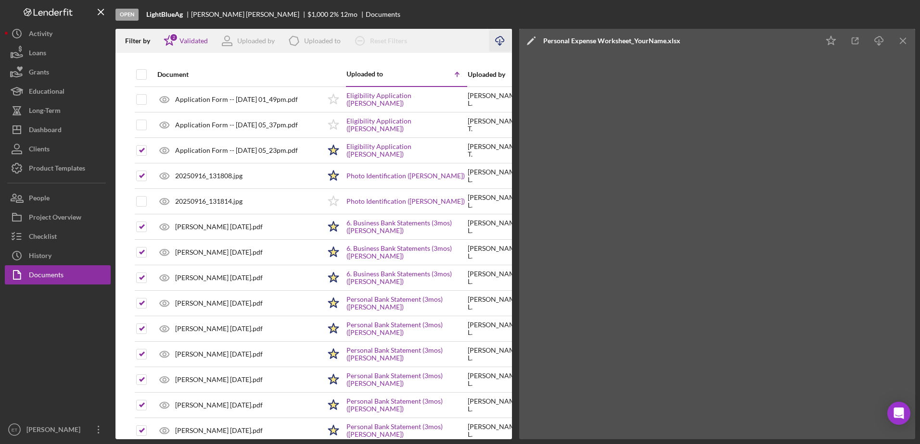
click at [373, 39] on icon "Icon/Download" at bounding box center [500, 41] width 22 height 22
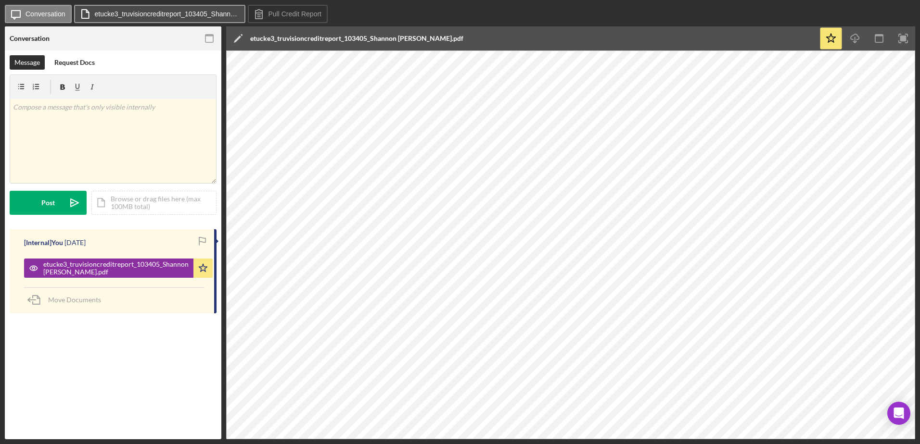
click at [148, 11] on label "etucke3_truvisioncreditreport_103405_Shannon [PERSON_NAME].pdf" at bounding box center [167, 14] width 144 height 8
